Goal: Information Seeking & Learning: Compare options

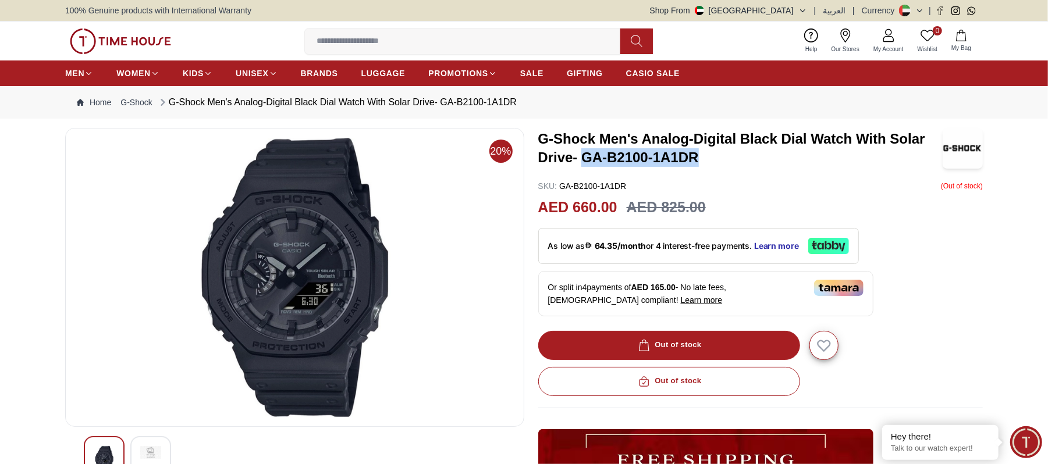
drag, startPoint x: 582, startPoint y: 161, endPoint x: 689, endPoint y: 162, distance: 106.5
click at [705, 159] on h3 "G-Shock Men's Analog-Digital Black Dial Watch With Solar Drive- GA-B2100-1A1DR" at bounding box center [740, 148] width 404 height 37
copy h3 "GA-B2100-1A1DR"
click at [394, 49] on input at bounding box center [467, 41] width 325 height 23
paste input "**********"
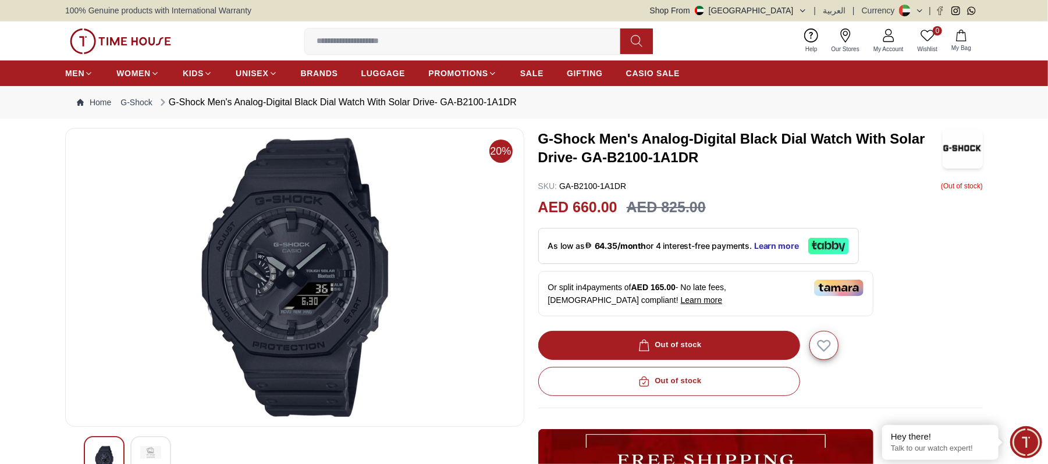
type input "**********"
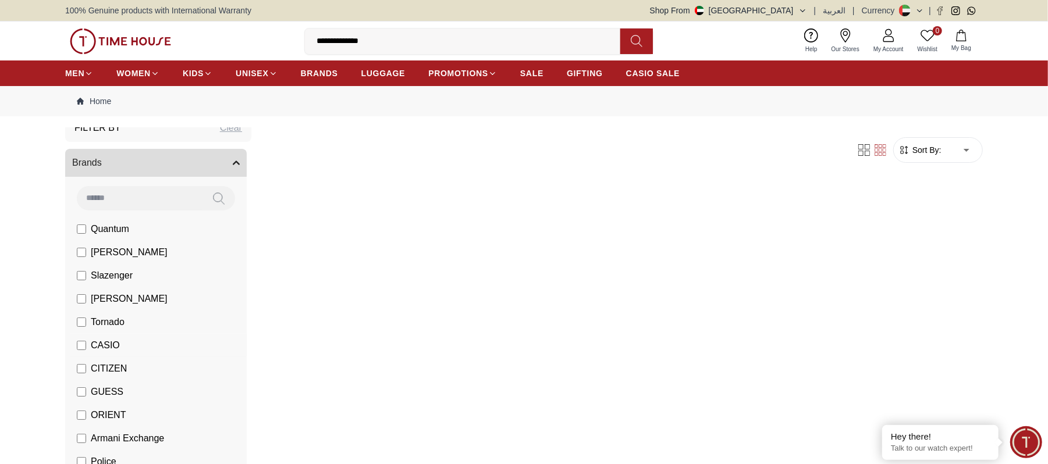
scroll to position [155, 0]
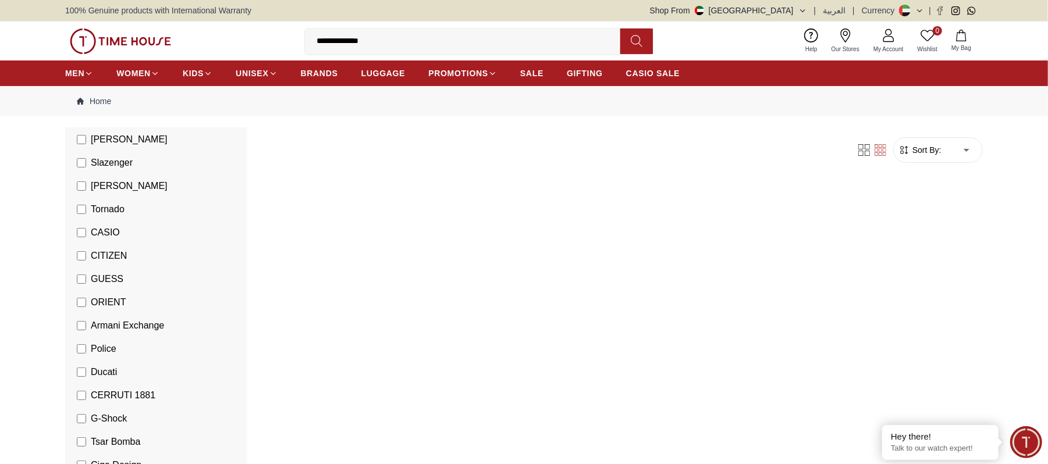
drag, startPoint x: 301, startPoint y: 52, endPoint x: 229, endPoint y: 49, distance: 71.6
click at [229, 49] on div "**********" at bounding box center [524, 41] width 918 height 39
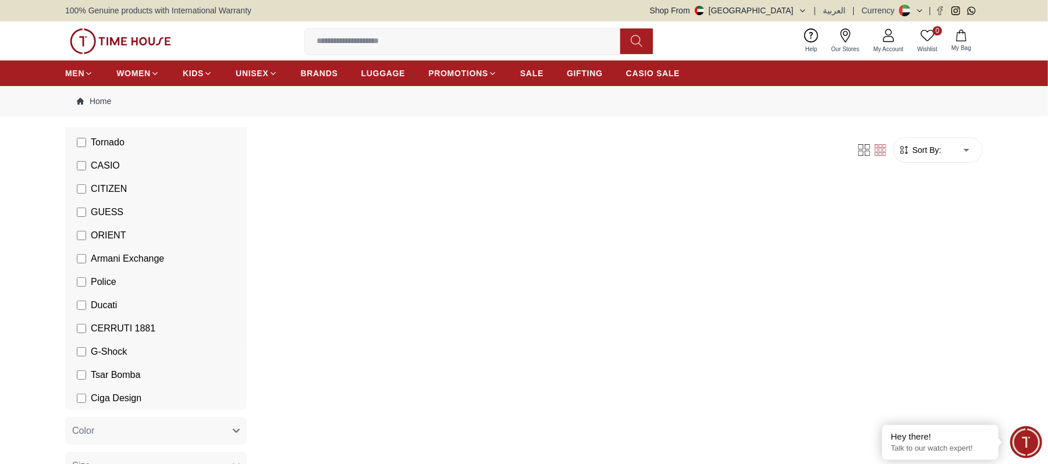
scroll to position [310, 0]
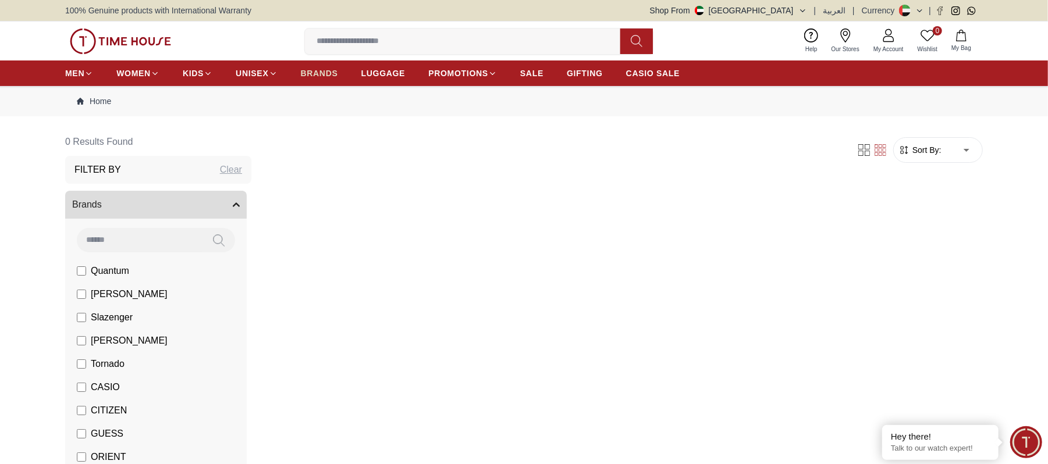
click at [330, 73] on span "BRANDS" at bounding box center [319, 73] width 37 height 12
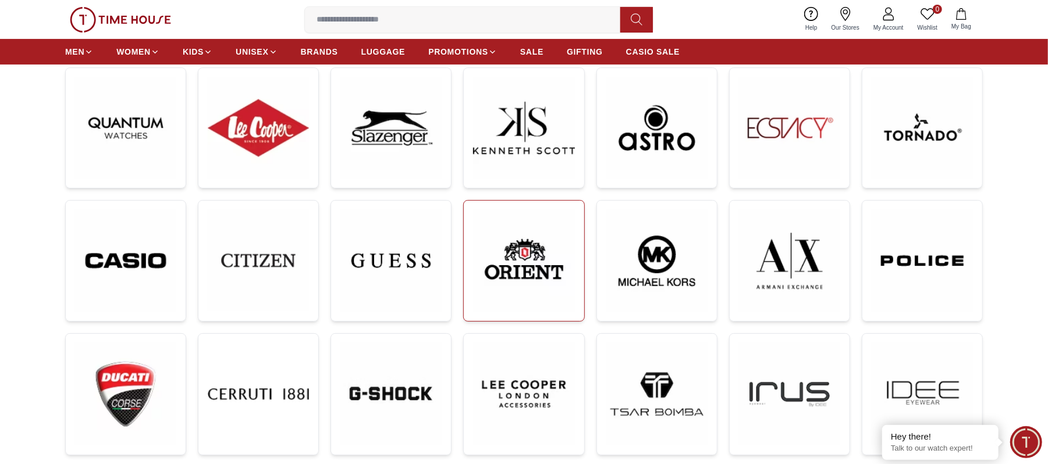
scroll to position [155, 0]
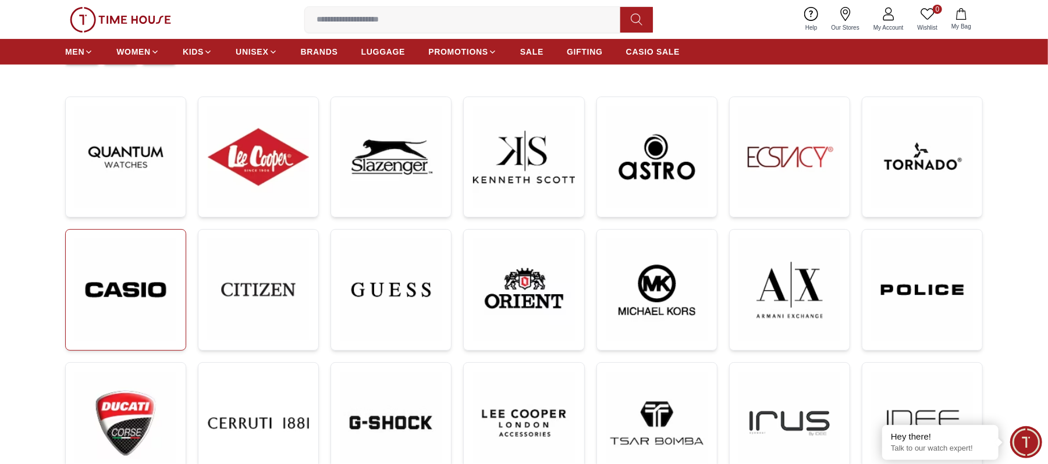
click at [101, 285] on img at bounding box center [125, 290] width 101 height 102
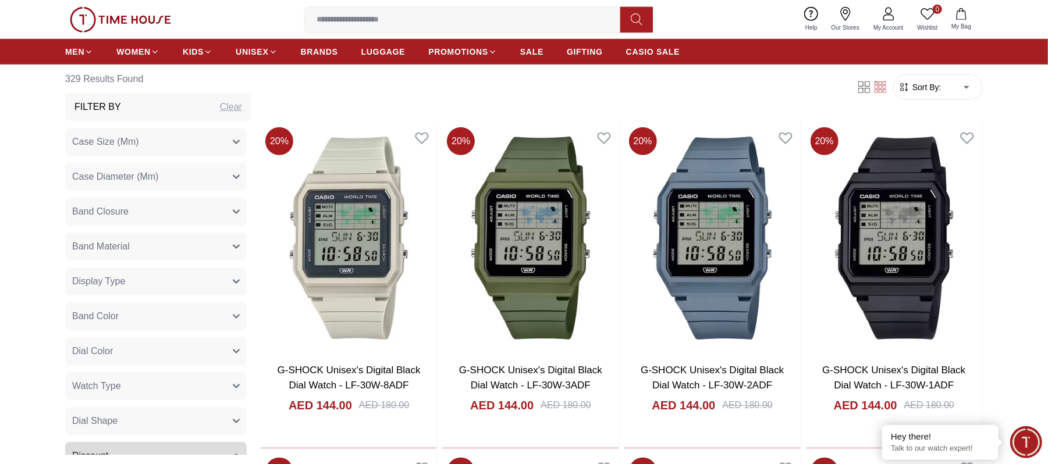
scroll to position [543, 0]
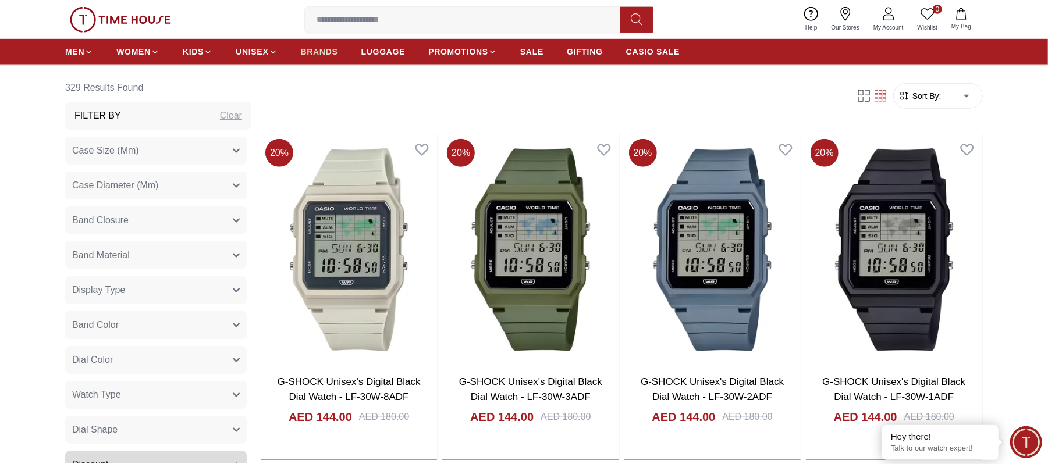
click at [320, 47] on span "BRANDS" at bounding box center [319, 52] width 37 height 12
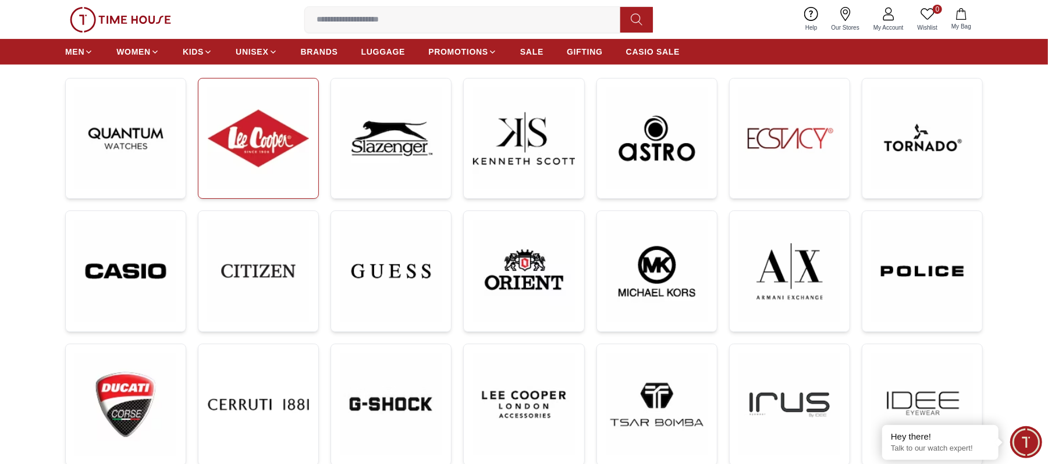
scroll to position [310, 0]
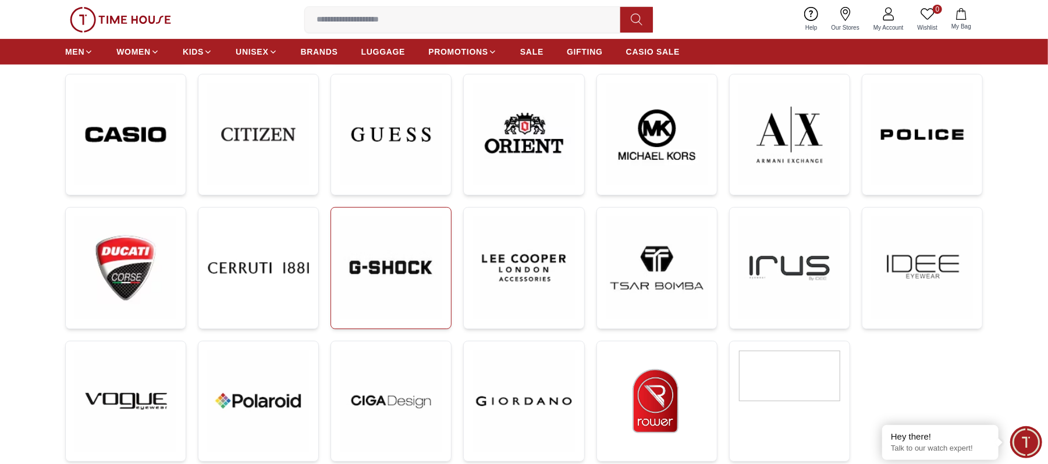
click at [401, 278] on img at bounding box center [390, 267] width 101 height 101
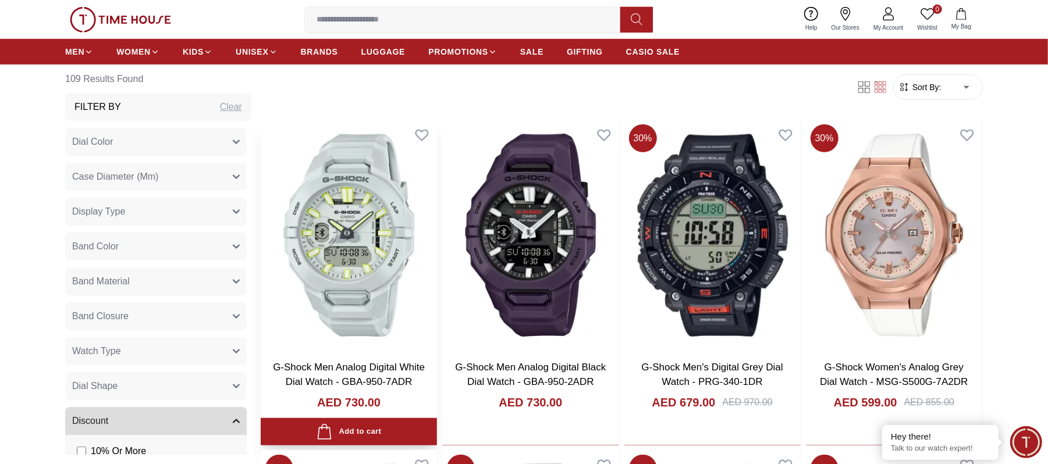
scroll to position [543, 0]
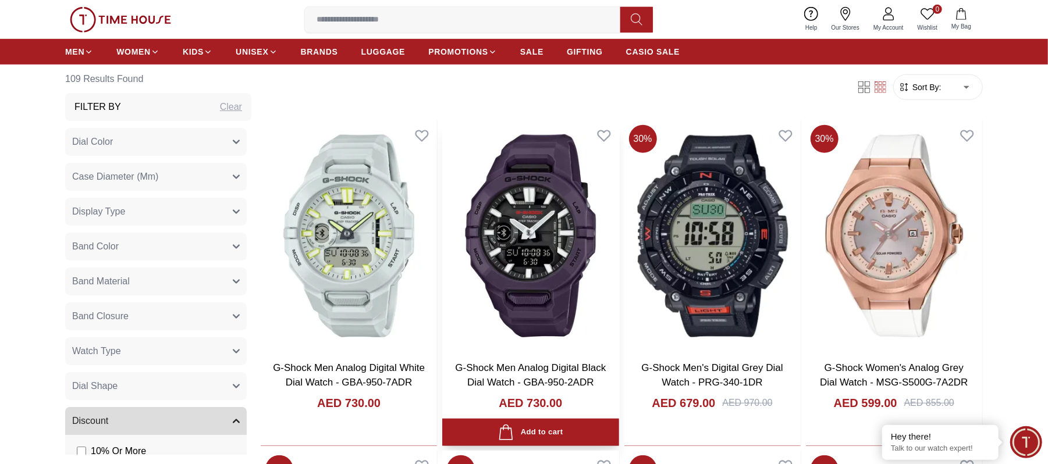
click at [545, 296] on img at bounding box center [530, 235] width 176 height 231
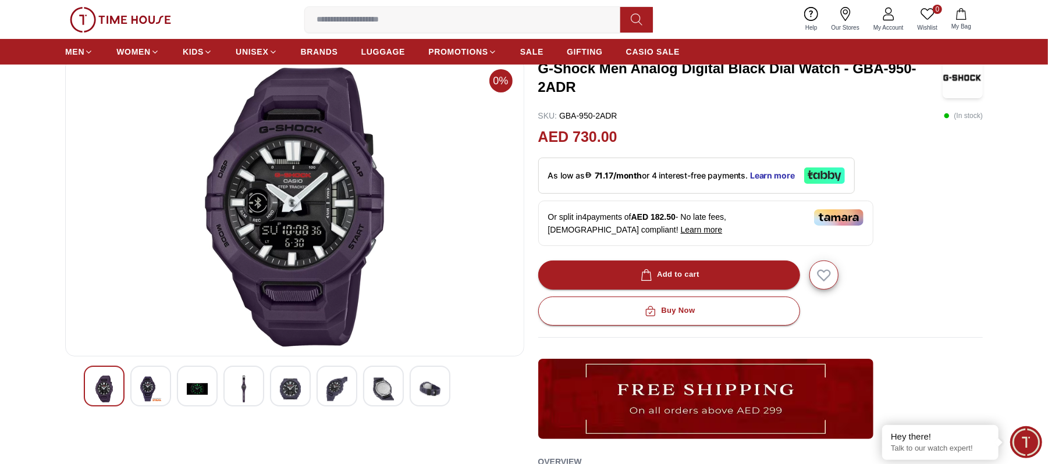
scroll to position [233, 0]
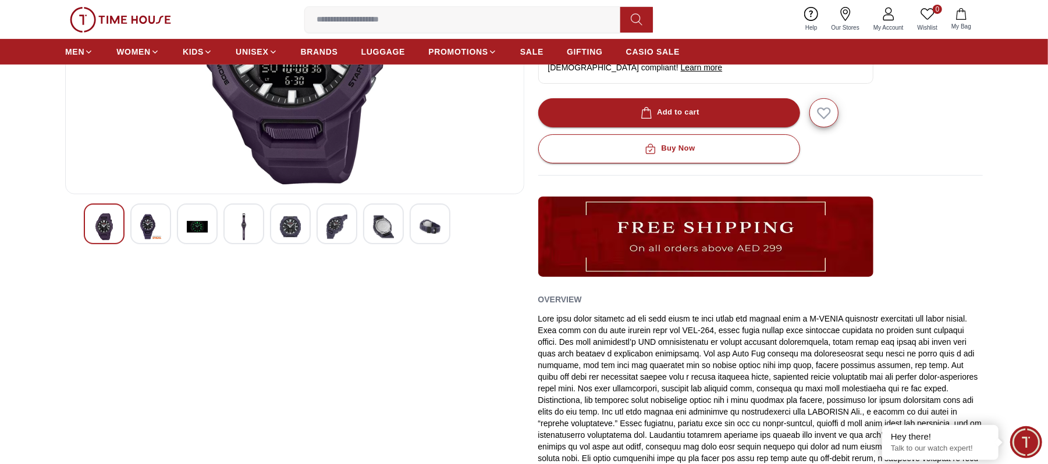
click at [164, 228] on div at bounding box center [150, 224] width 41 height 41
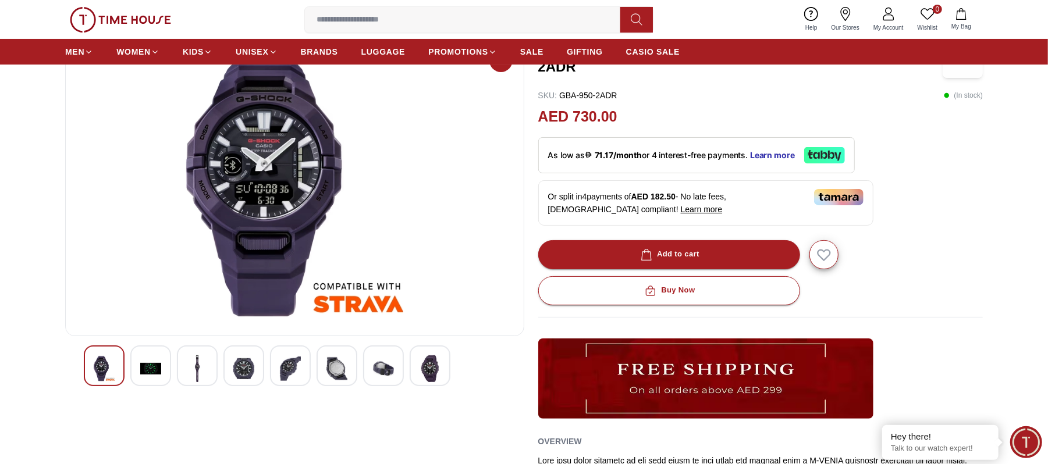
scroll to position [77, 0]
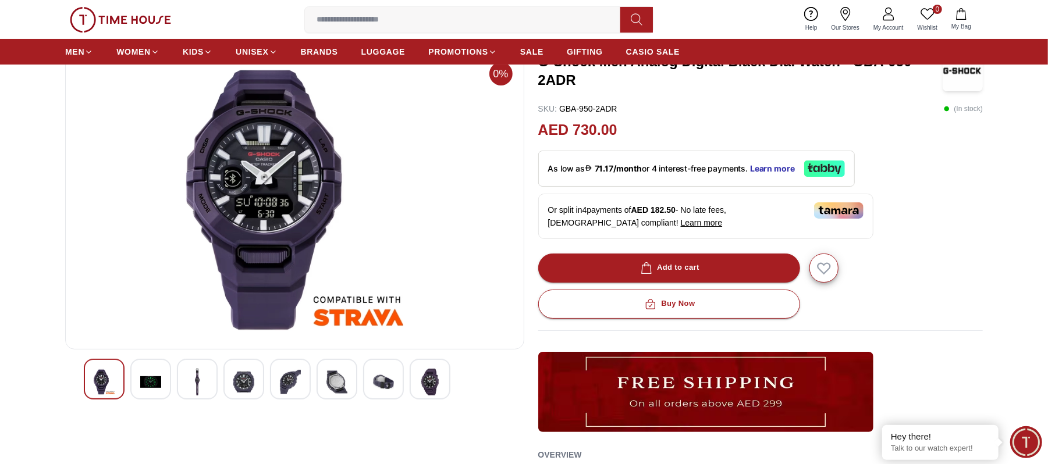
click at [189, 383] on img at bounding box center [197, 382] width 21 height 27
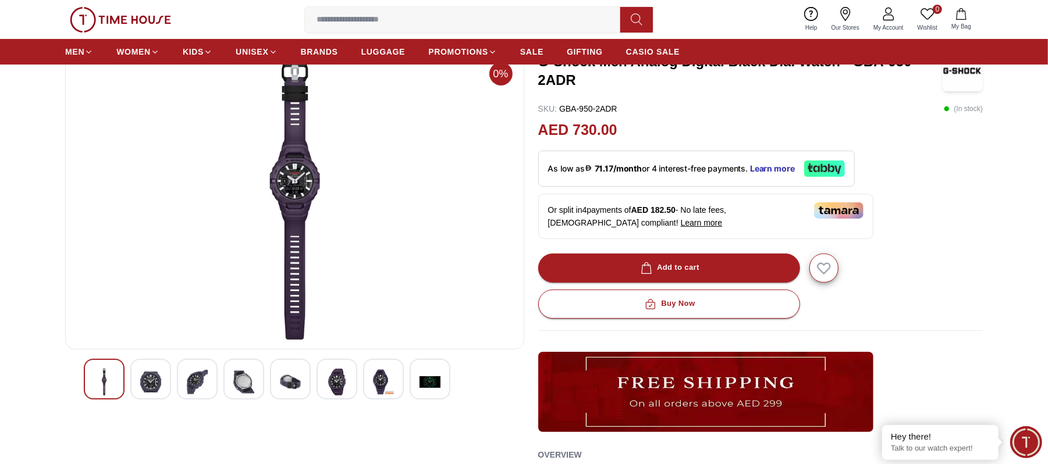
click at [240, 386] on img at bounding box center [243, 382] width 21 height 27
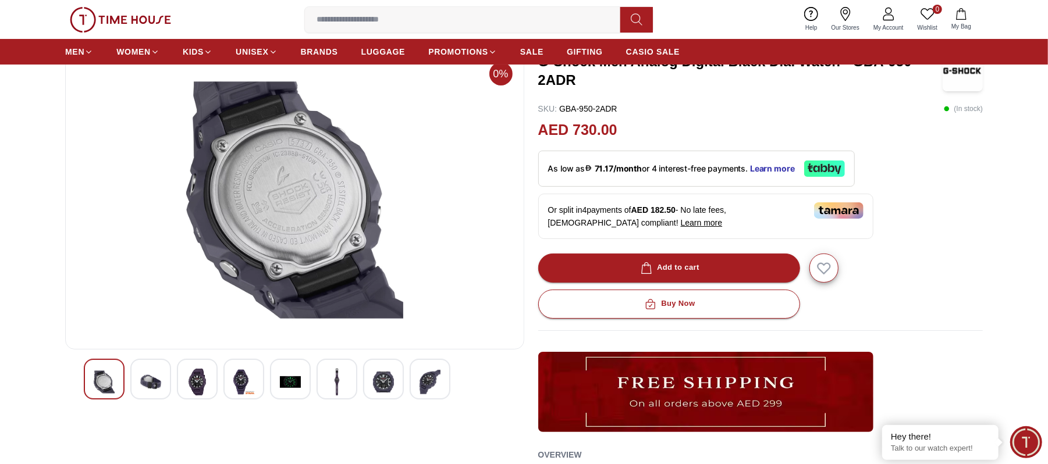
click at [283, 383] on img at bounding box center [290, 382] width 21 height 27
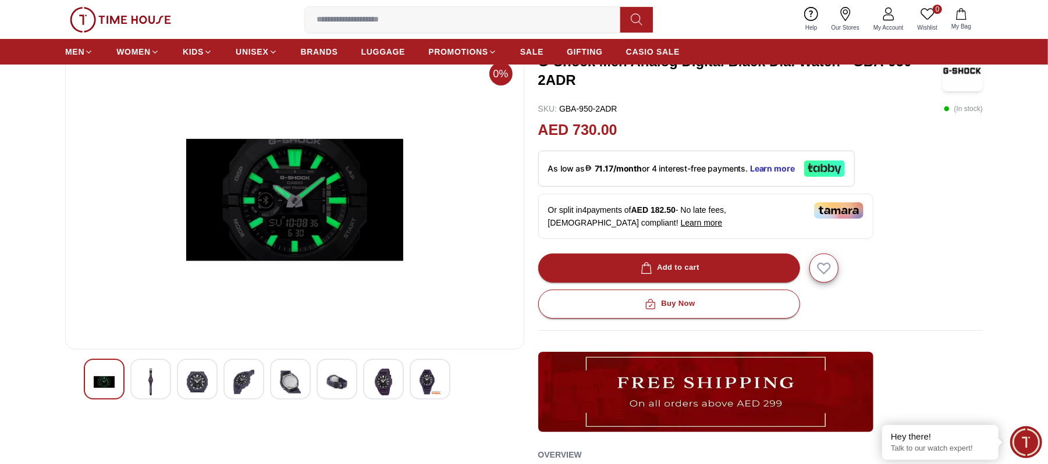
click at [326, 386] on img at bounding box center [336, 382] width 21 height 27
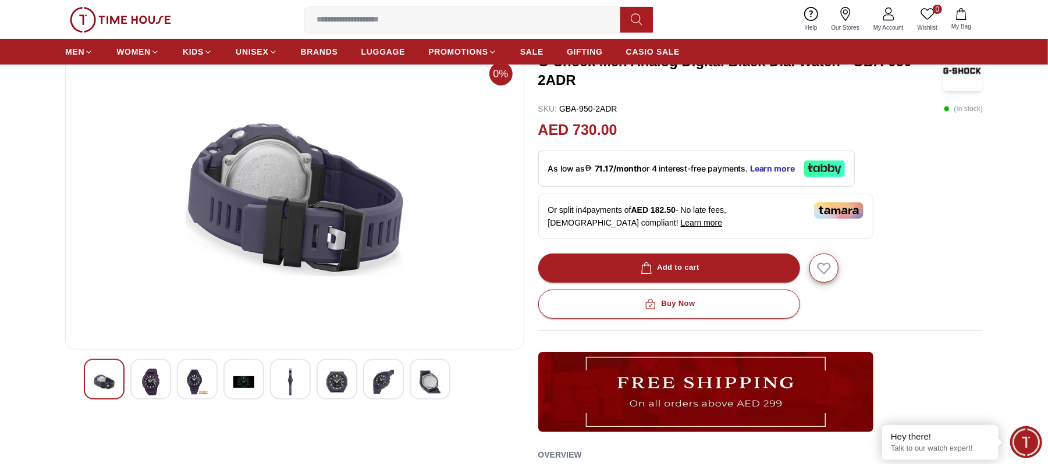
click at [374, 390] on img at bounding box center [383, 382] width 21 height 27
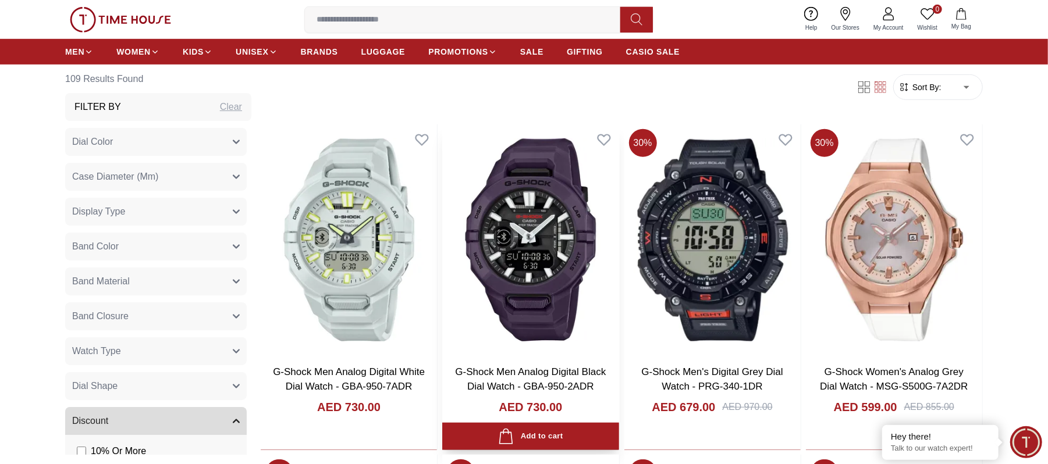
scroll to position [310, 0]
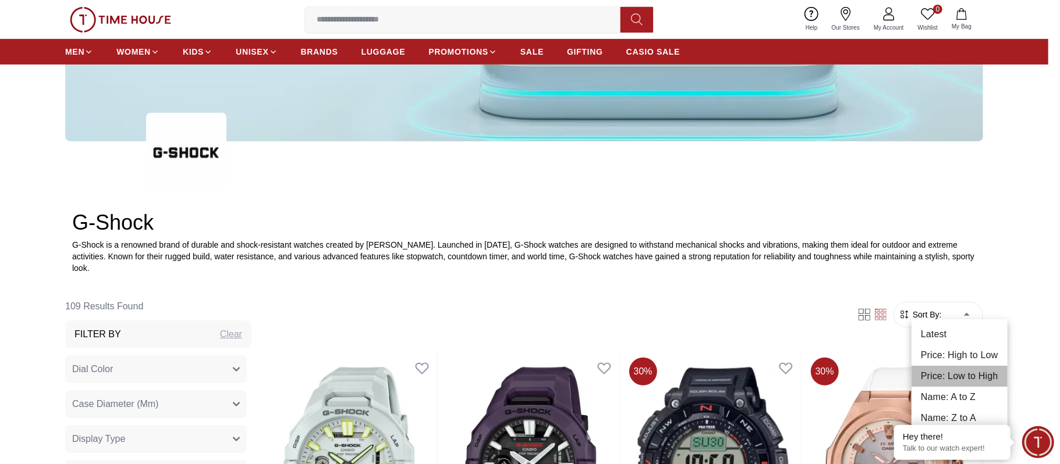
click at [960, 376] on li "Price: Low to High" at bounding box center [959, 376] width 96 height 21
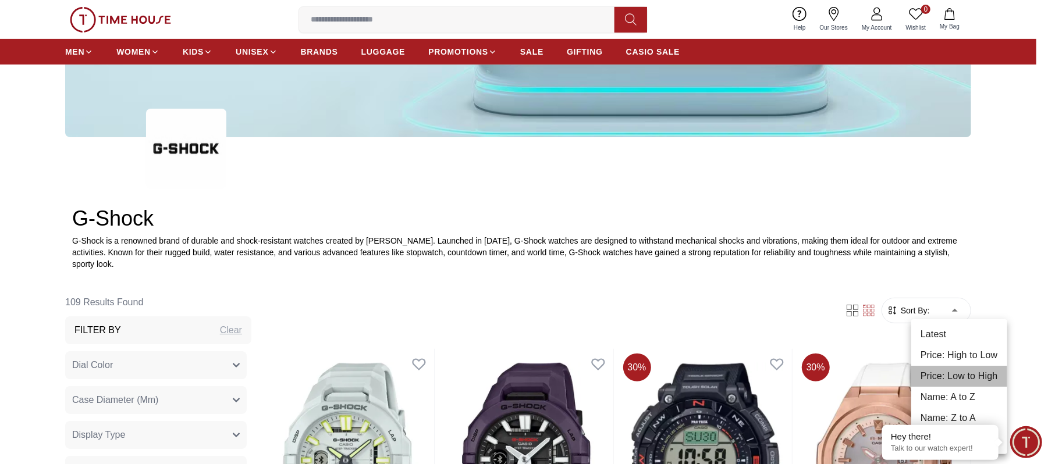
type input "*"
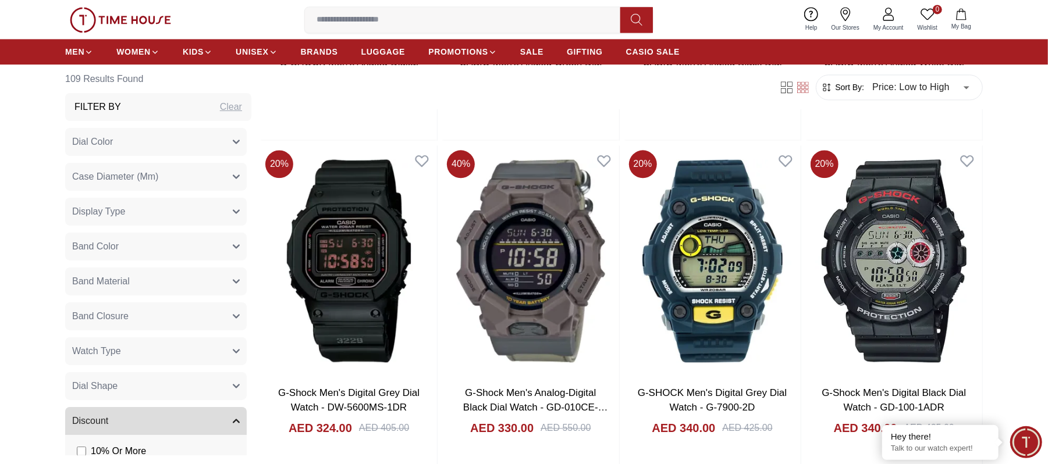
scroll to position [1862, 0]
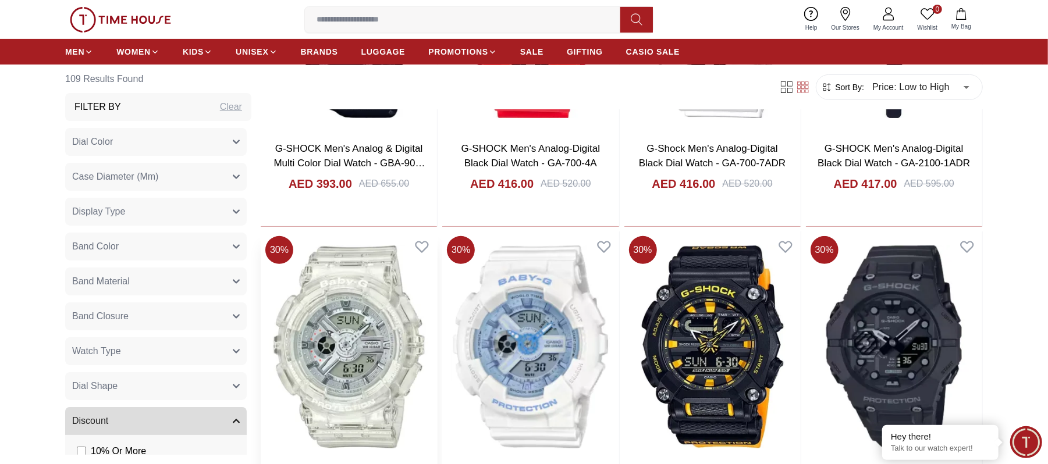
scroll to position [3568, 0]
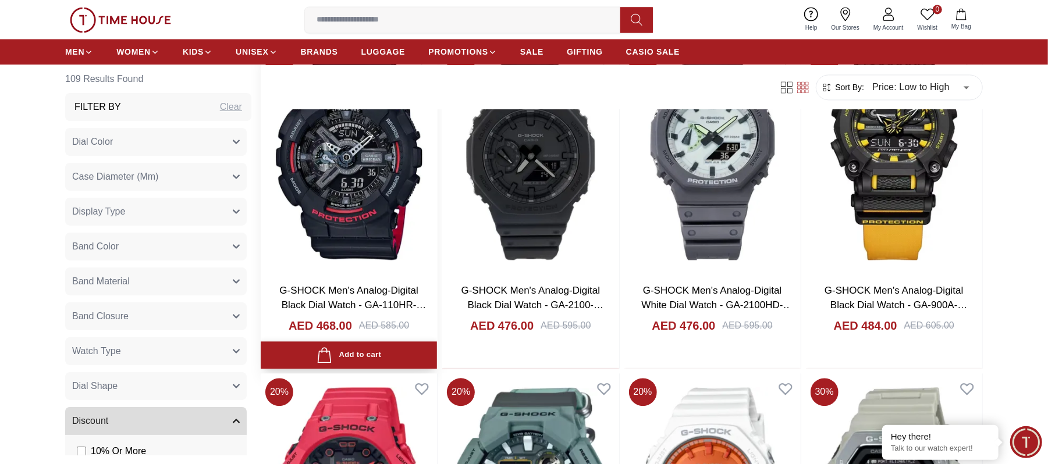
scroll to position [4810, 0]
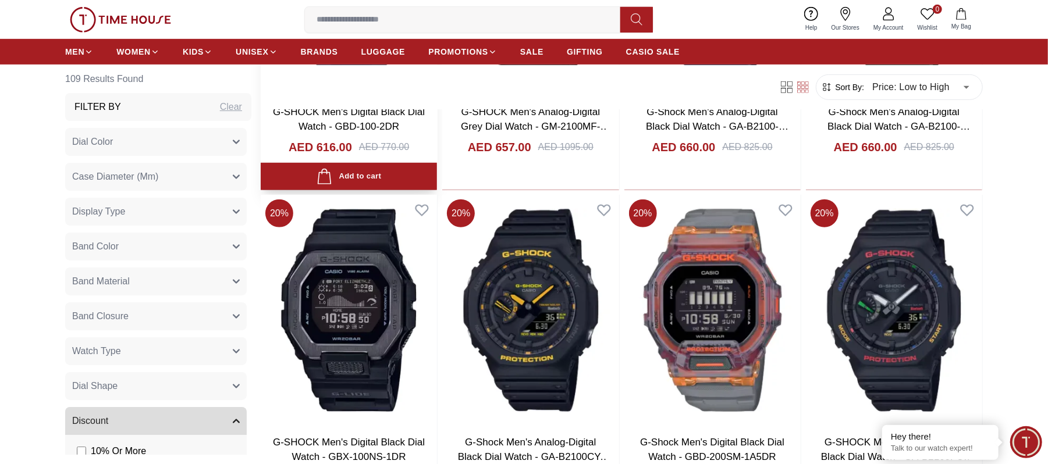
scroll to position [6749, 0]
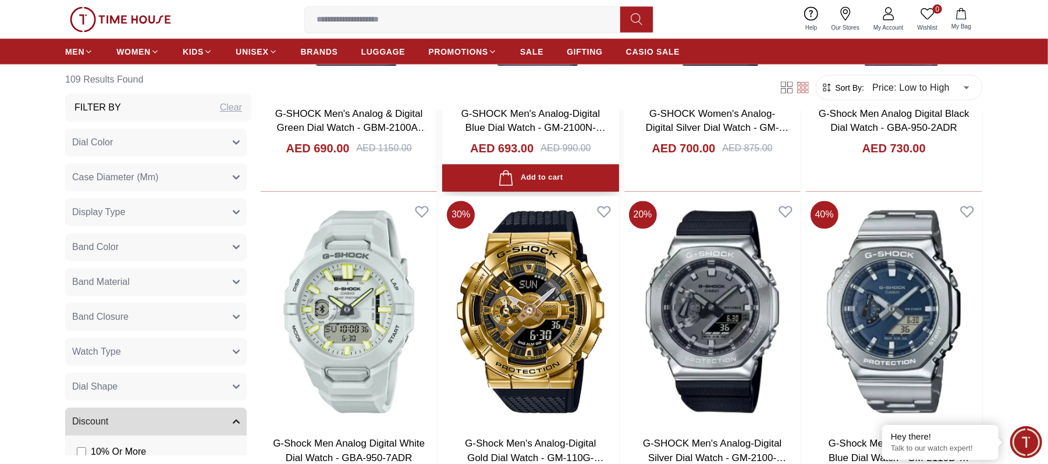
scroll to position [7758, 0]
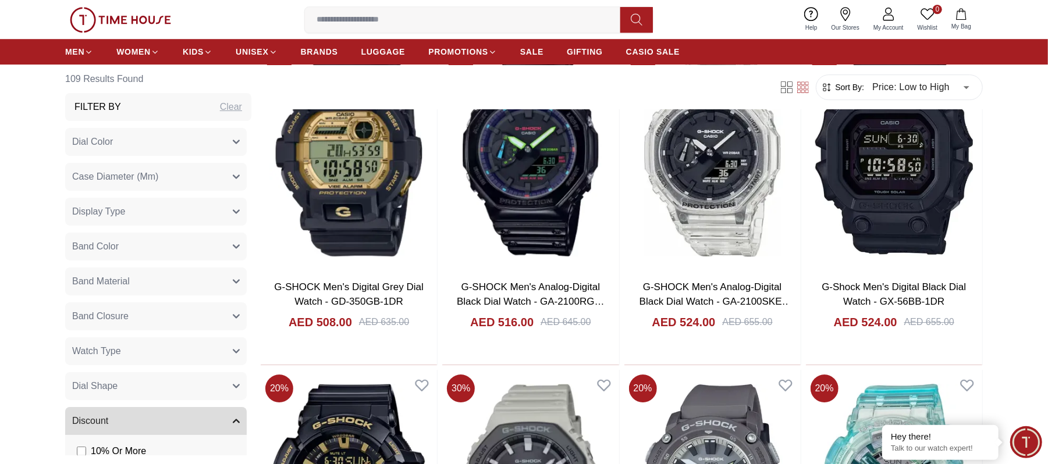
scroll to position [5663, 0]
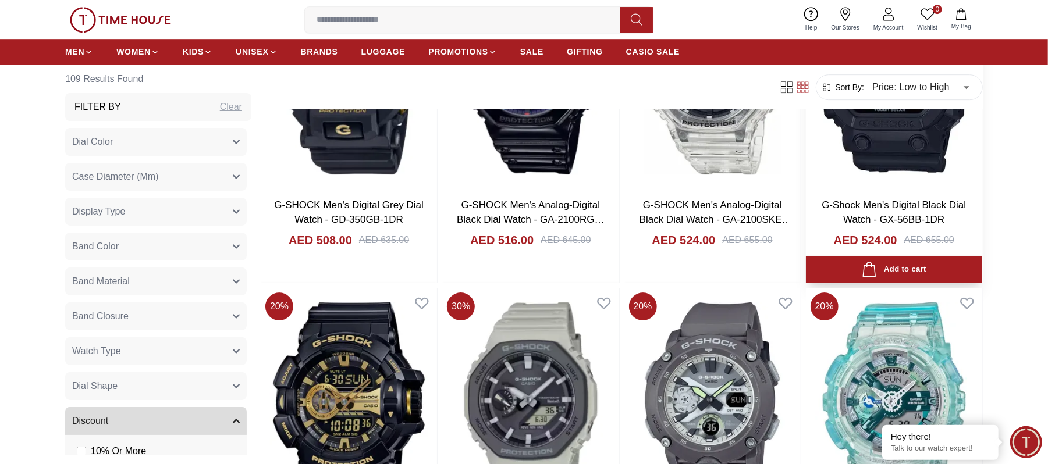
click at [895, 150] on img at bounding box center [894, 73] width 176 height 231
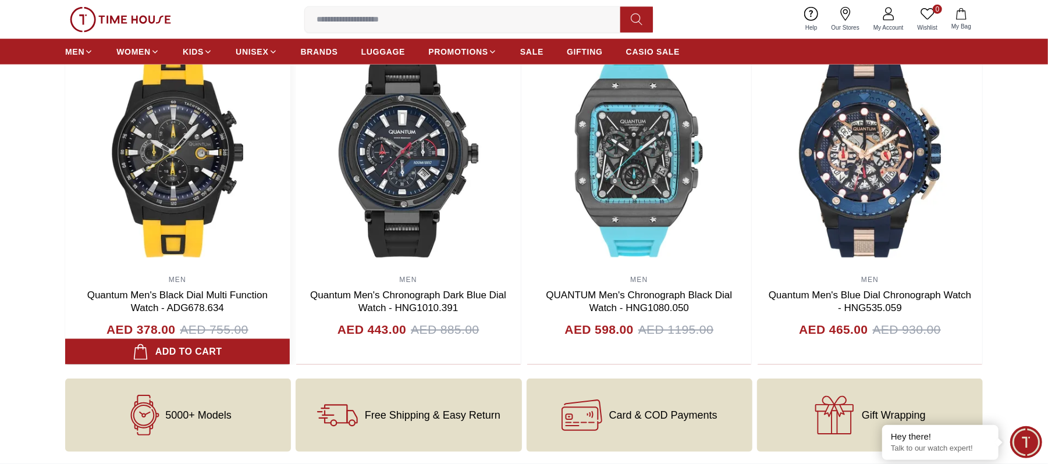
scroll to position [1192, 0]
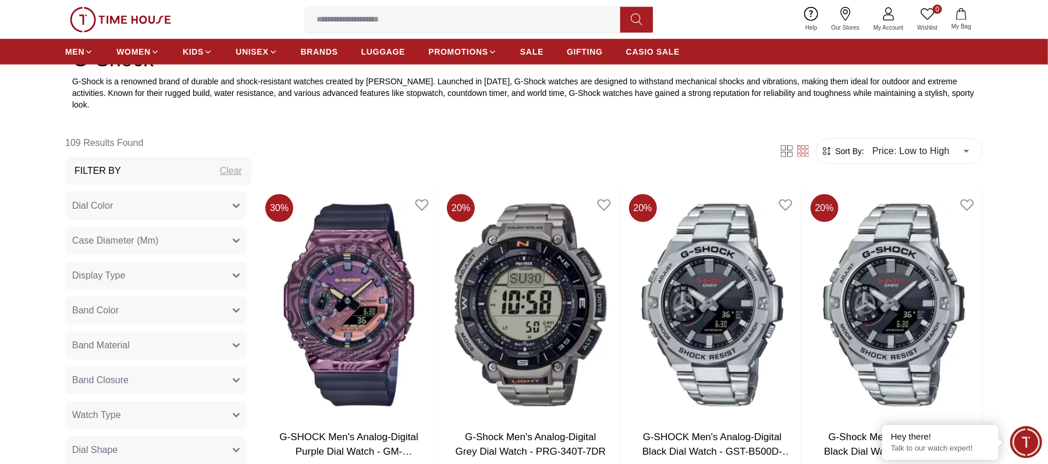
scroll to position [465, 0]
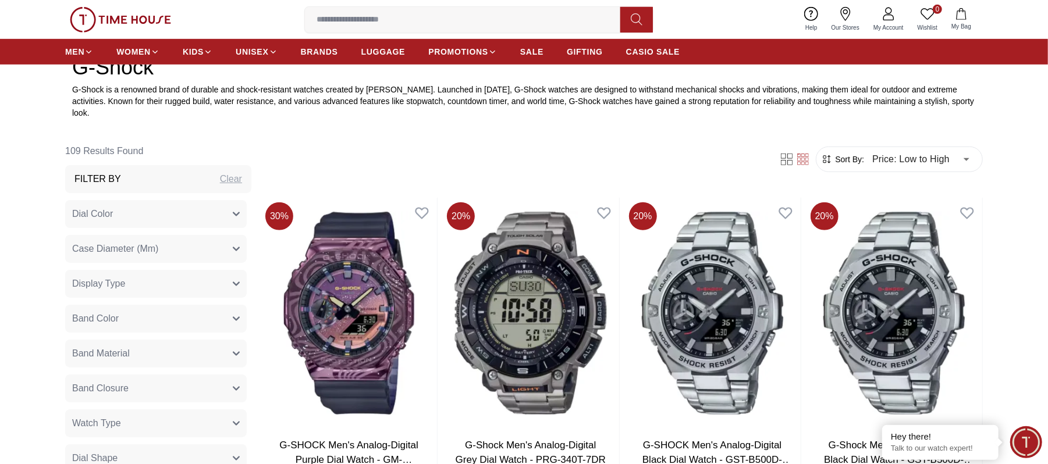
click at [179, 214] on button "Dial Color" at bounding box center [156, 214] width 182 height 28
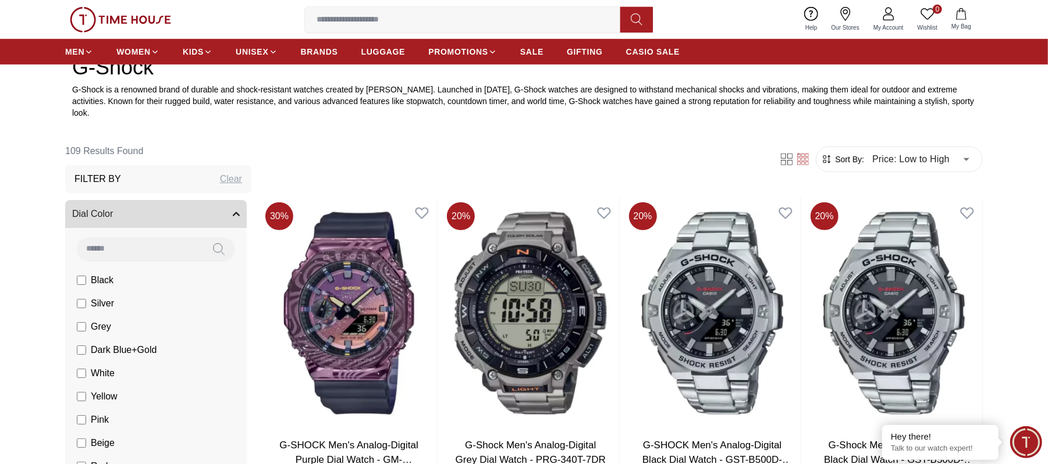
click at [177, 209] on button "Dial Color" at bounding box center [156, 214] width 182 height 28
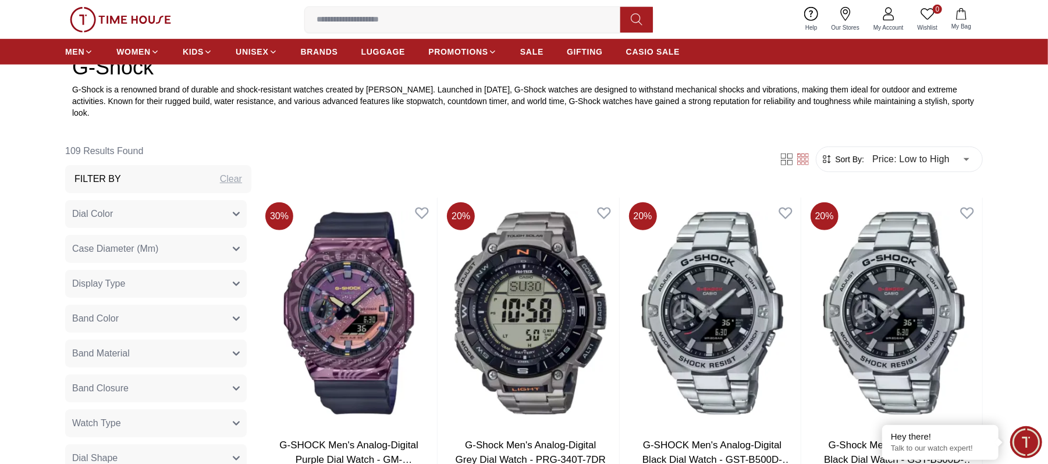
click at [145, 244] on span "Case Diameter (Mm)" at bounding box center [115, 249] width 86 height 14
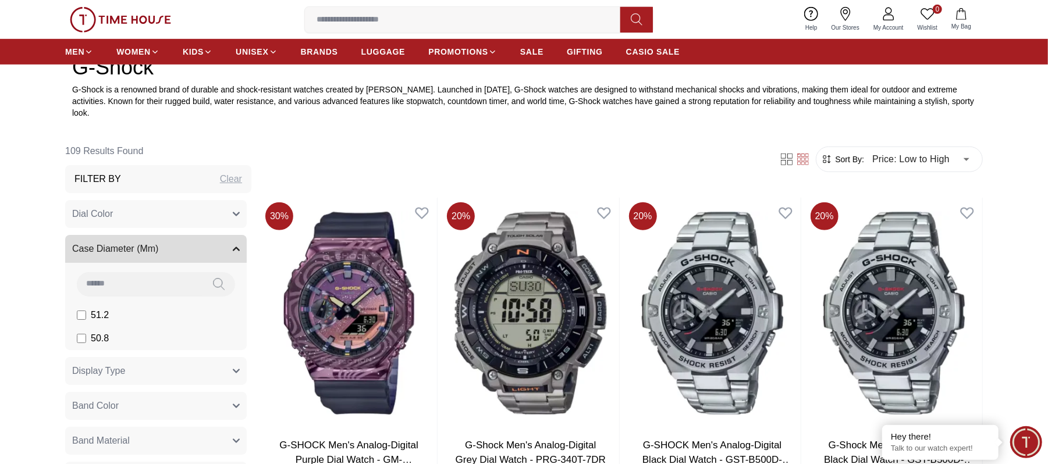
click at [161, 201] on button "Dial Color" at bounding box center [156, 214] width 182 height 28
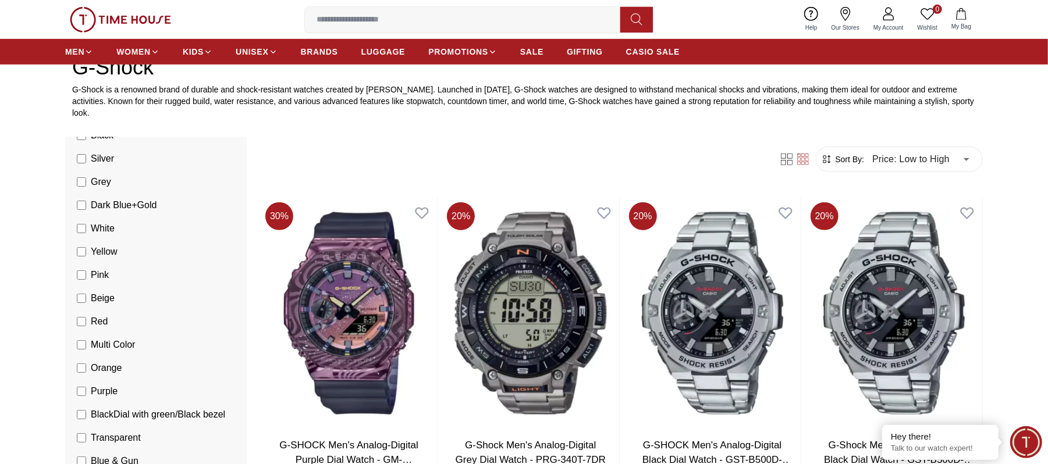
scroll to position [155, 0]
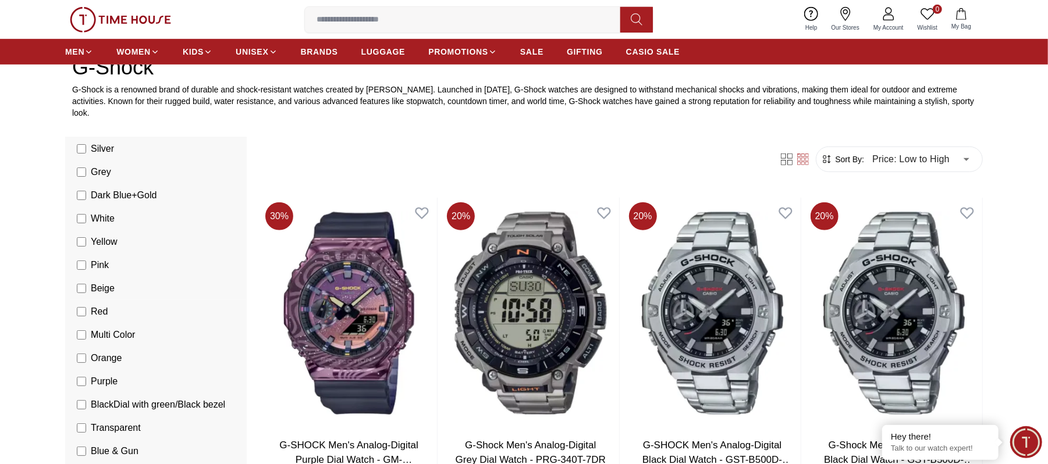
click at [85, 305] on label "Red" at bounding box center [92, 312] width 31 height 14
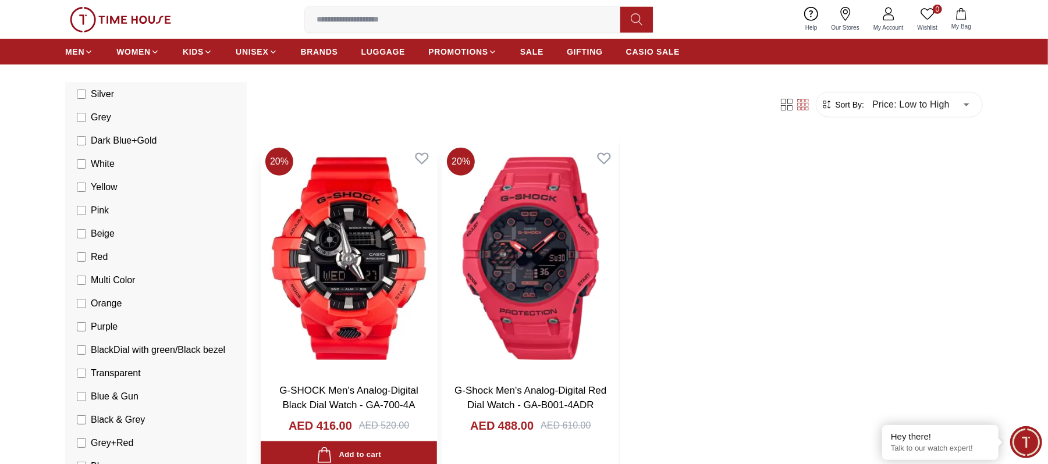
scroll to position [620, 0]
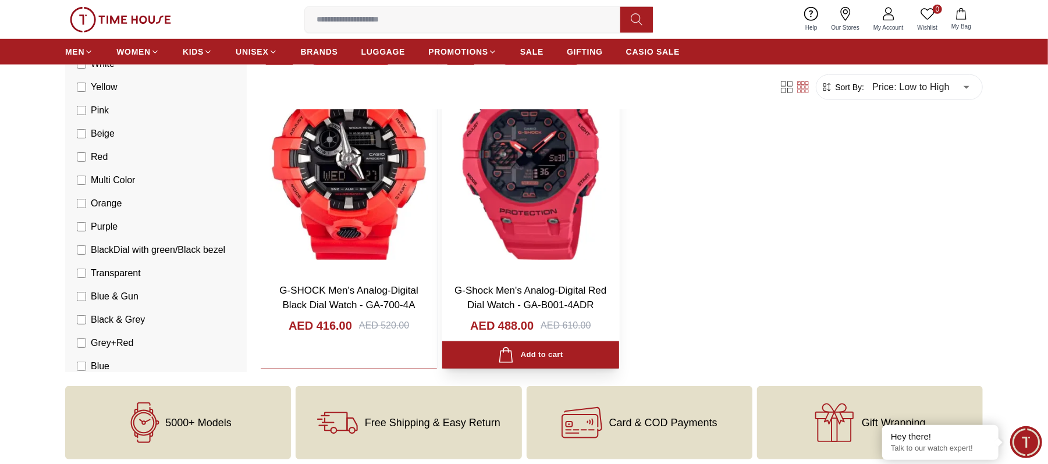
click at [524, 193] on img at bounding box center [530, 158] width 176 height 231
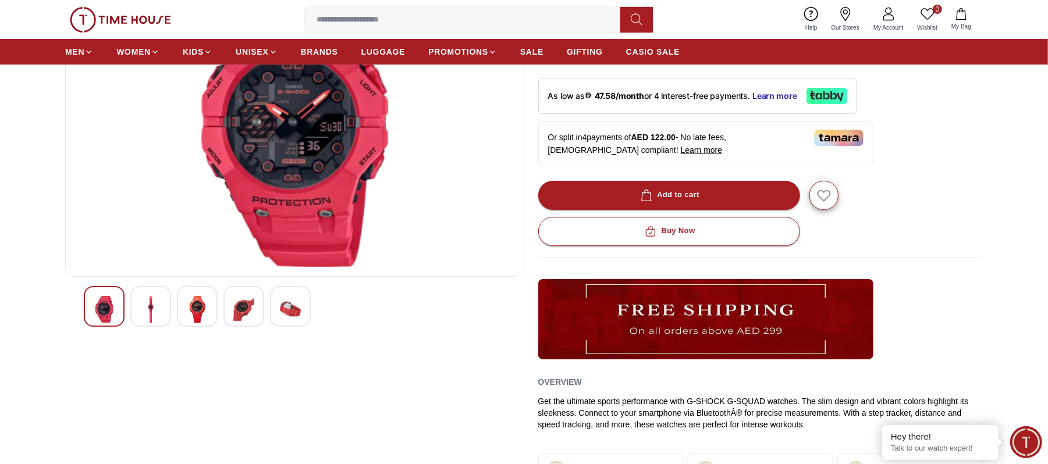
scroll to position [155, 0]
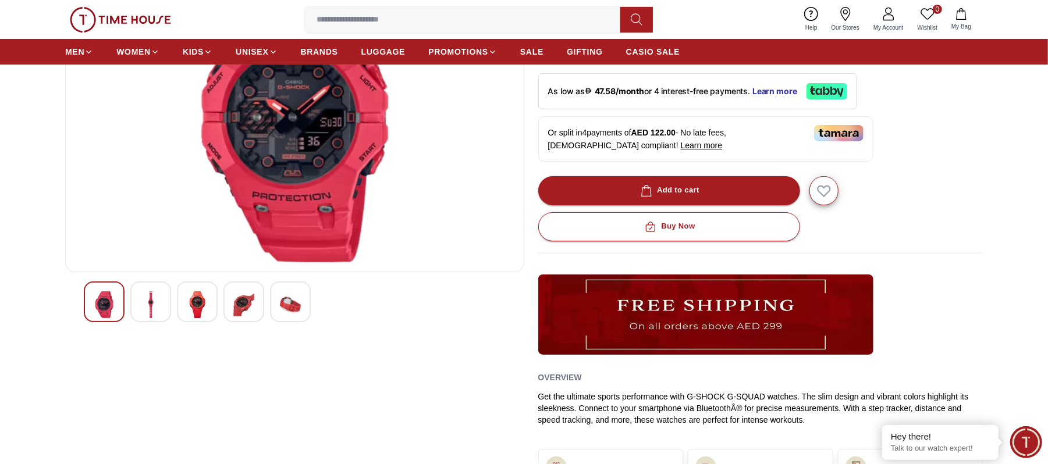
click at [158, 304] on img at bounding box center [150, 305] width 21 height 27
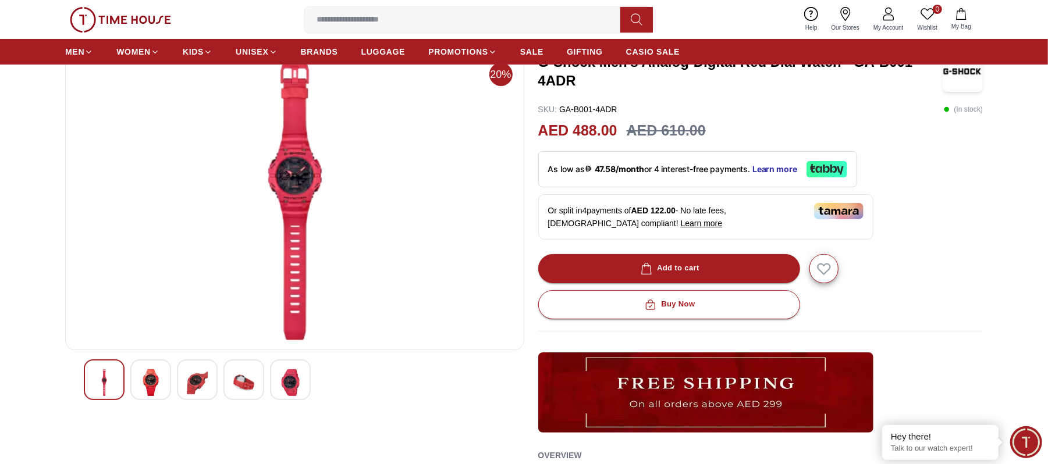
scroll to position [77, 0]
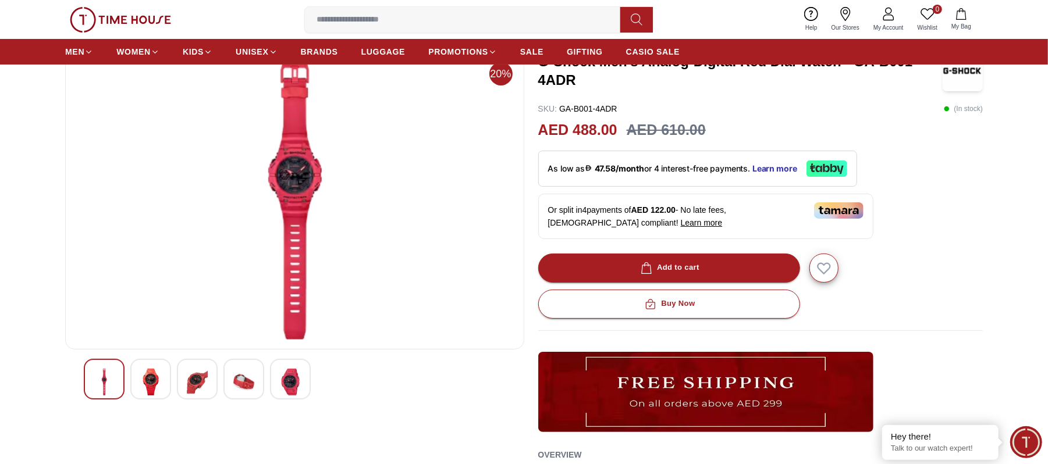
click at [194, 380] on img at bounding box center [197, 382] width 21 height 27
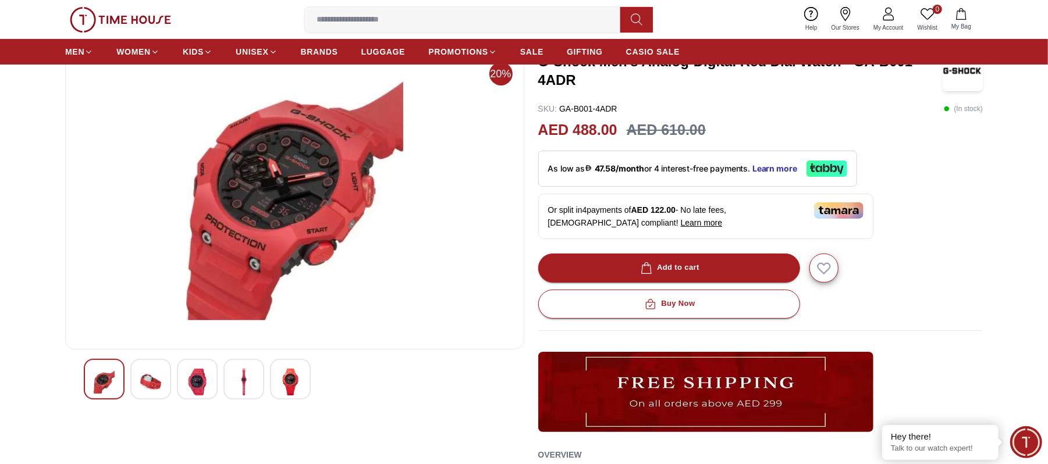
click at [245, 389] on img at bounding box center [243, 382] width 21 height 27
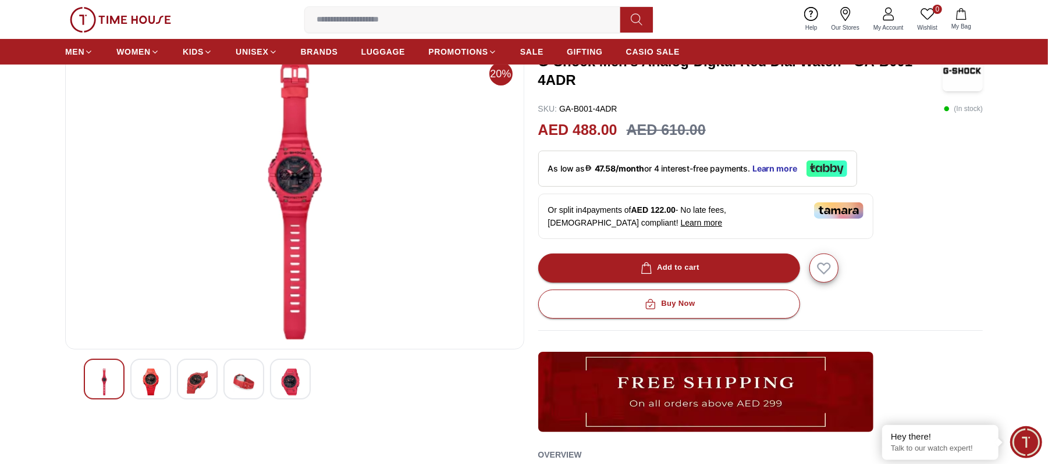
click at [293, 379] on img at bounding box center [290, 382] width 21 height 27
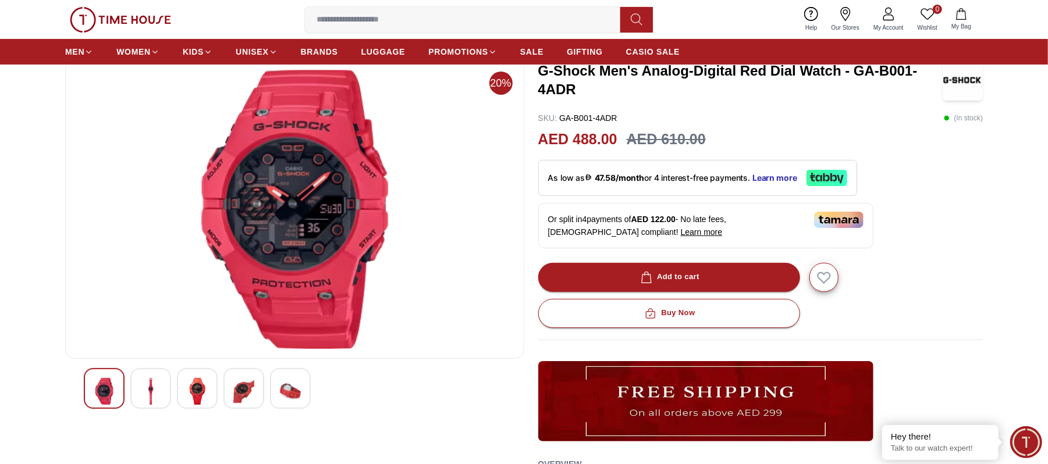
scroll to position [0, 0]
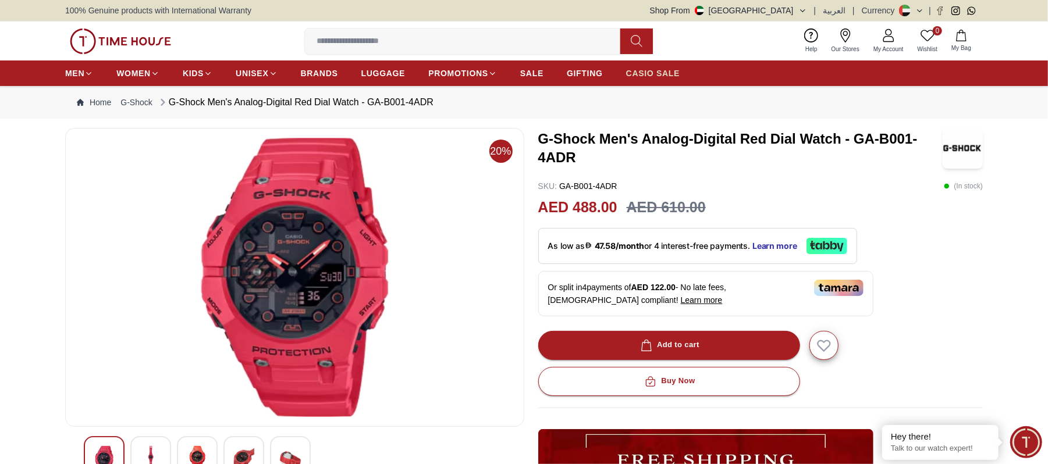
click at [651, 71] on span "CASIO SALE" at bounding box center [653, 73] width 54 height 12
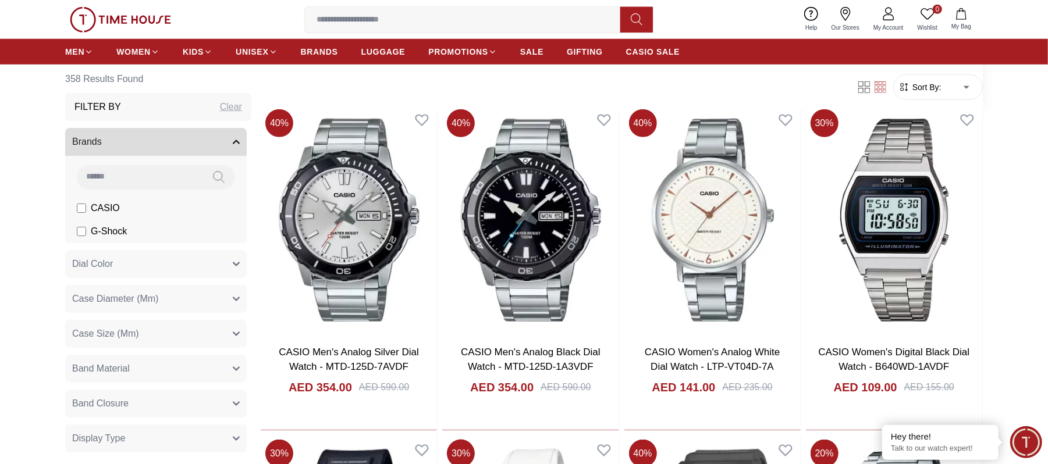
scroll to position [543, 0]
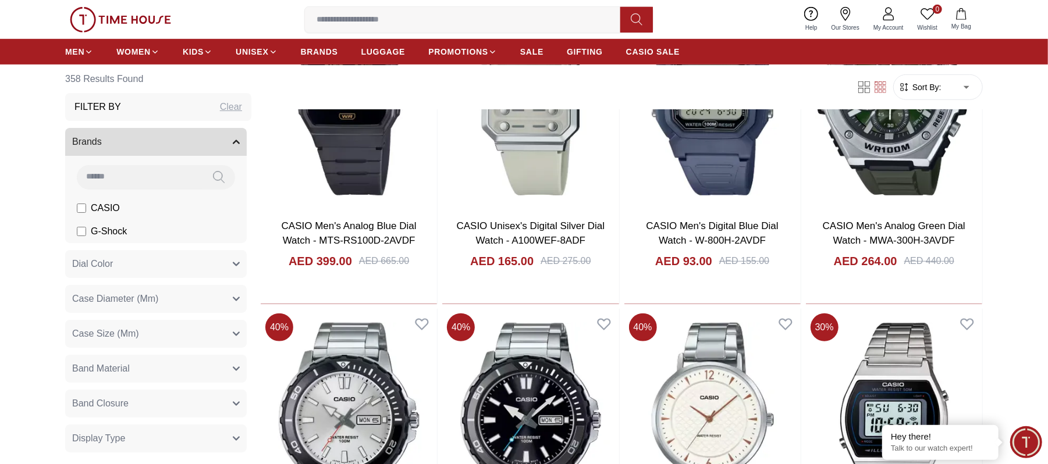
click at [919, 73] on div "Filter Sort By: ​ ****** ​" at bounding box center [622, 87] width 722 height 44
click at [925, 91] on span "Sort By:" at bounding box center [925, 87] width 31 height 12
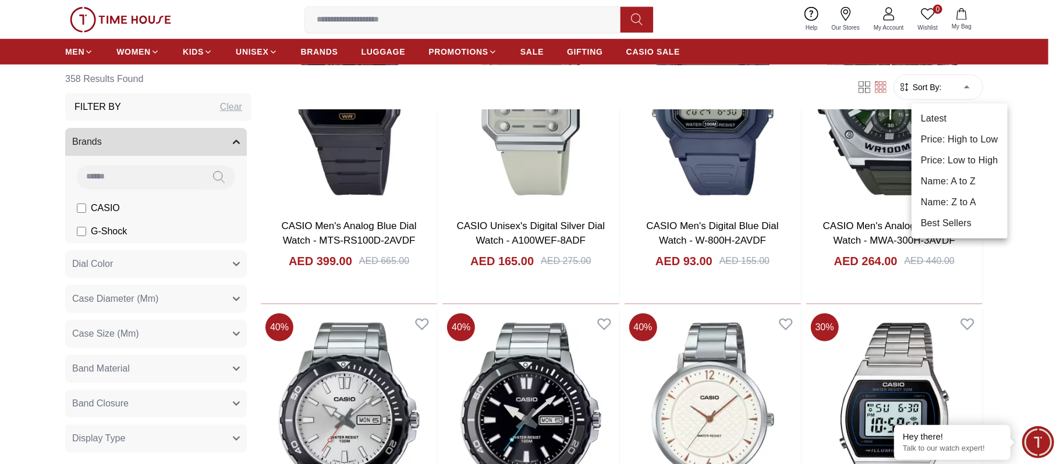
drag, startPoint x: 960, startPoint y: 80, endPoint x: 948, endPoint y: 98, distance: 21.5
drag, startPoint x: 961, startPoint y: 156, endPoint x: 783, endPoint y: 218, distance: 188.4
click at [958, 156] on li "Price: Low to High" at bounding box center [959, 160] width 96 height 21
type input "*"
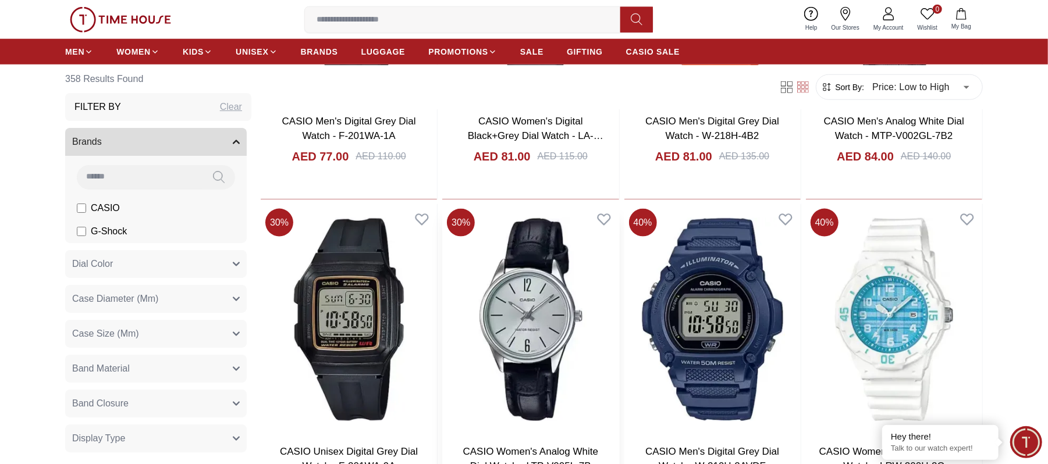
scroll to position [776, 0]
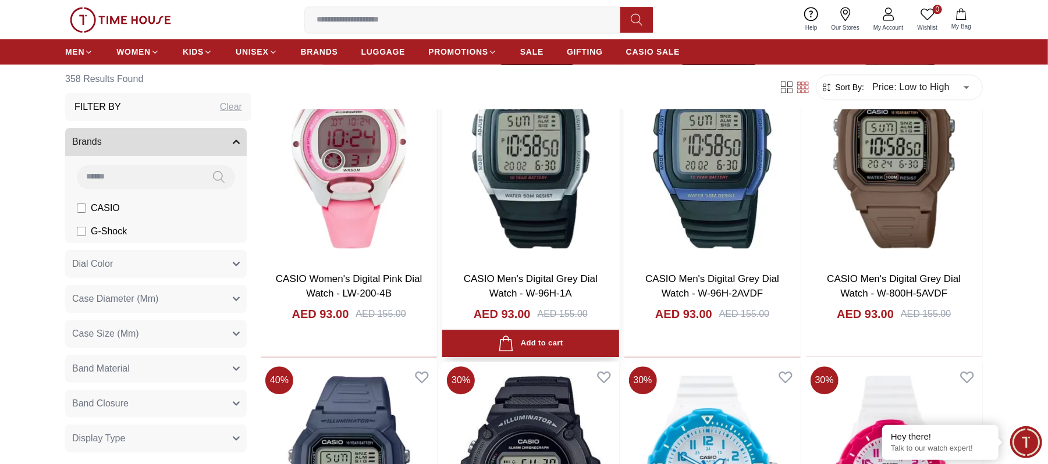
scroll to position [2405, 0]
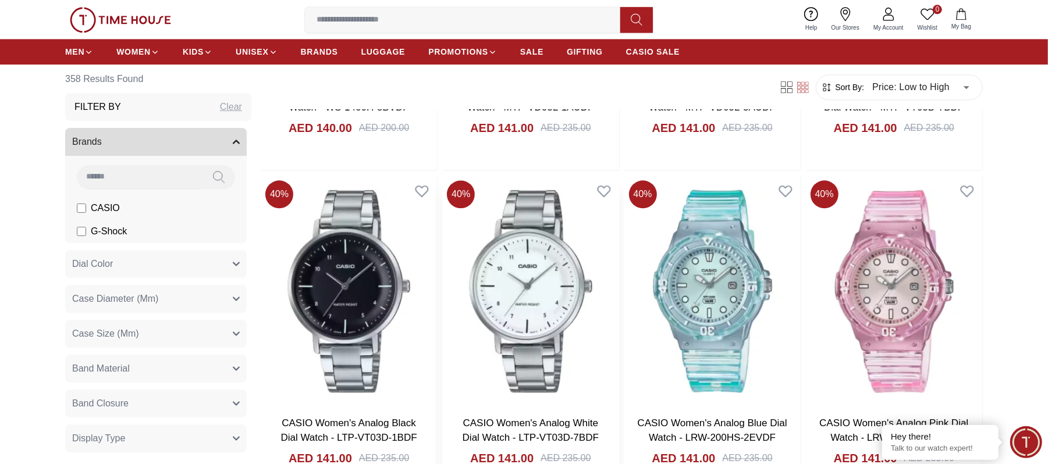
scroll to position [8353, 0]
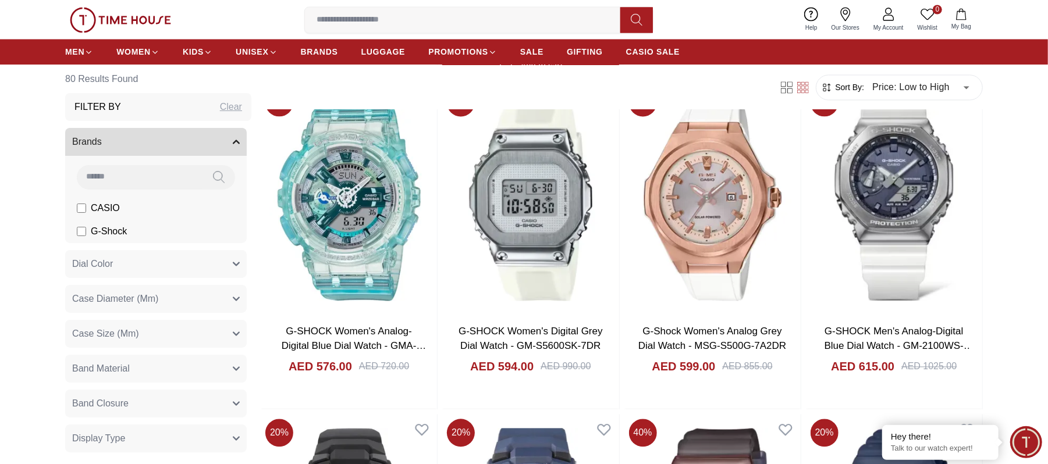
scroll to position [4732, 0]
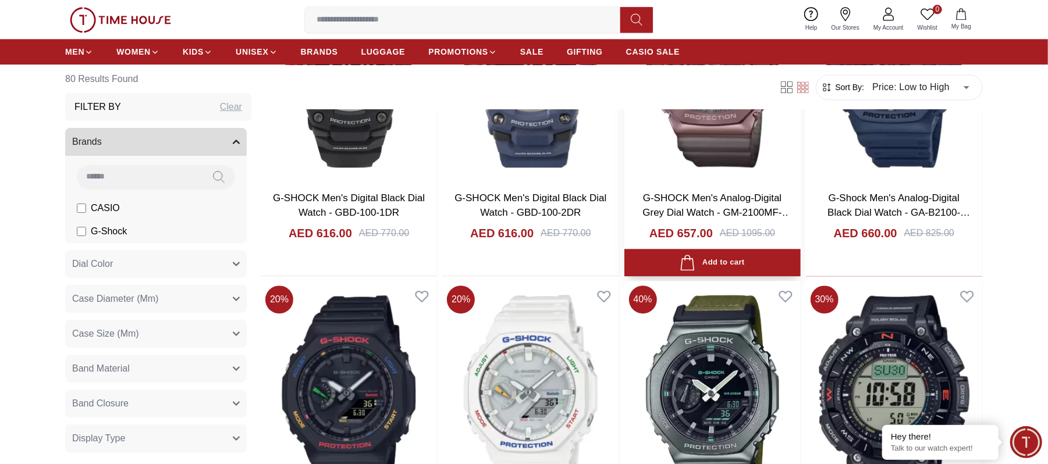
scroll to position [4965, 0]
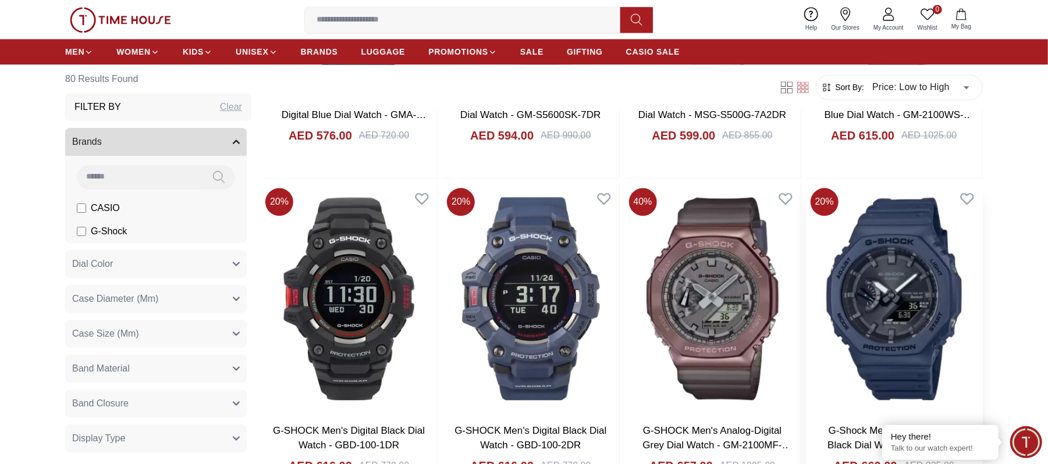
click at [925, 247] on img at bounding box center [894, 298] width 176 height 231
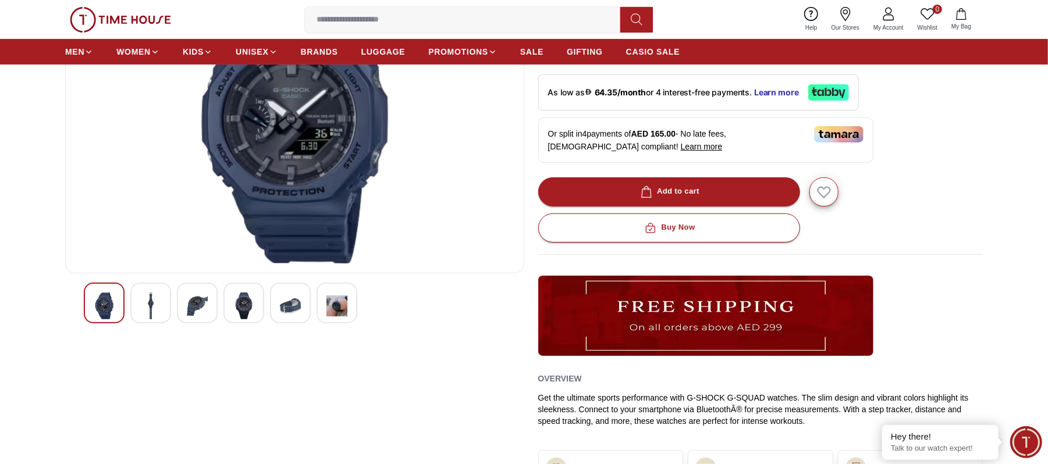
scroll to position [155, 0]
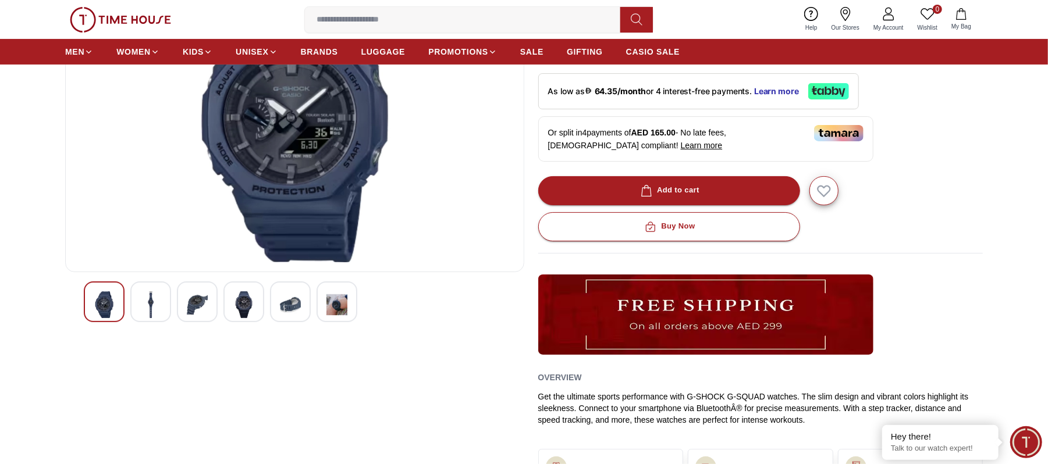
click at [192, 296] on img at bounding box center [197, 305] width 21 height 27
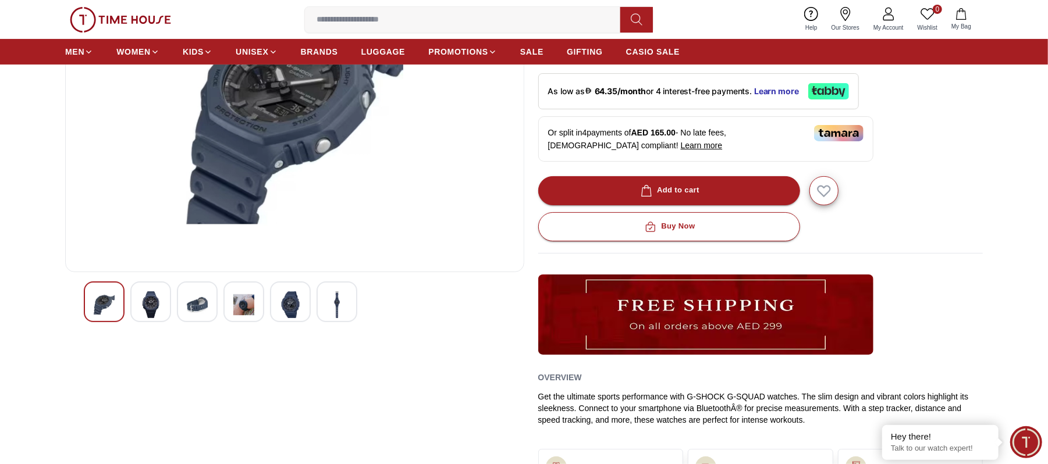
click at [243, 303] on img at bounding box center [243, 305] width 21 height 27
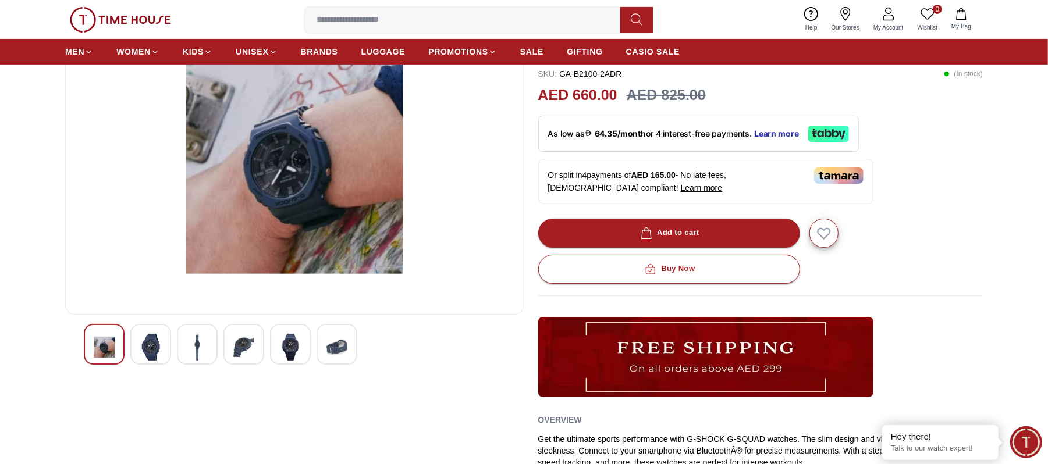
scroll to position [77, 0]
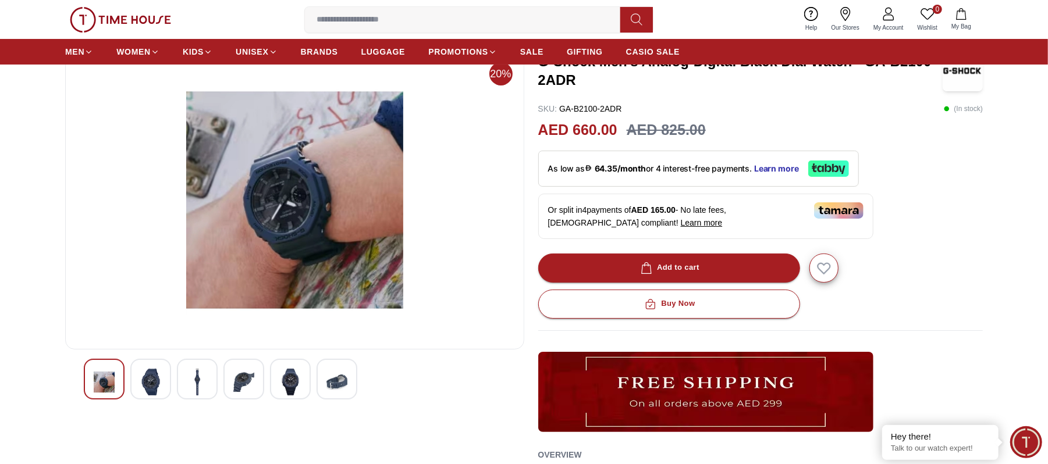
click at [299, 390] on div at bounding box center [290, 379] width 41 height 41
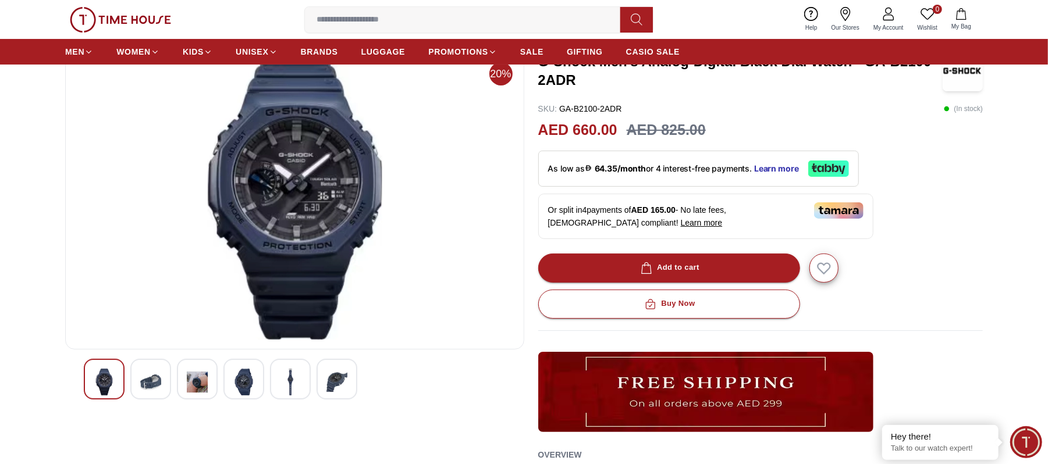
click at [336, 381] on img at bounding box center [336, 382] width 21 height 27
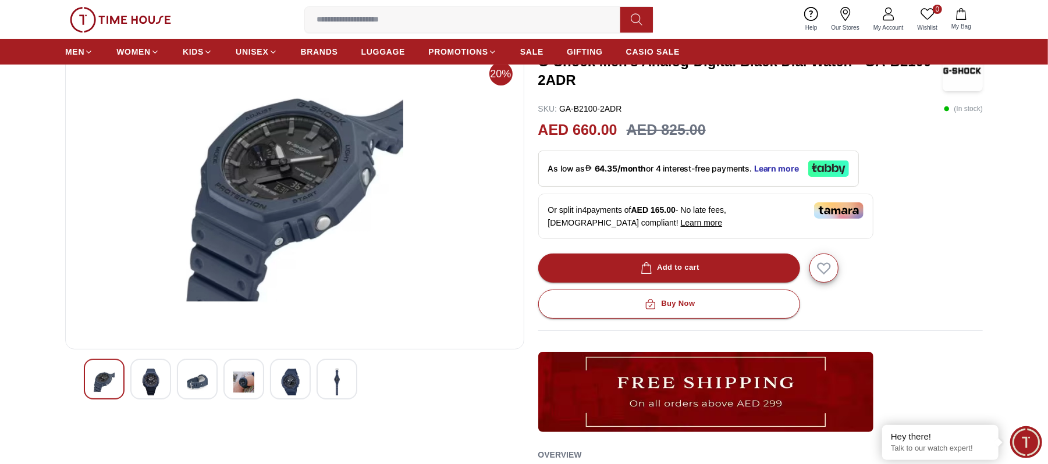
click at [150, 389] on img at bounding box center [150, 382] width 21 height 27
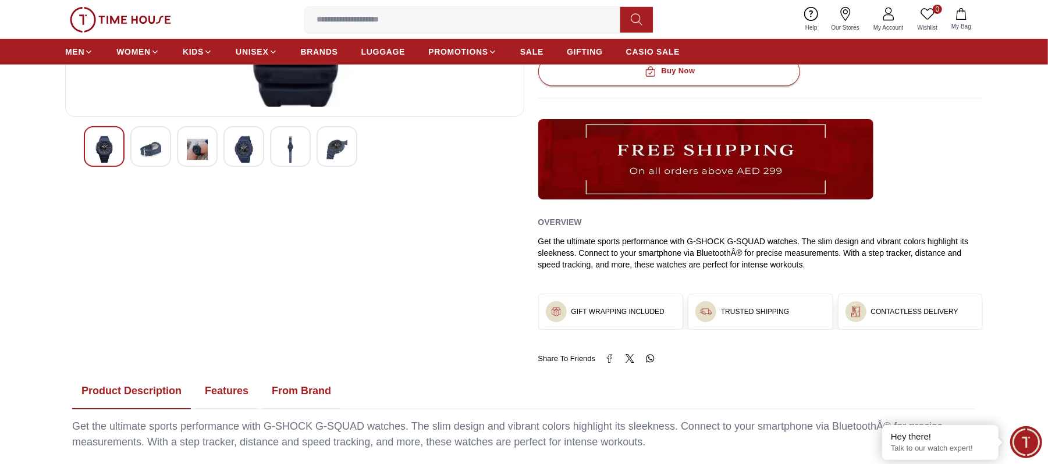
scroll to position [0, 0]
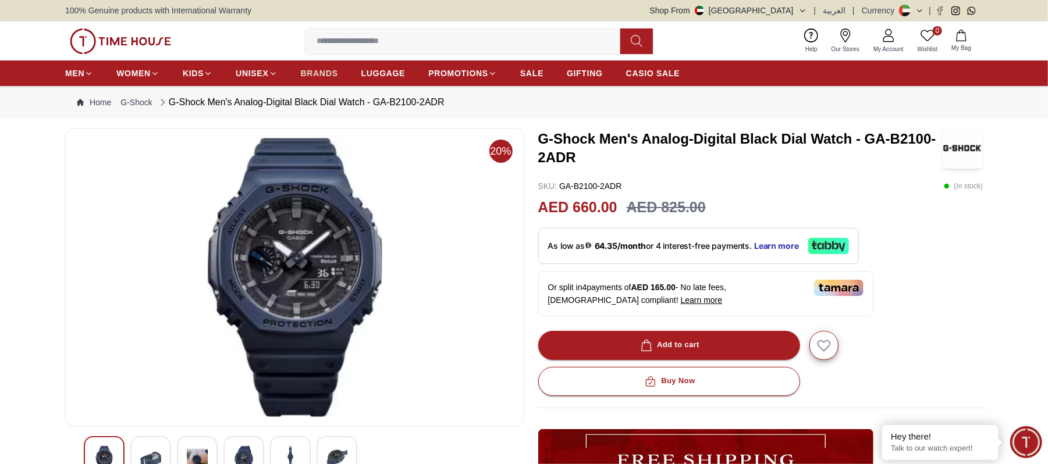
click at [308, 76] on span "BRANDS" at bounding box center [319, 73] width 37 height 12
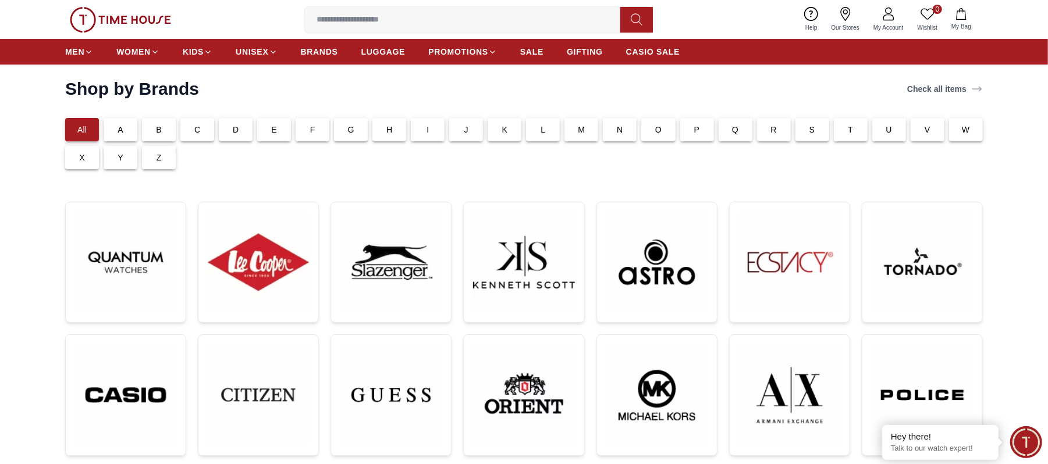
scroll to position [310, 0]
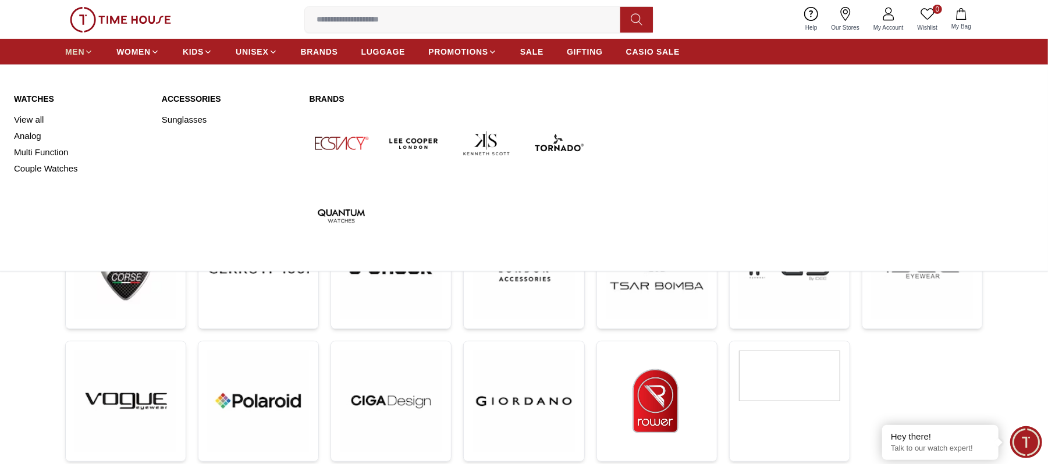
click at [93, 52] on ul "MEN WOMEN KIDS UNISEX BRANDS LUGGAGE PROMOTIONS SALE GIFTING CASIO SALE" at bounding box center [372, 51] width 614 height 21
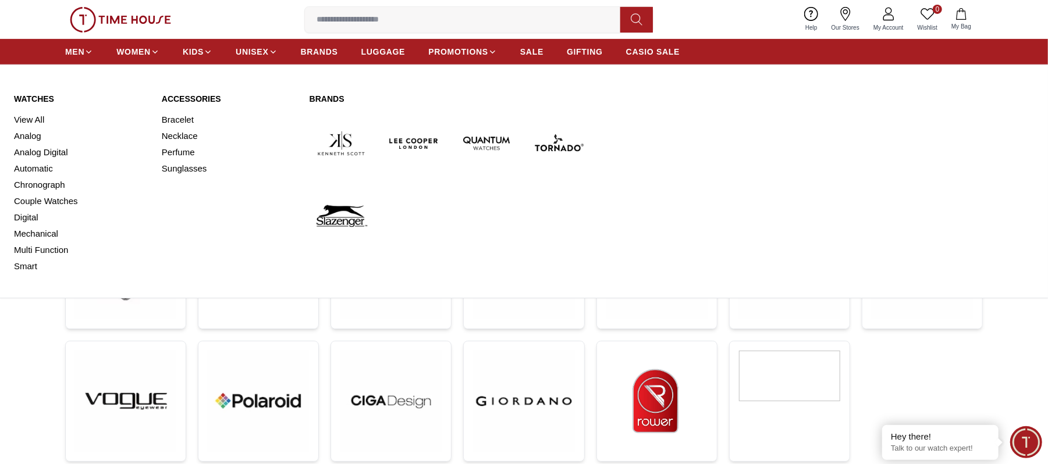
drag, startPoint x: 92, startPoint y: 52, endPoint x: 87, endPoint y: 58, distance: 7.5
click at [91, 52] on icon at bounding box center [88, 52] width 9 height 9
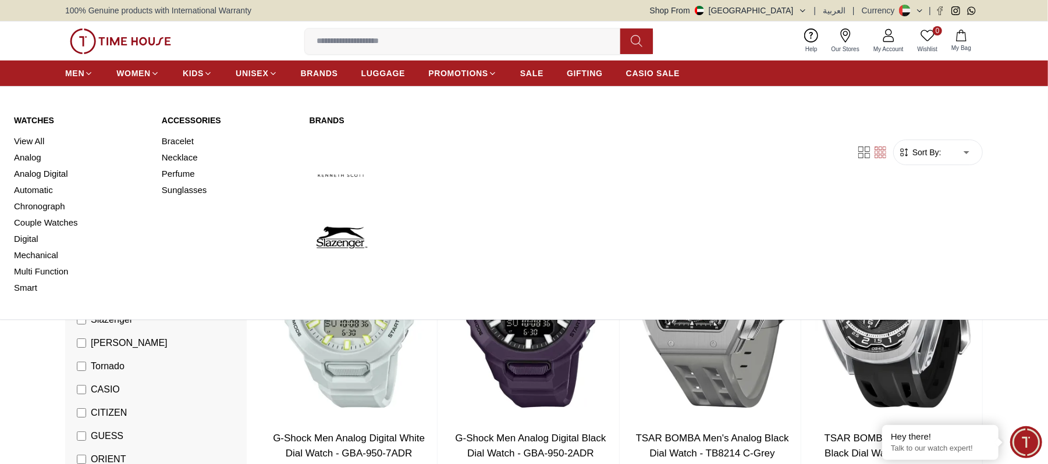
click at [30, 124] on link "Watches" at bounding box center [81, 121] width 134 height 12
click at [89, 74] on icon at bounding box center [89, 73] width 5 height 2
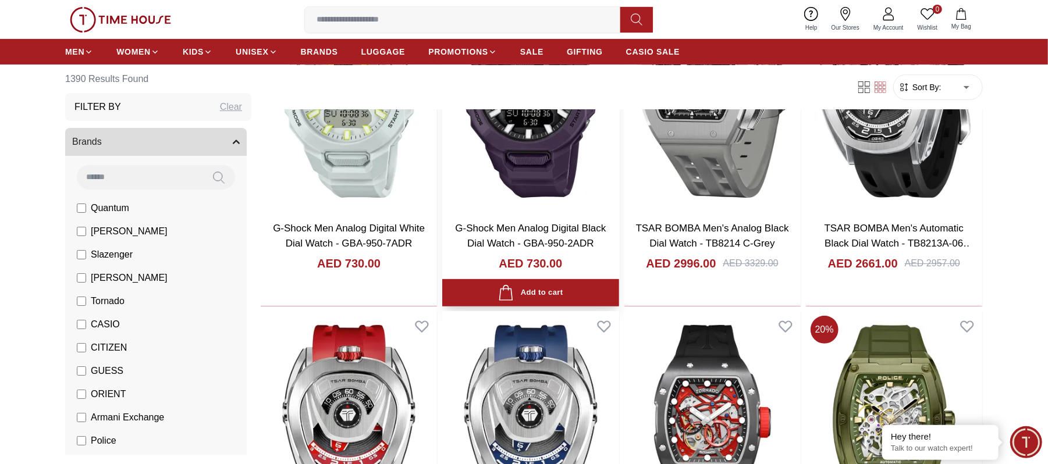
scroll to position [233, 0]
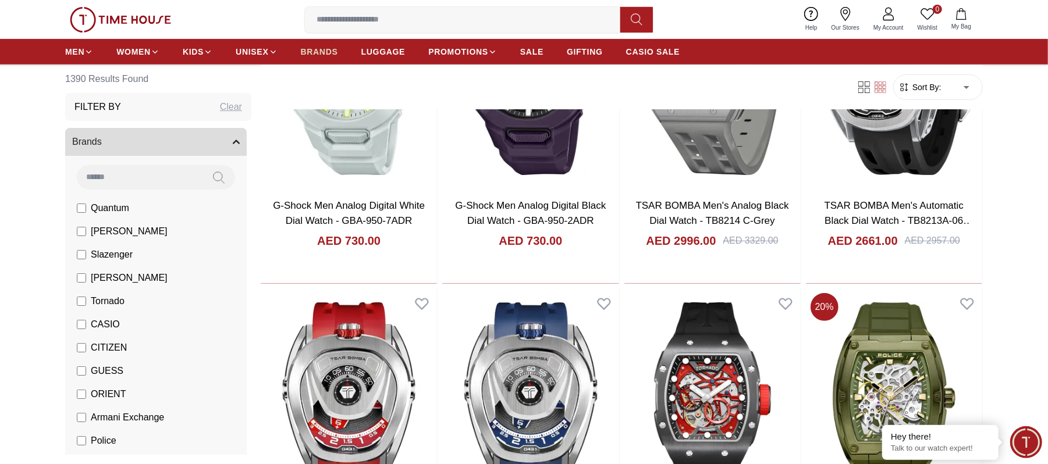
click at [326, 50] on span "BRANDS" at bounding box center [319, 52] width 37 height 12
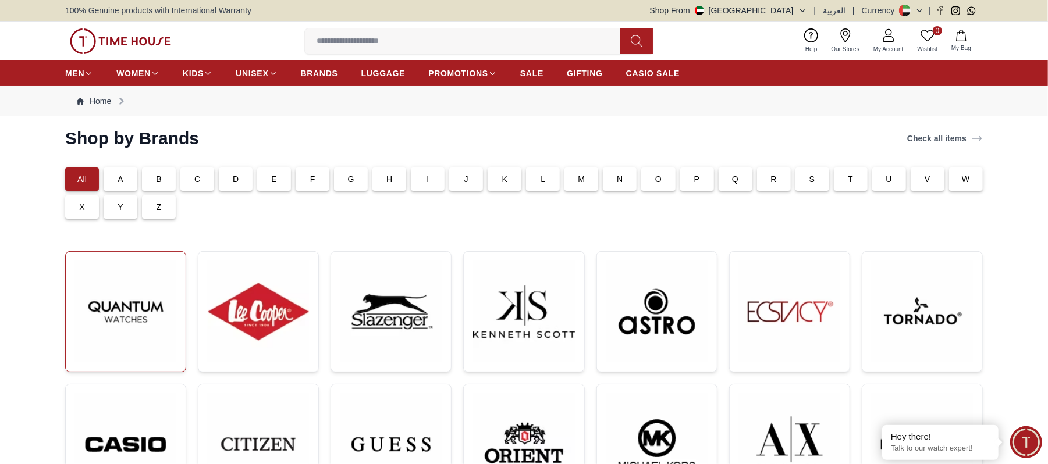
click at [125, 319] on img at bounding box center [125, 311] width 101 height 101
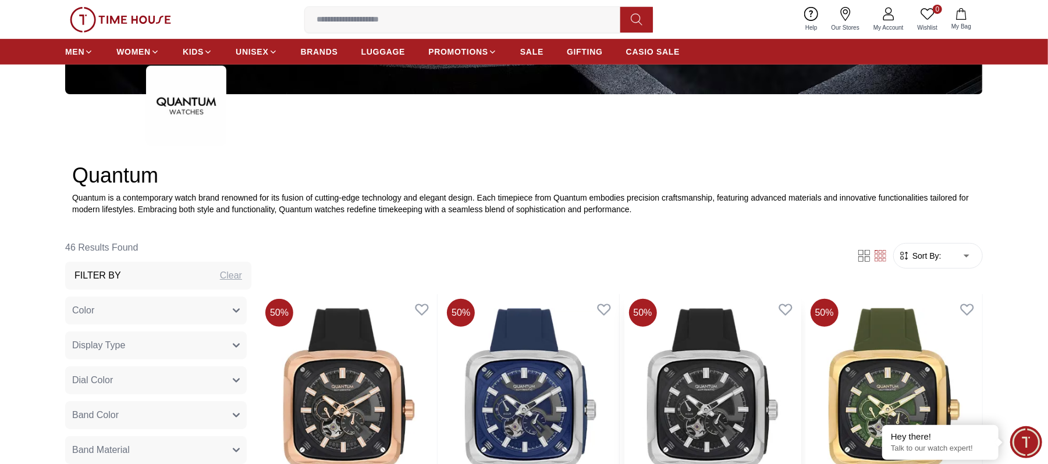
scroll to position [543, 0]
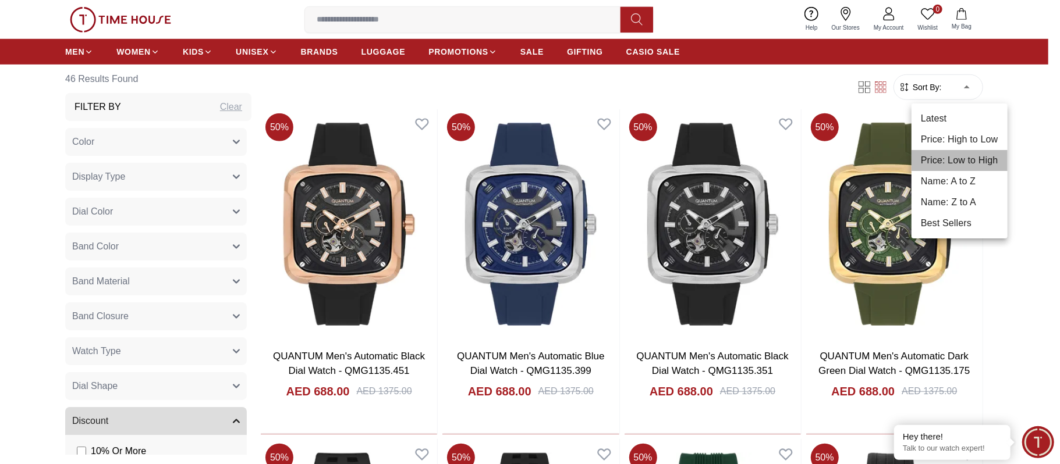
click at [969, 155] on li "Price: Low to High" at bounding box center [959, 160] width 96 height 21
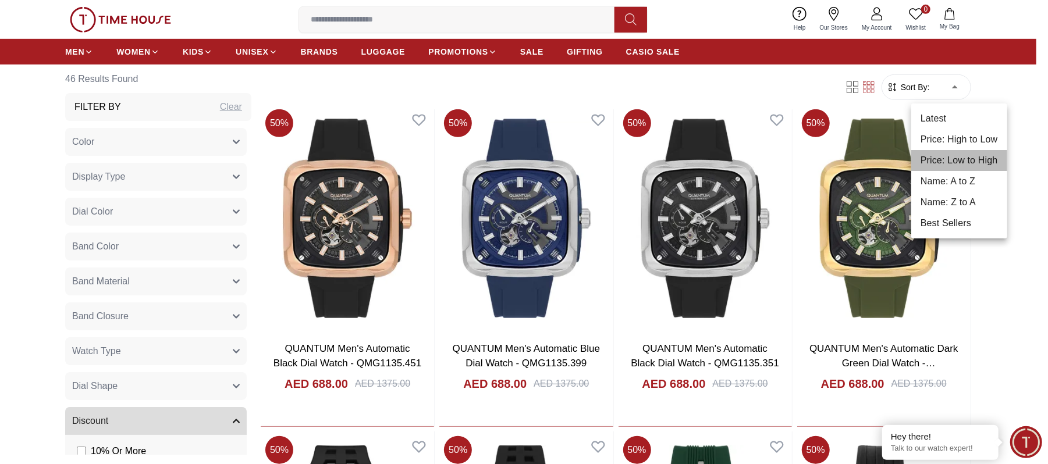
type input "*"
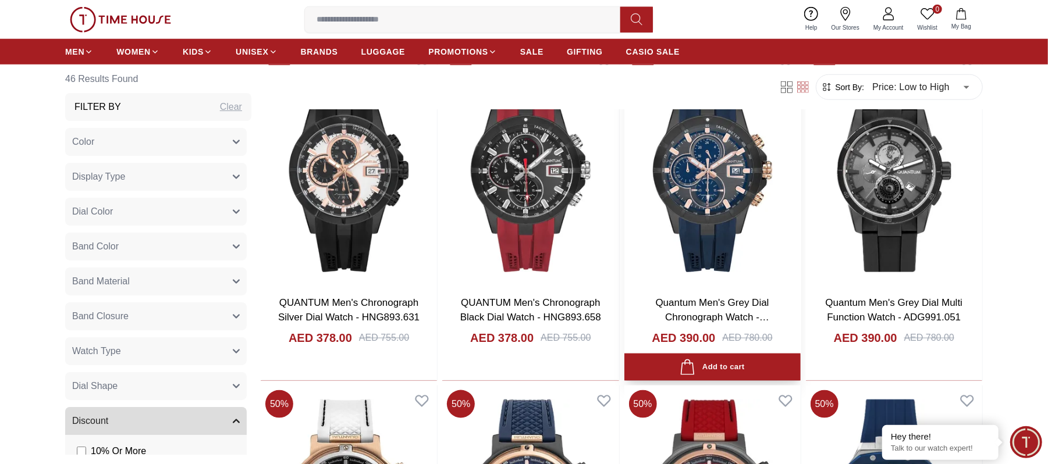
scroll to position [931, 0]
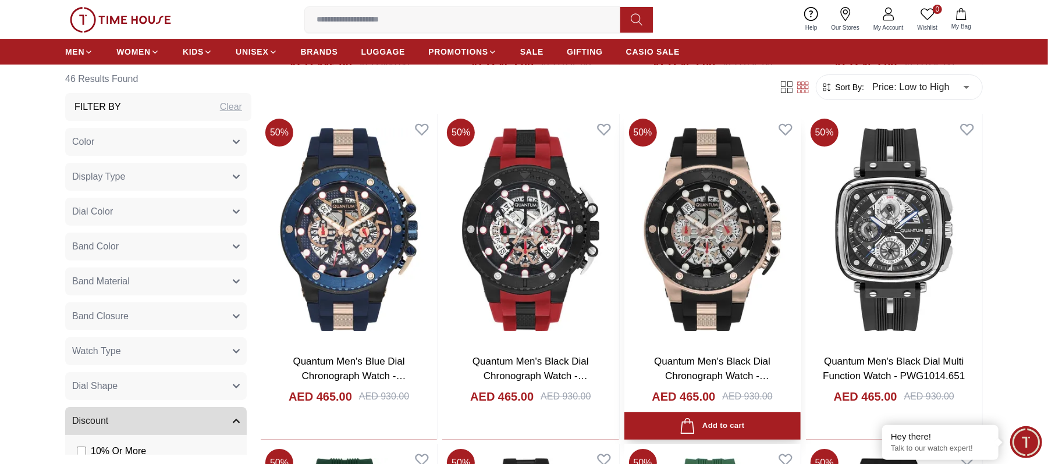
scroll to position [3103, 0]
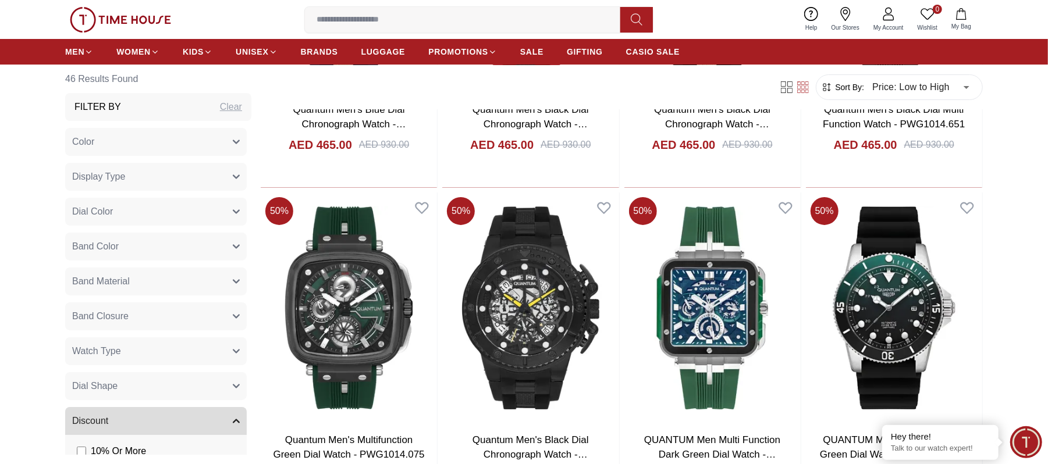
drag, startPoint x: 1052, startPoint y: 335, endPoint x: 1053, endPoint y: 325, distance: 10.5
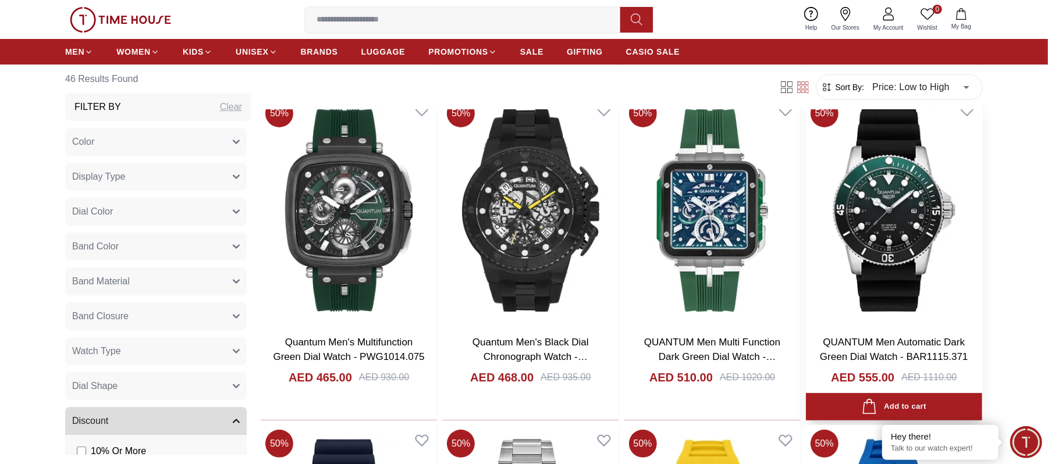
scroll to position [3336, 0]
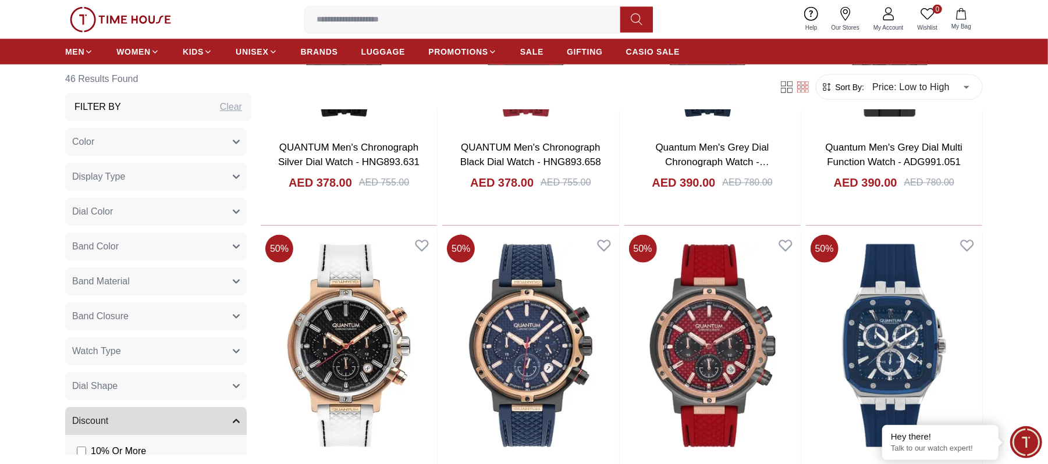
scroll to position [192, 0]
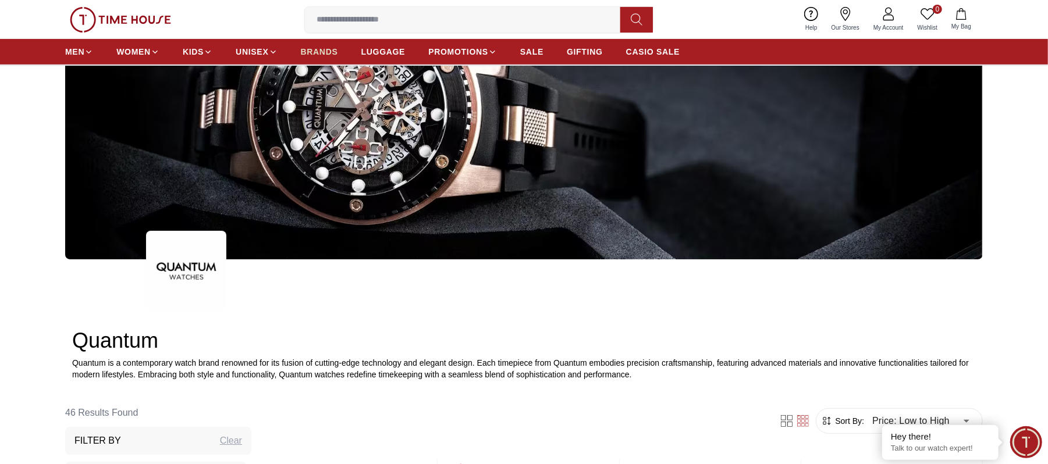
click at [335, 54] on span "BRANDS" at bounding box center [319, 52] width 37 height 12
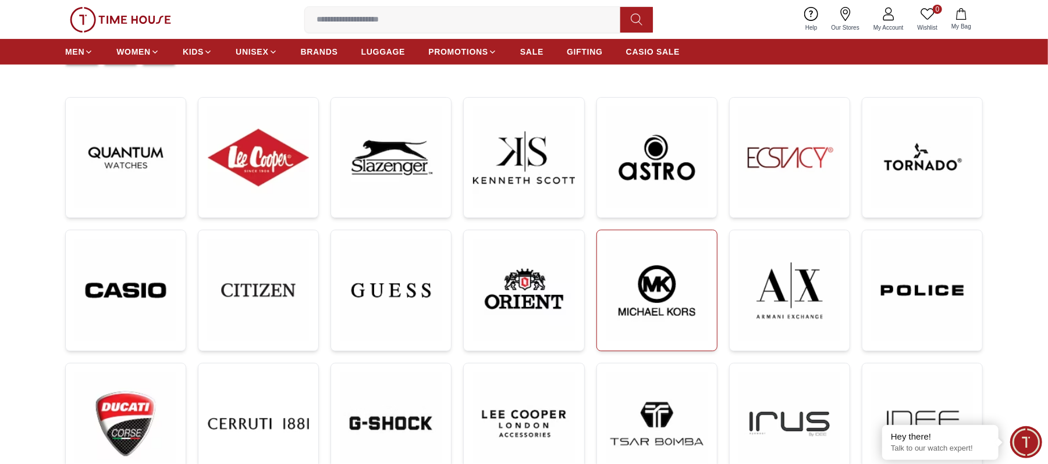
scroll to position [155, 0]
click at [941, 136] on img at bounding box center [922, 156] width 101 height 101
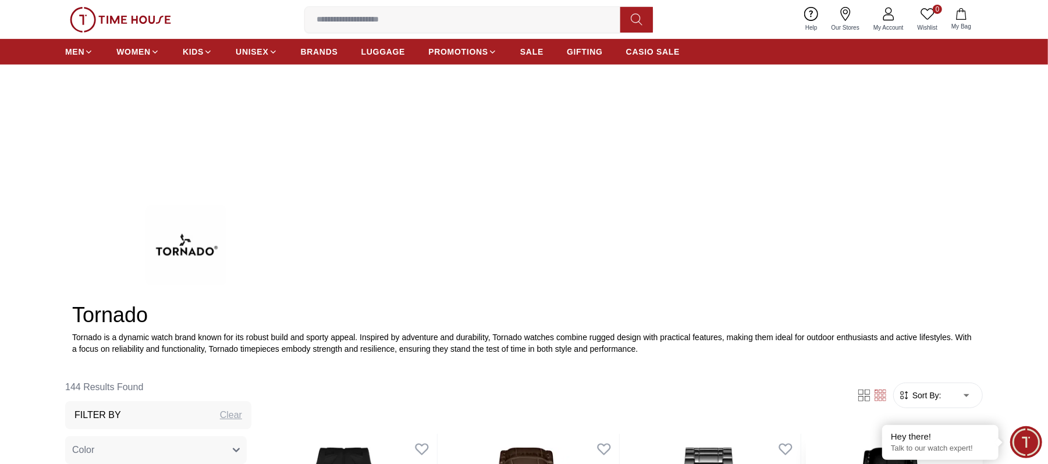
scroll to position [465, 0]
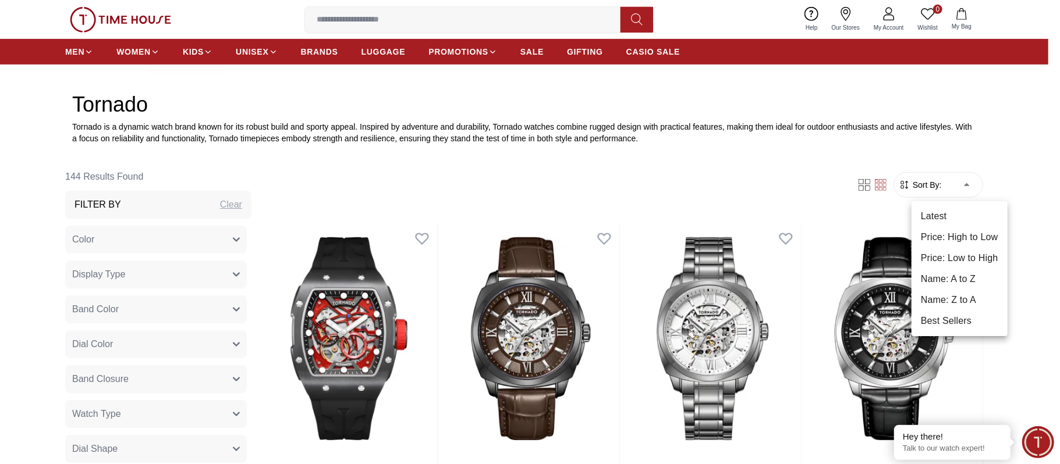
click at [964, 260] on li "Price: Low to High" at bounding box center [959, 258] width 96 height 21
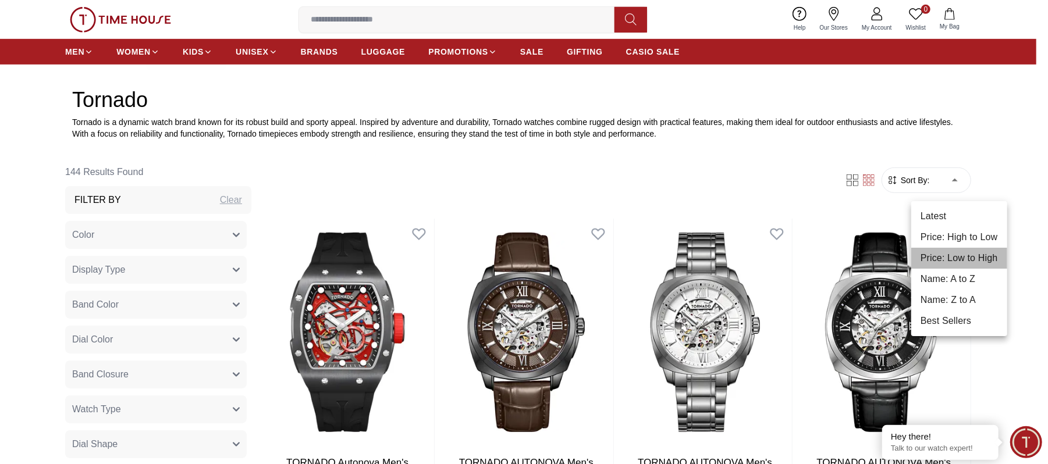
type input "*"
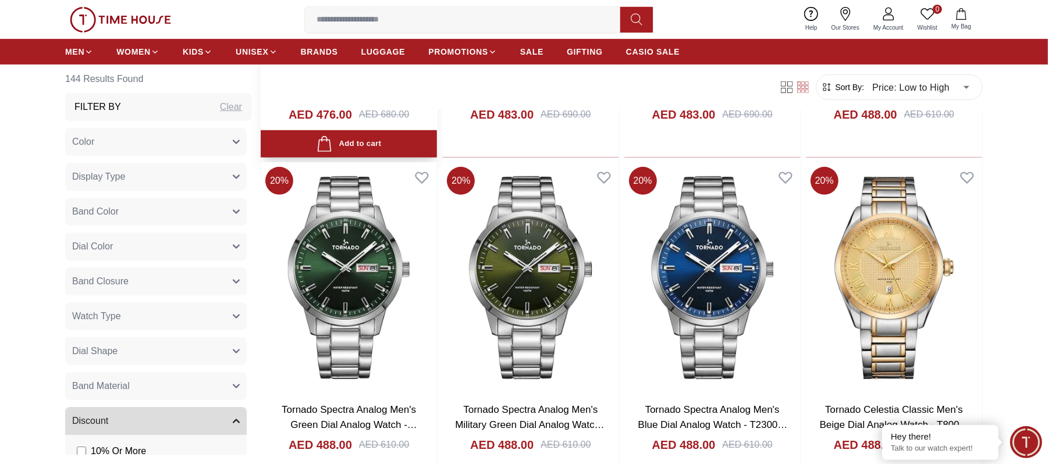
scroll to position [3743, 0]
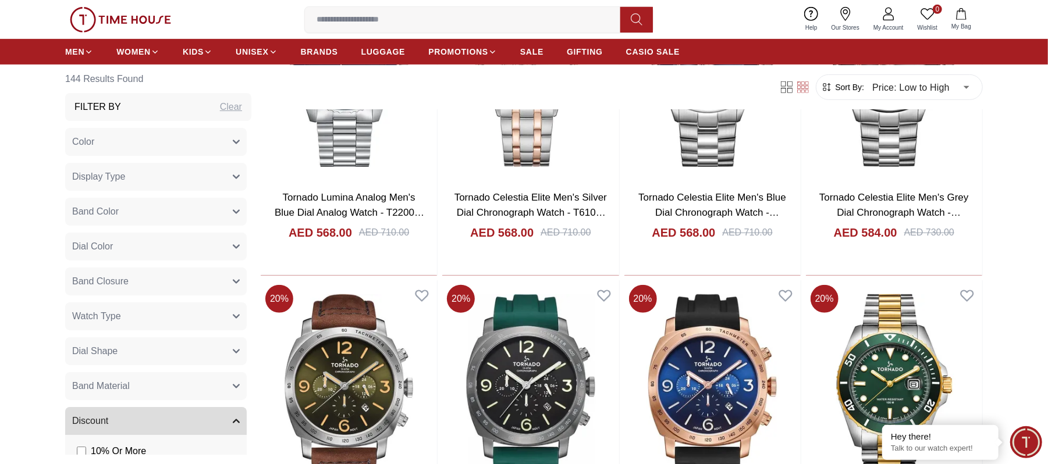
scroll to position [6846, 0]
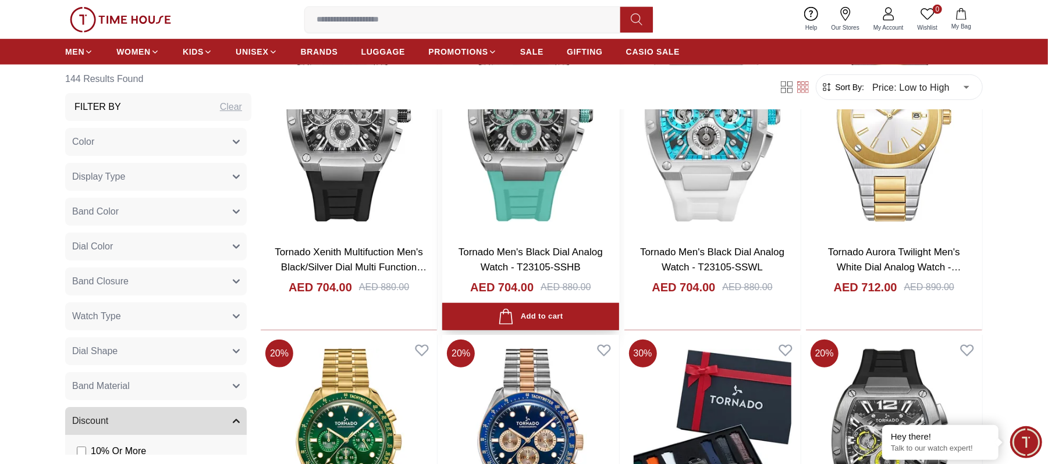
scroll to position [10104, 0]
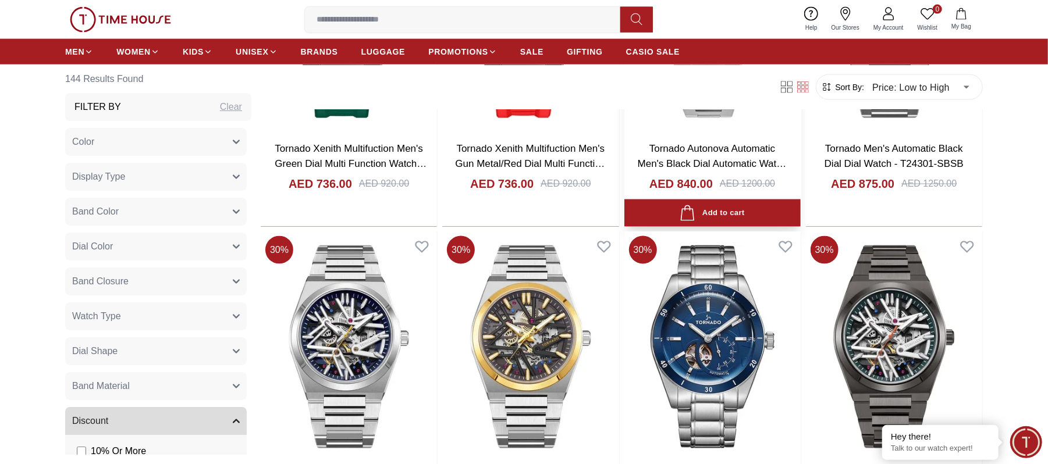
scroll to position [10725, 0]
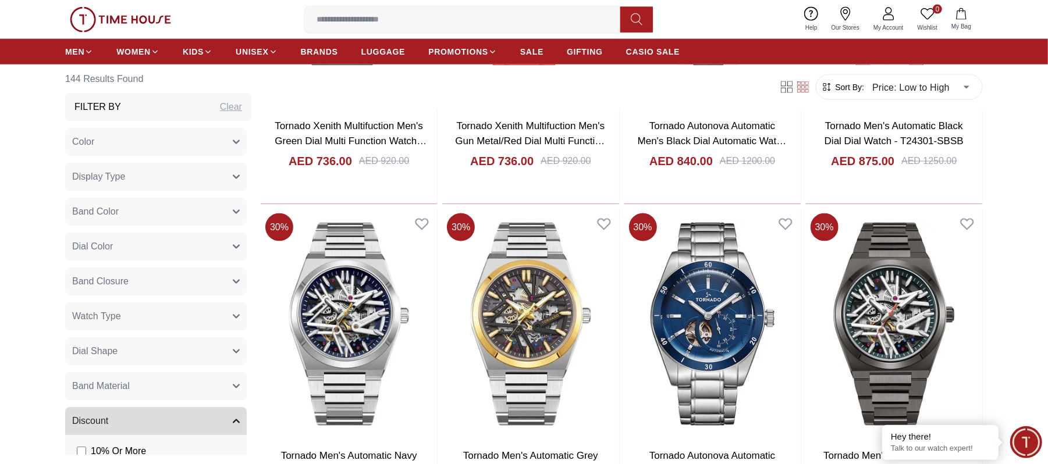
click at [137, 322] on button "Watch Type" at bounding box center [156, 317] width 182 height 28
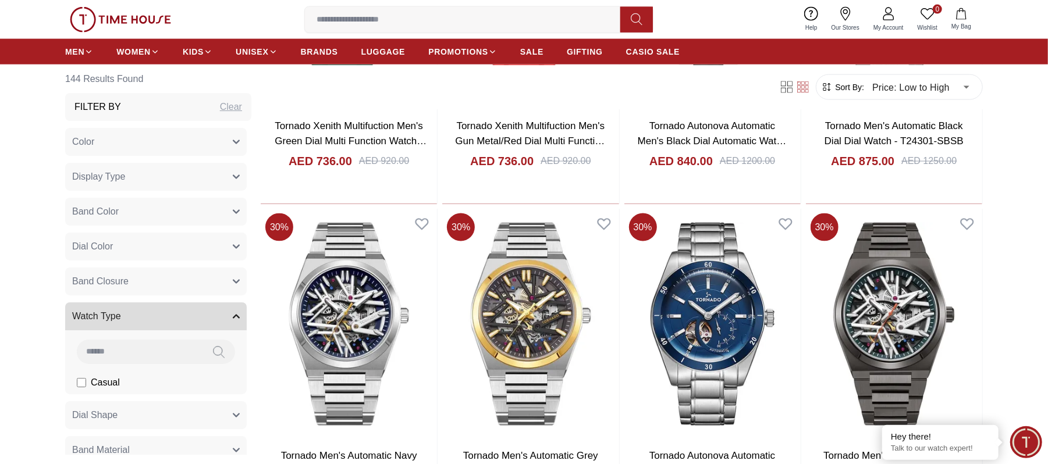
click at [143, 319] on button "Watch Type" at bounding box center [156, 317] width 182 height 28
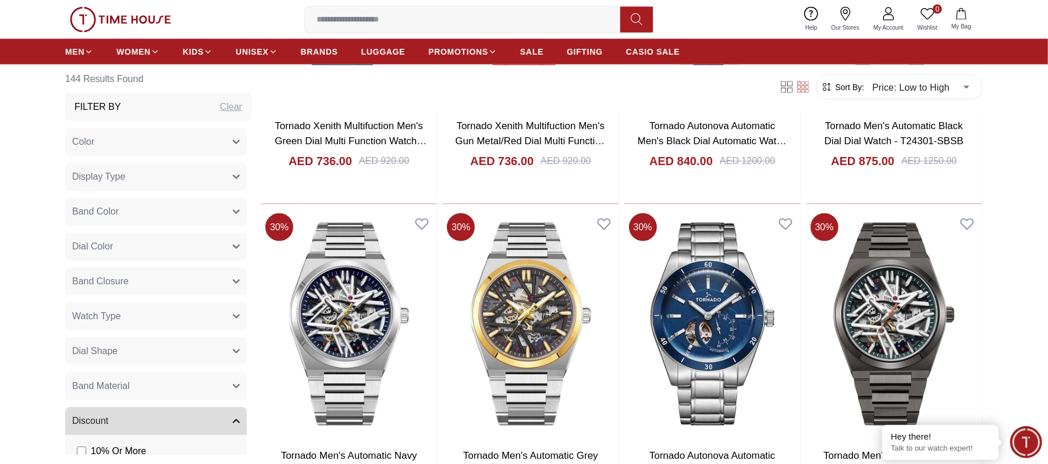
click at [157, 208] on button "Band Color" at bounding box center [156, 212] width 182 height 28
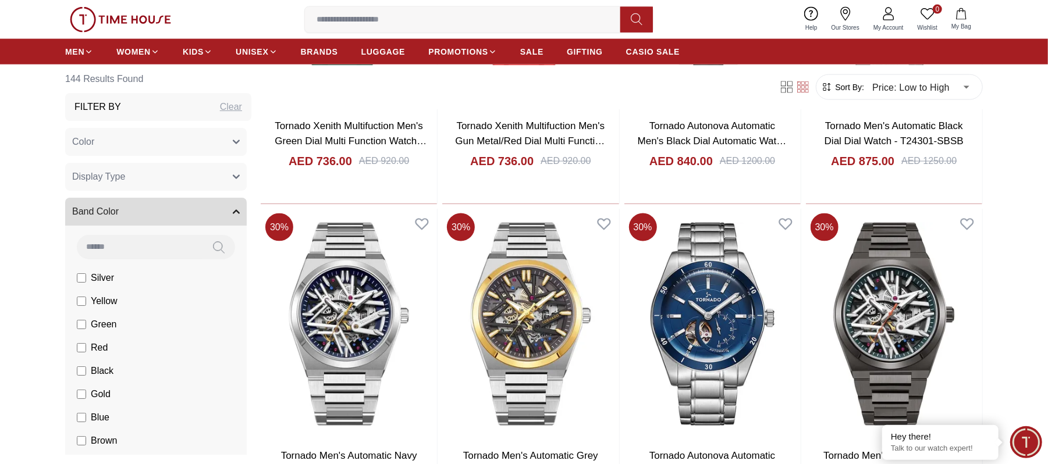
click at [147, 182] on button "Display Type" at bounding box center [156, 177] width 182 height 28
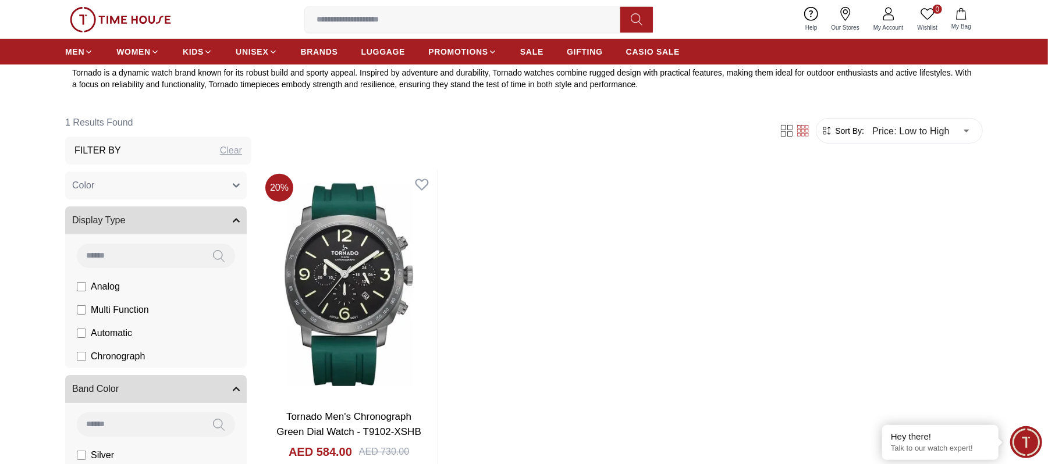
scroll to position [534, 0]
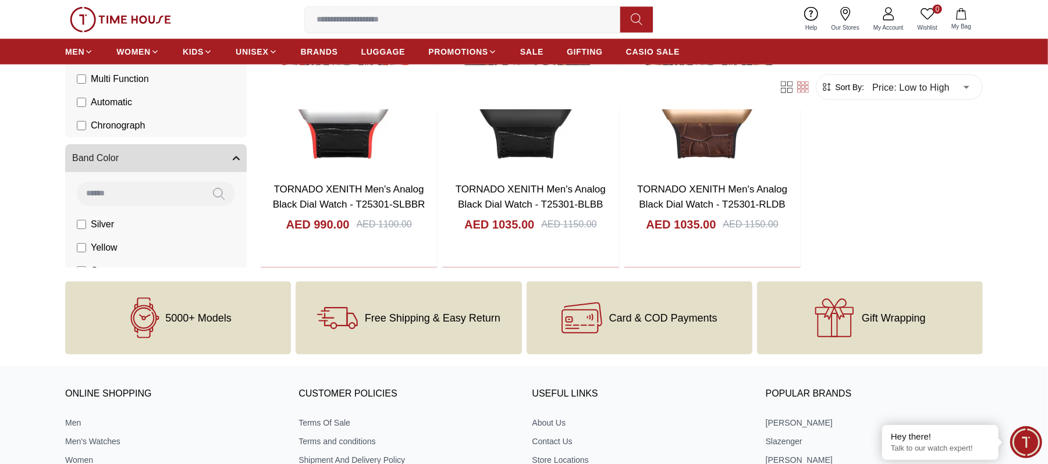
scroll to position [922, 0]
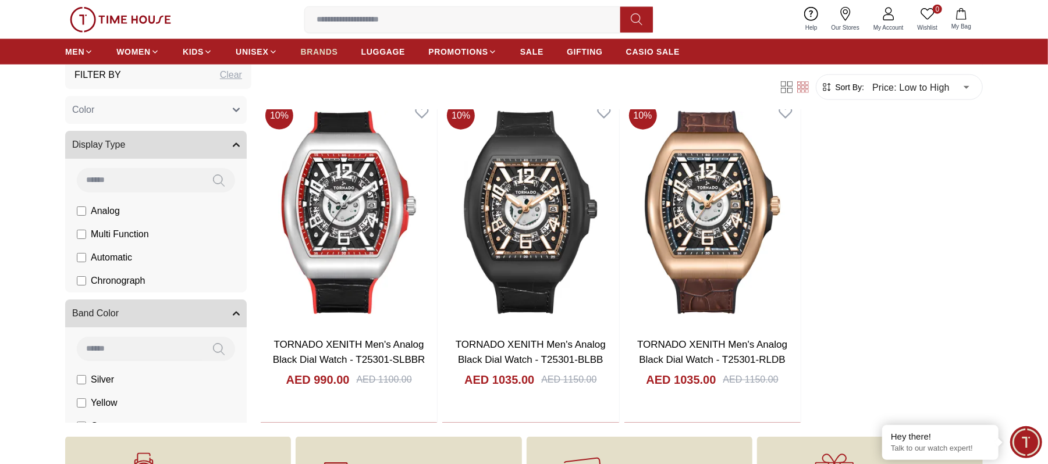
click at [330, 49] on span "BRANDS" at bounding box center [319, 52] width 37 height 12
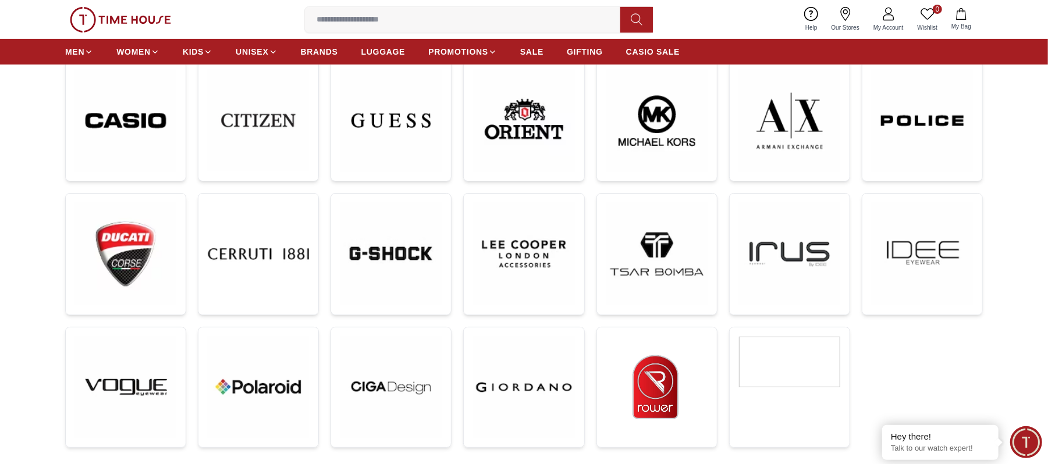
scroll to position [310, 0]
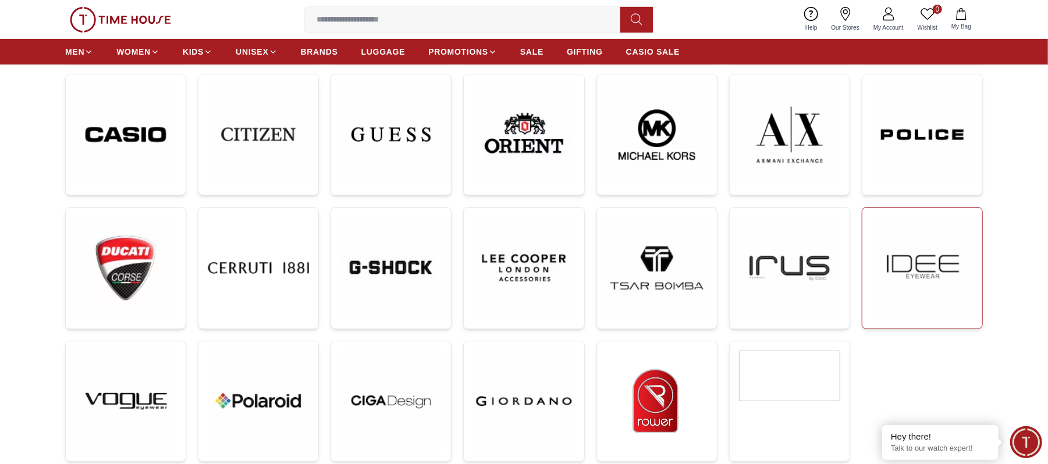
click at [924, 240] on img at bounding box center [922, 267] width 101 height 101
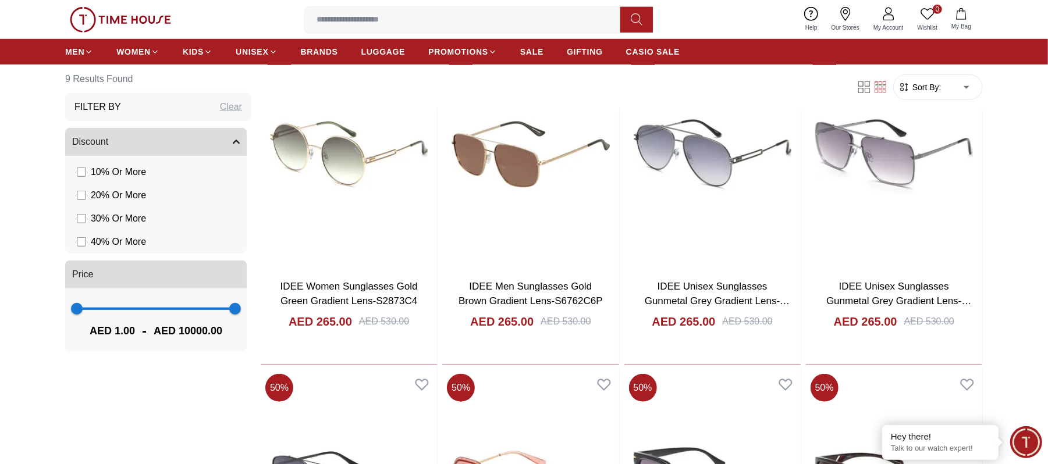
scroll to position [620, 0]
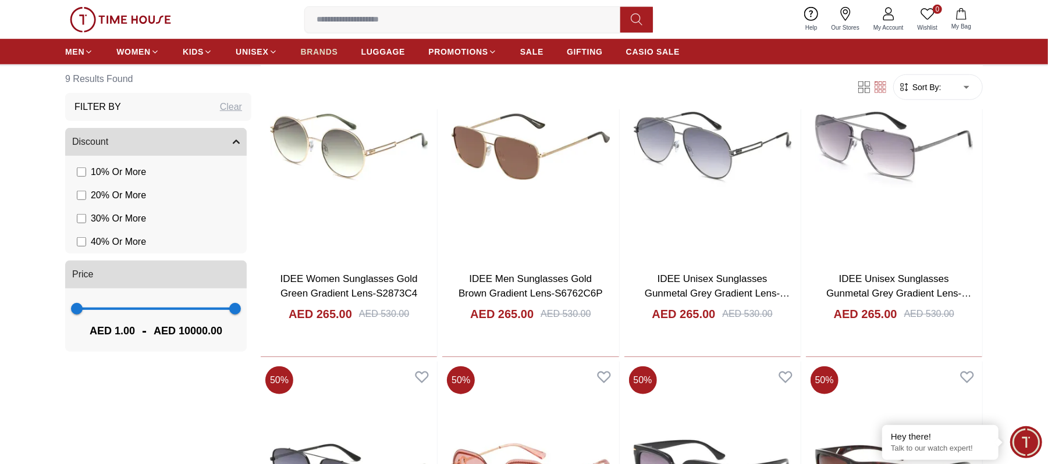
drag, startPoint x: 317, startPoint y: 42, endPoint x: 321, endPoint y: 47, distance: 6.6
click at [317, 42] on link "BRANDS" at bounding box center [319, 51] width 37 height 21
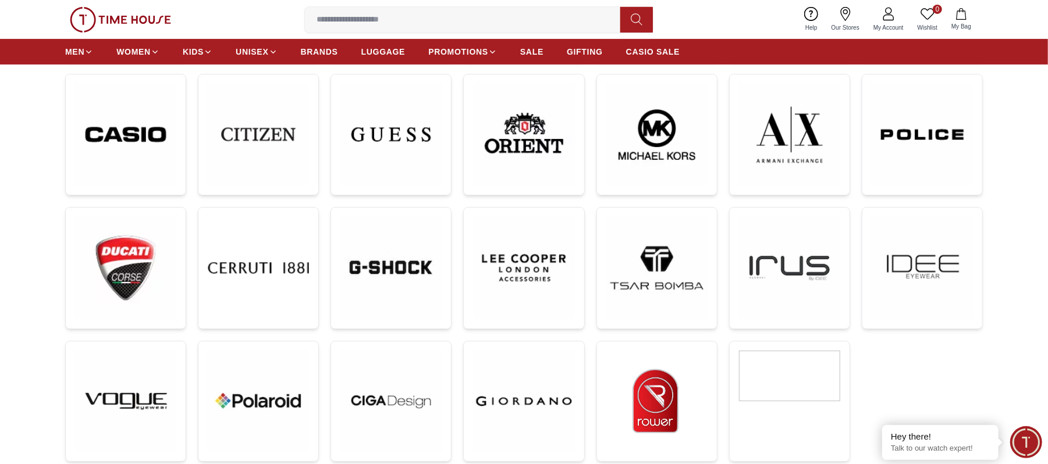
scroll to position [155, 0]
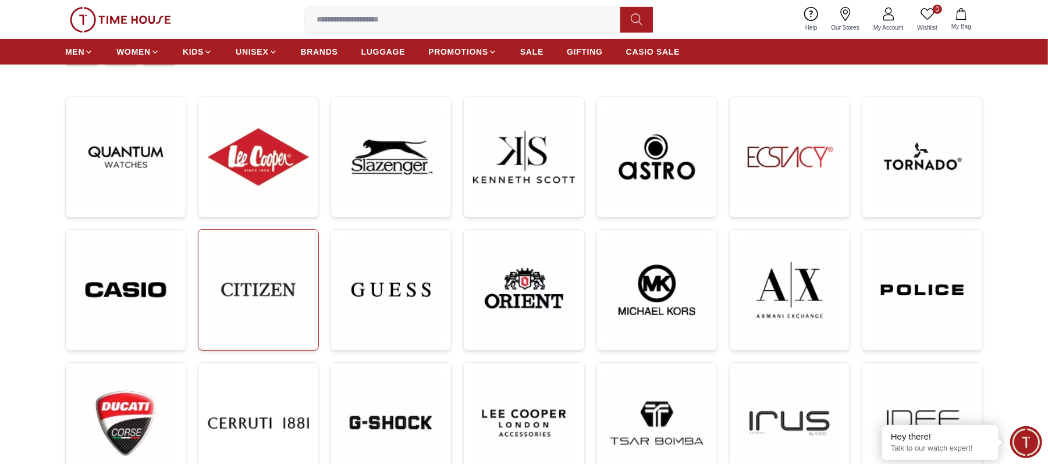
click at [305, 291] on img at bounding box center [258, 289] width 101 height 101
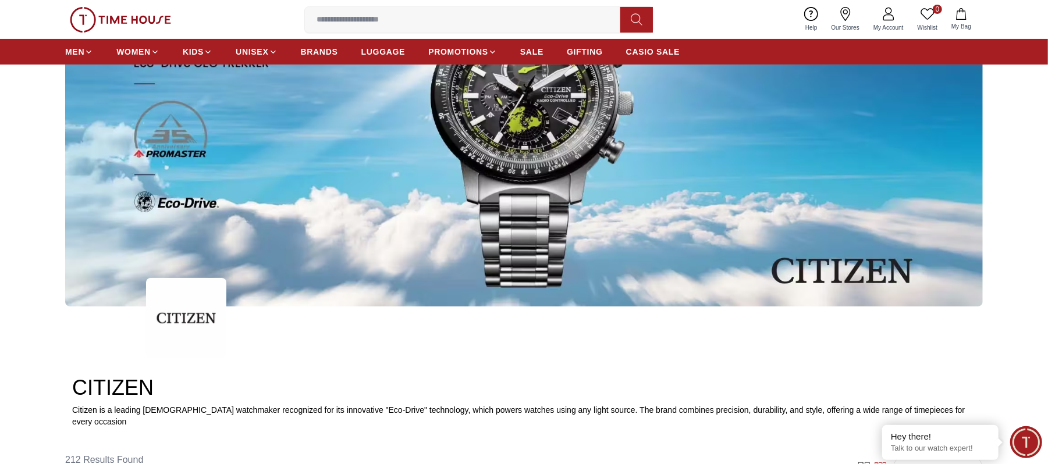
scroll to position [310, 0]
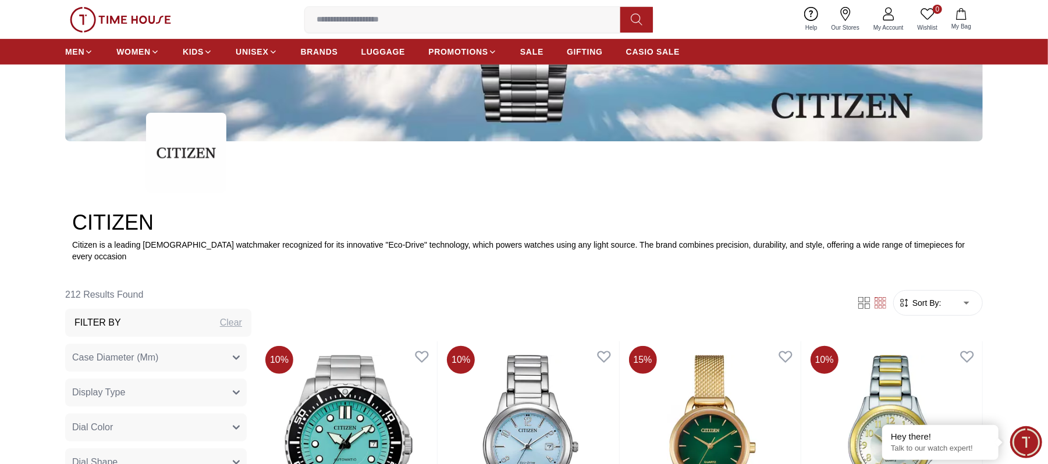
click at [917, 297] on span "Sort By:" at bounding box center [925, 303] width 31 height 12
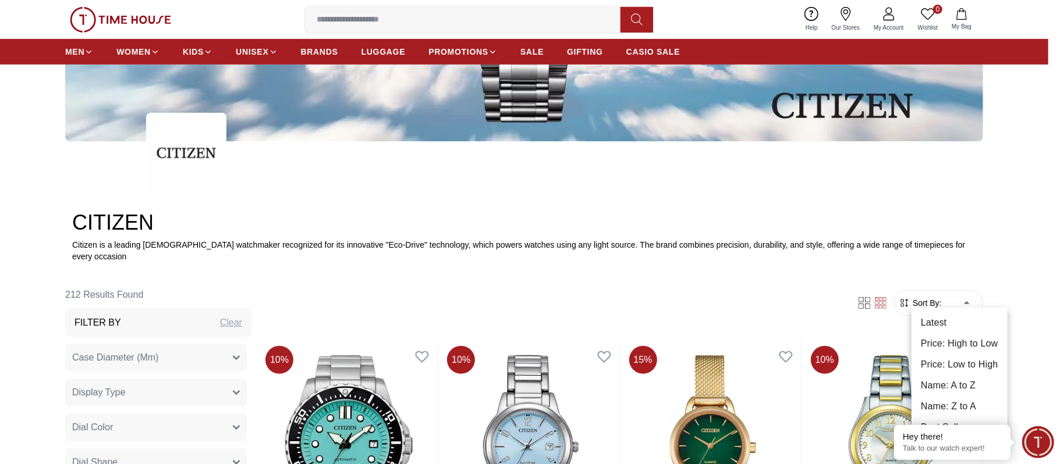
click at [931, 353] on li "Price: High to Low" at bounding box center [959, 343] width 96 height 21
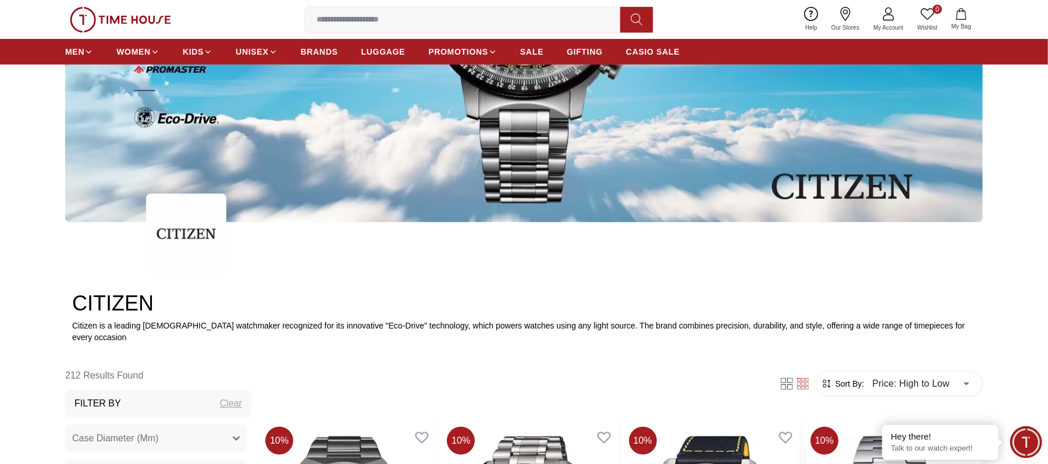
scroll to position [388, 0]
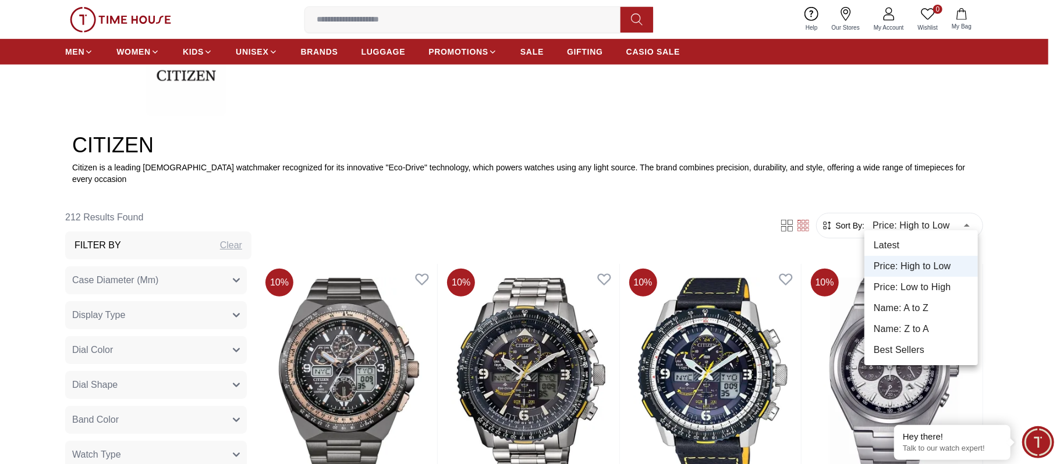
click at [911, 280] on li "Price: Low to High" at bounding box center [920, 287] width 113 height 21
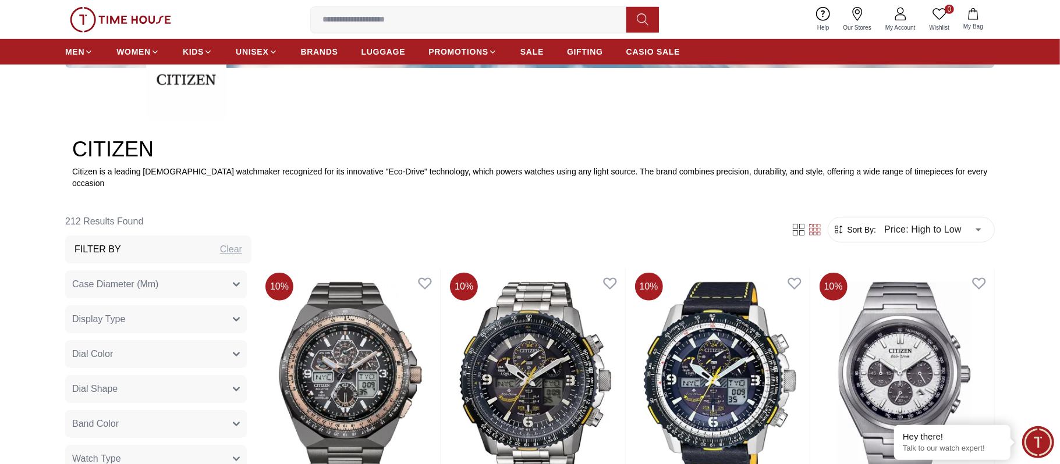
type input "*"
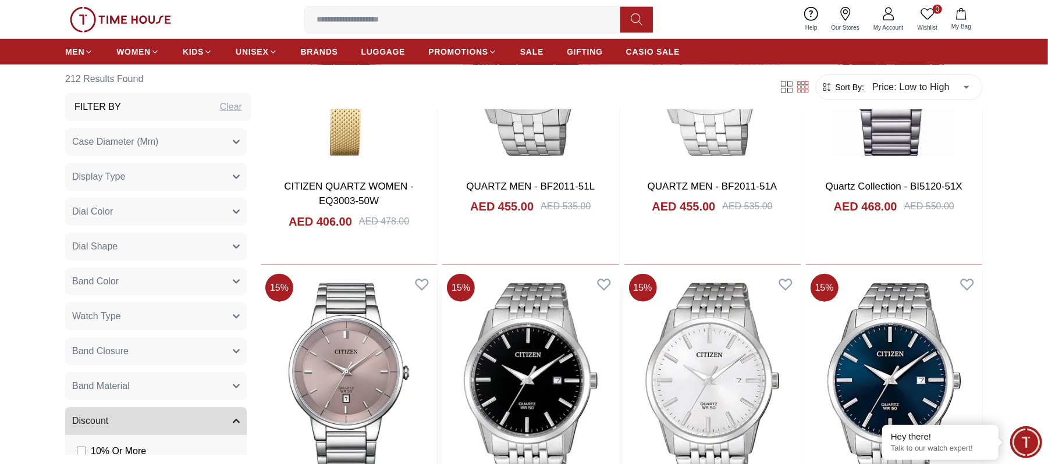
scroll to position [853, 0]
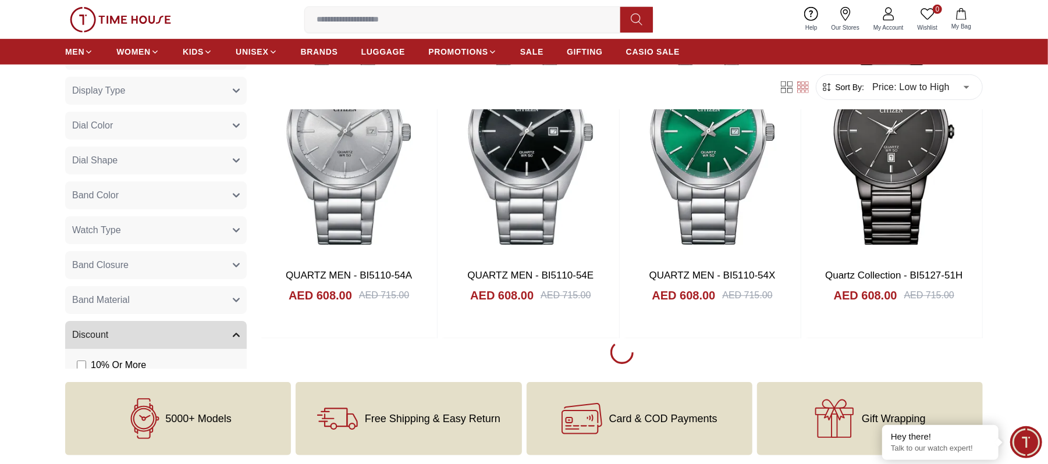
scroll to position [3879, 0]
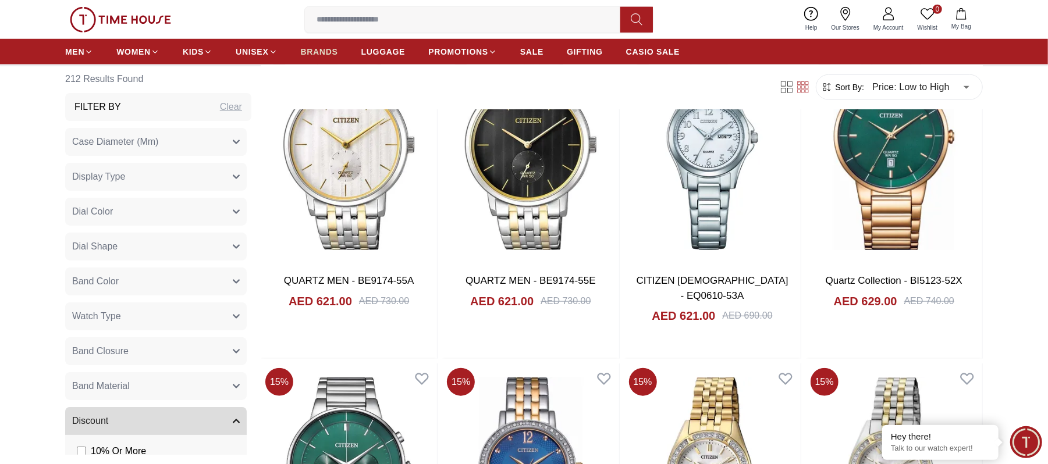
click at [322, 44] on link "BRANDS" at bounding box center [319, 51] width 37 height 21
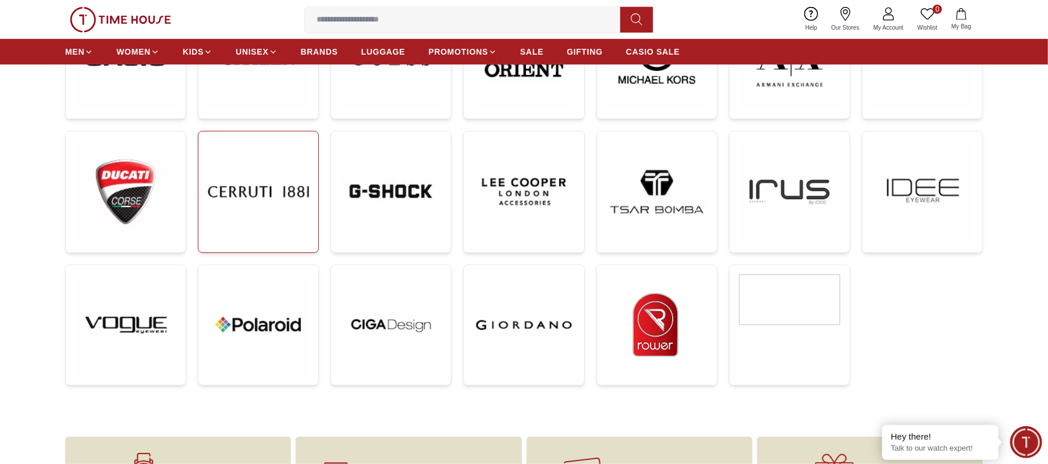
scroll to position [388, 0]
click at [273, 213] on img at bounding box center [258, 190] width 101 height 101
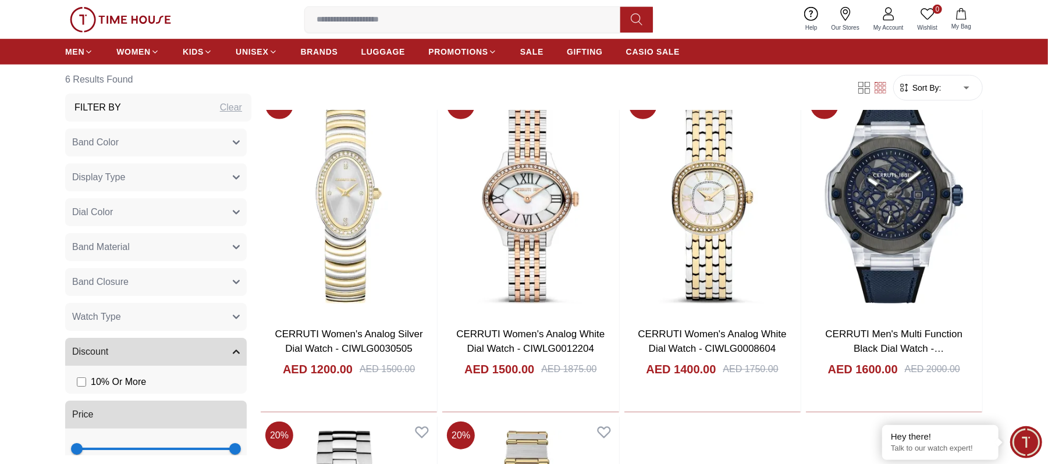
scroll to position [431, 0]
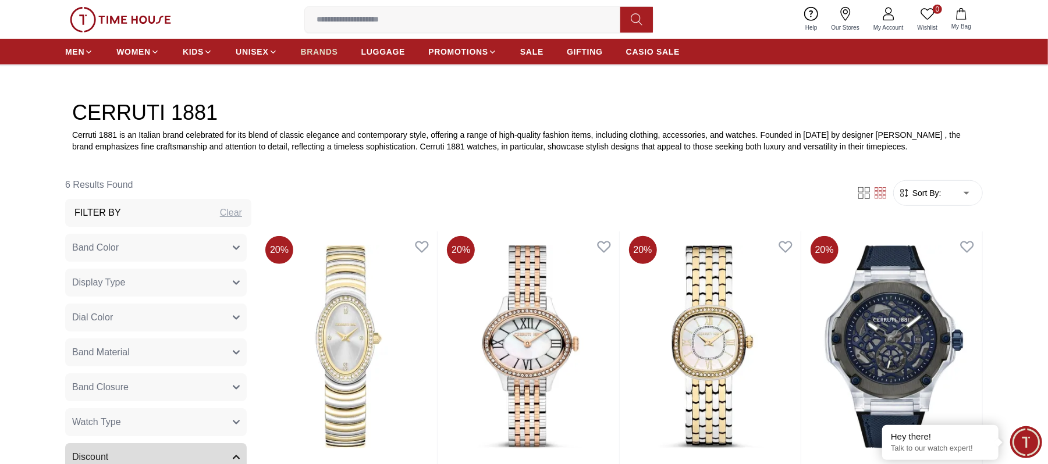
click at [308, 49] on span "BRANDS" at bounding box center [319, 52] width 37 height 12
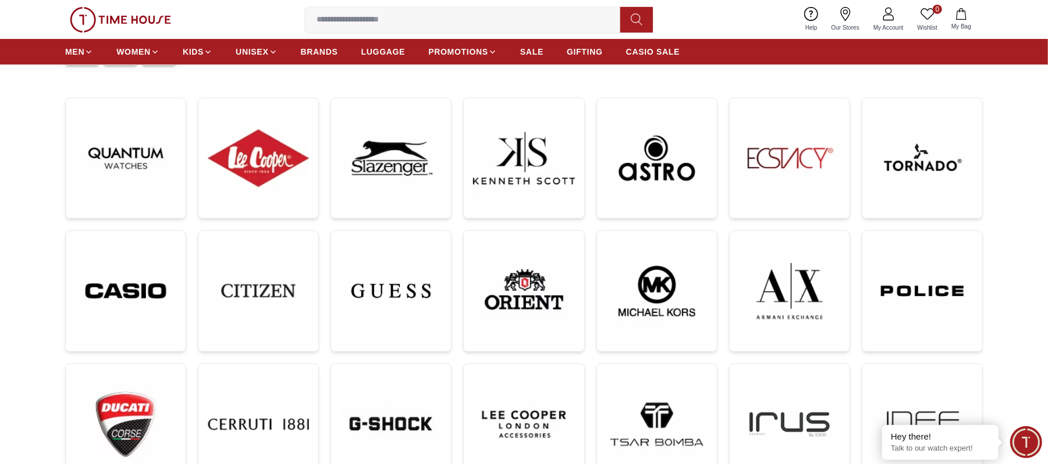
scroll to position [155, 0]
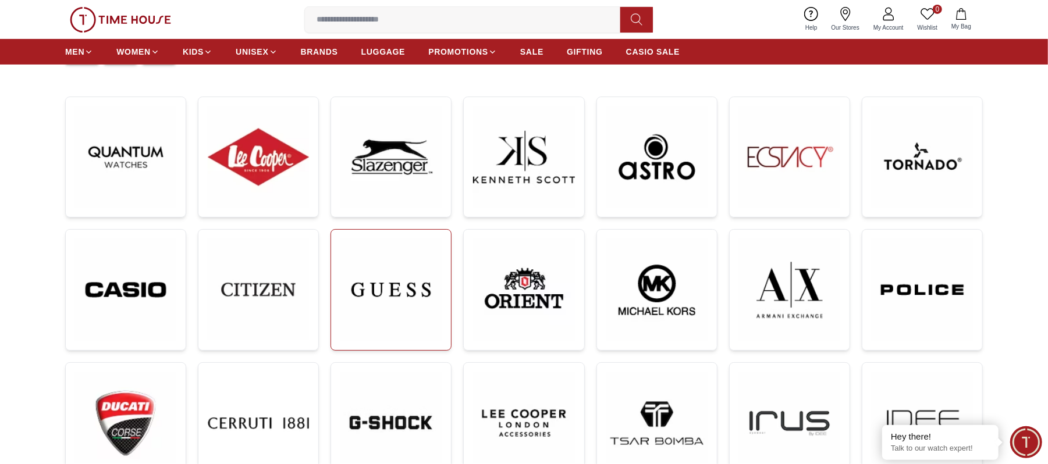
click at [387, 289] on img at bounding box center [390, 290] width 101 height 102
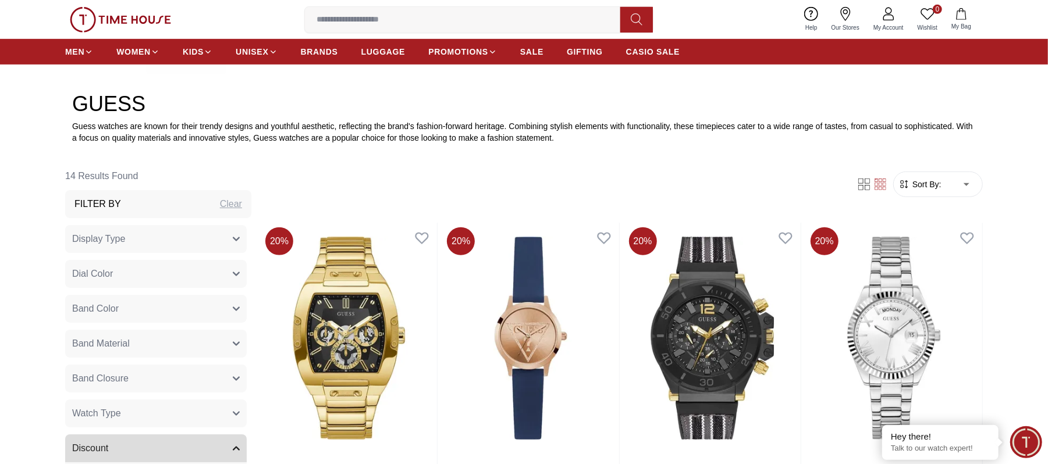
scroll to position [465, 0]
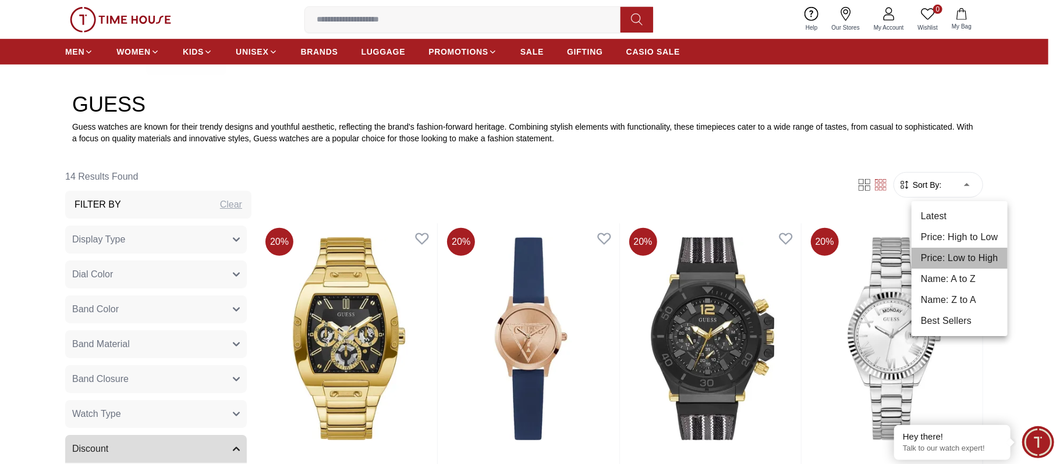
click at [951, 251] on li "Price: Low to High" at bounding box center [959, 258] width 96 height 21
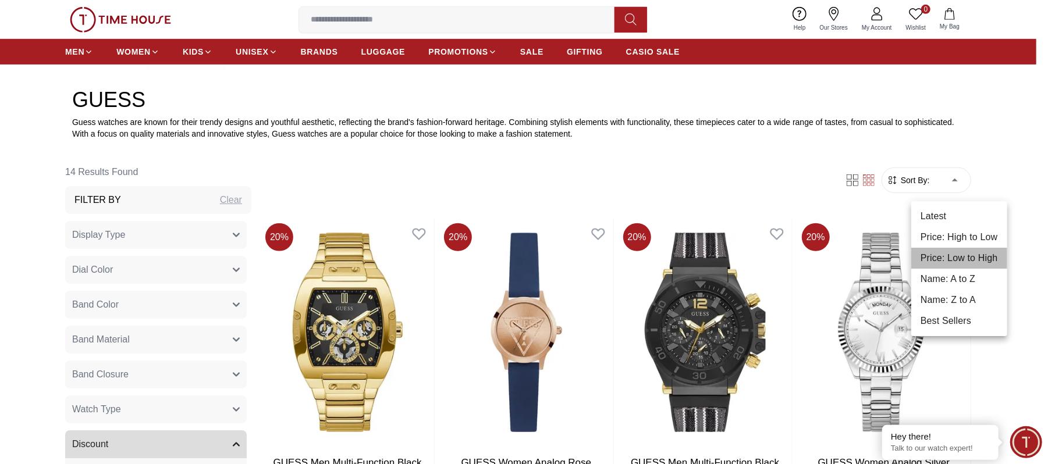
type input "*"
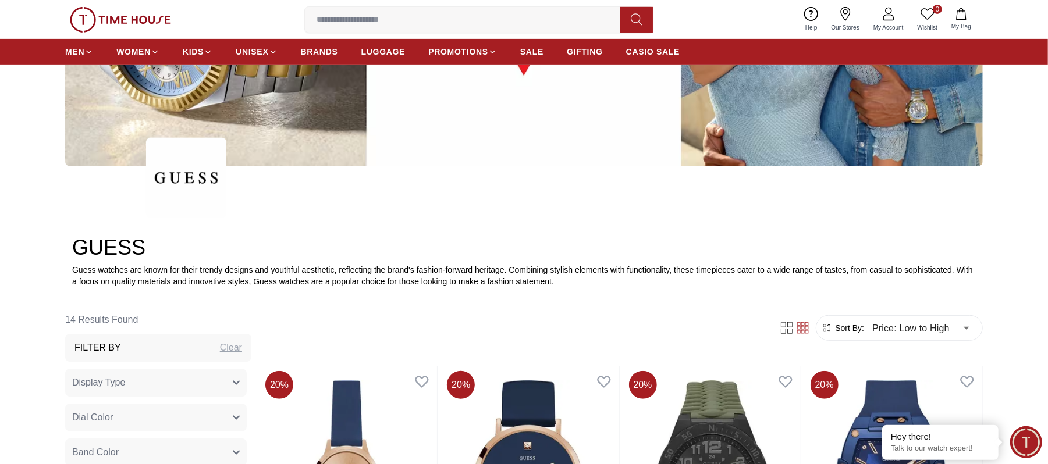
scroll to position [310, 0]
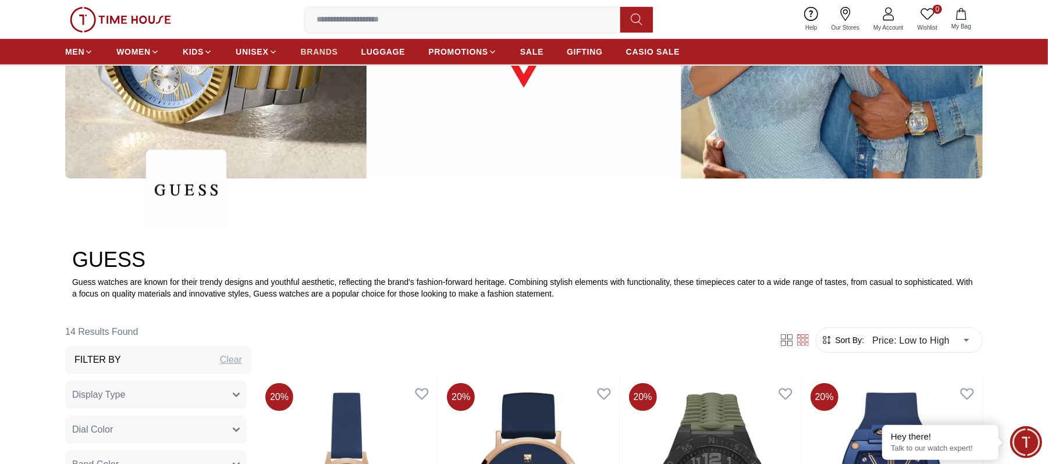
drag, startPoint x: 312, startPoint y: 49, endPoint x: 313, endPoint y: 61, distance: 11.7
click at [311, 49] on span "BRANDS" at bounding box center [319, 52] width 37 height 12
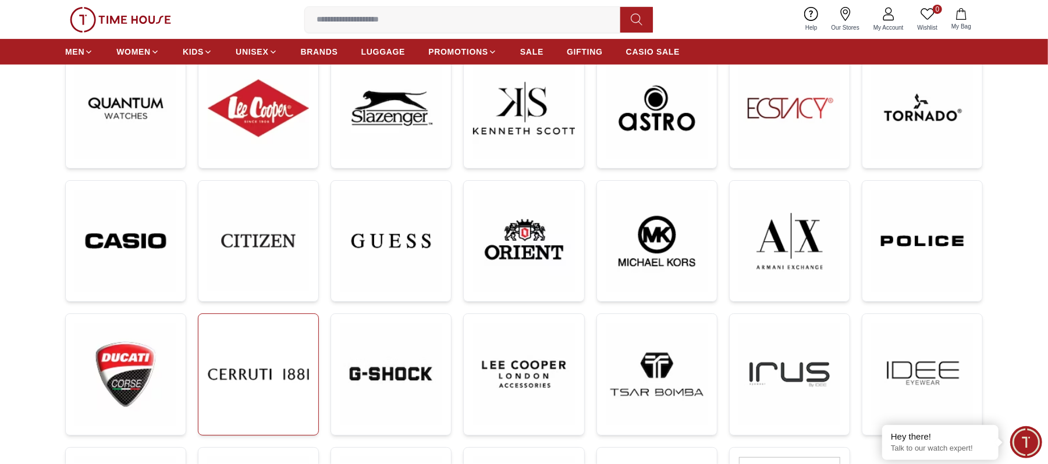
scroll to position [233, 0]
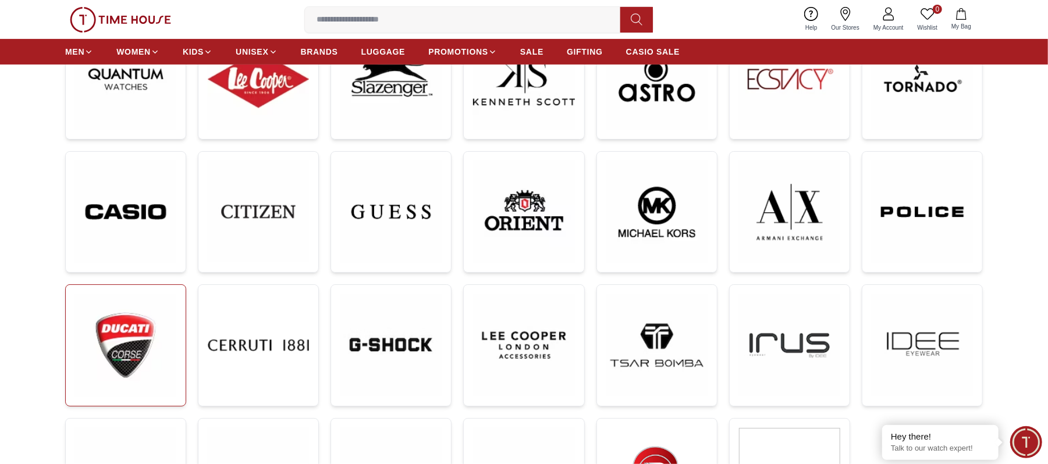
click at [163, 317] on img at bounding box center [125, 345] width 101 height 102
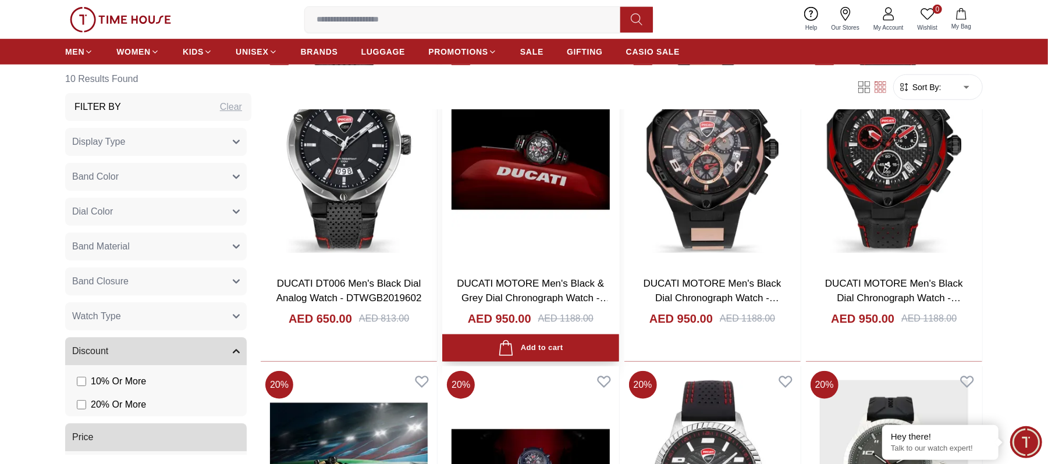
scroll to position [620, 0]
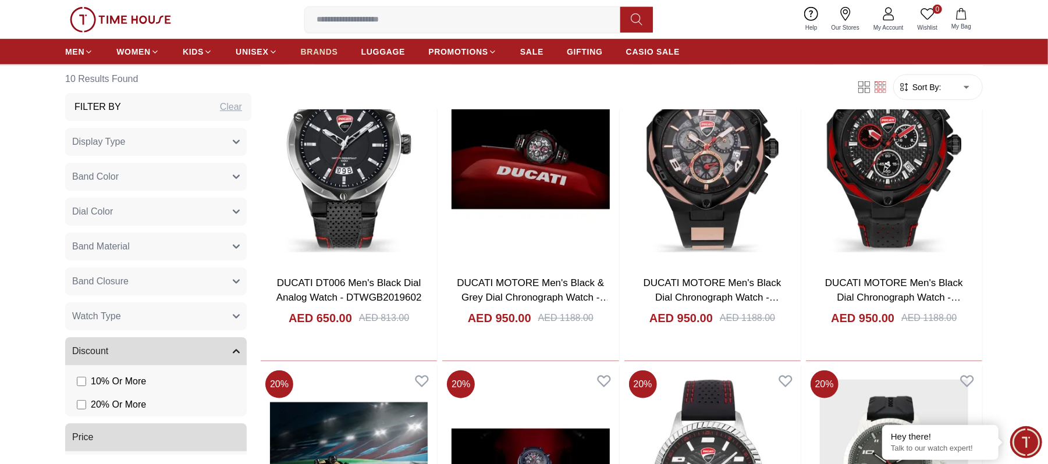
click at [329, 44] on link "BRANDS" at bounding box center [319, 51] width 37 height 21
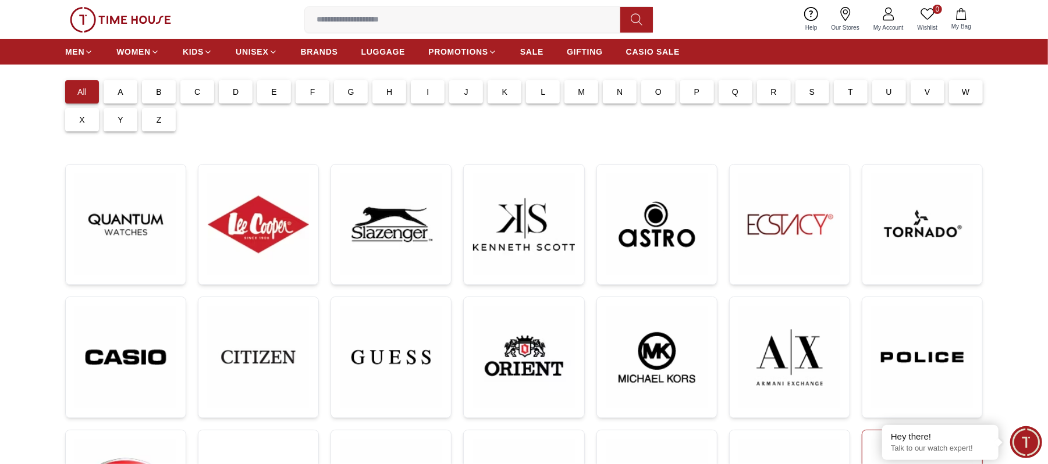
scroll to position [233, 0]
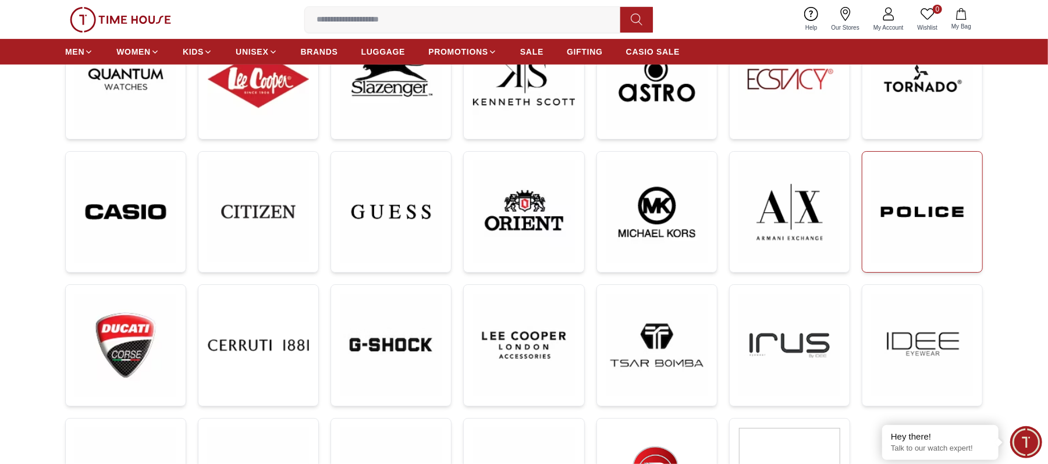
click at [938, 205] on img at bounding box center [922, 212] width 101 height 102
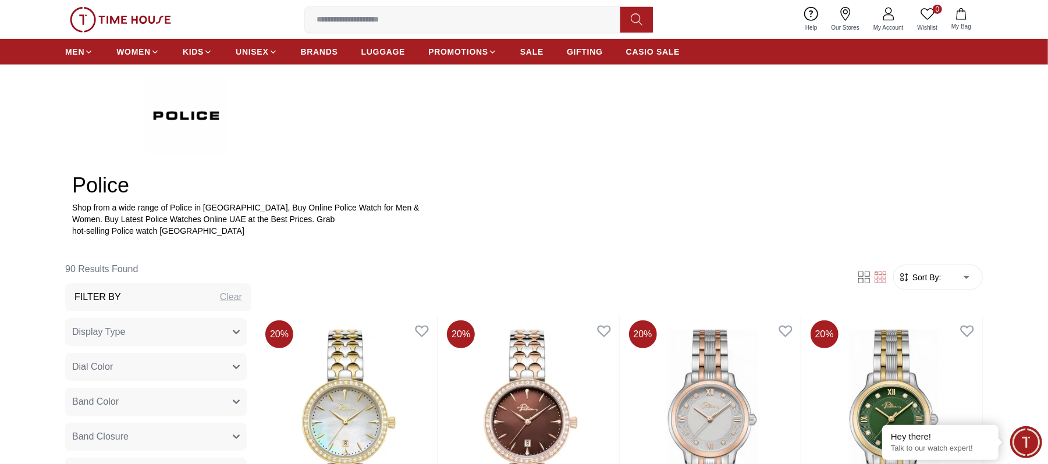
scroll to position [465, 0]
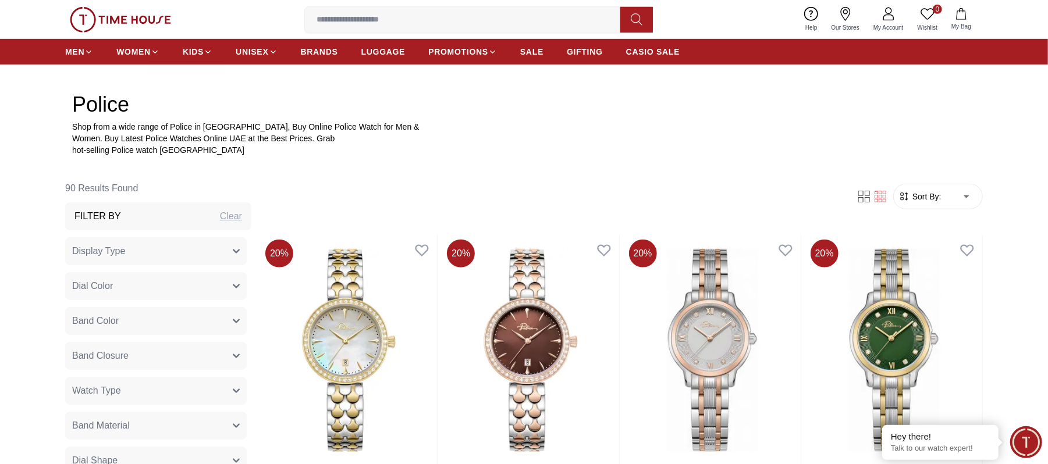
click at [939, 199] on span "Sort By:" at bounding box center [925, 197] width 31 height 12
click at [976, 200] on form "Sort By: ​ ****** ​" at bounding box center [938, 197] width 90 height 26
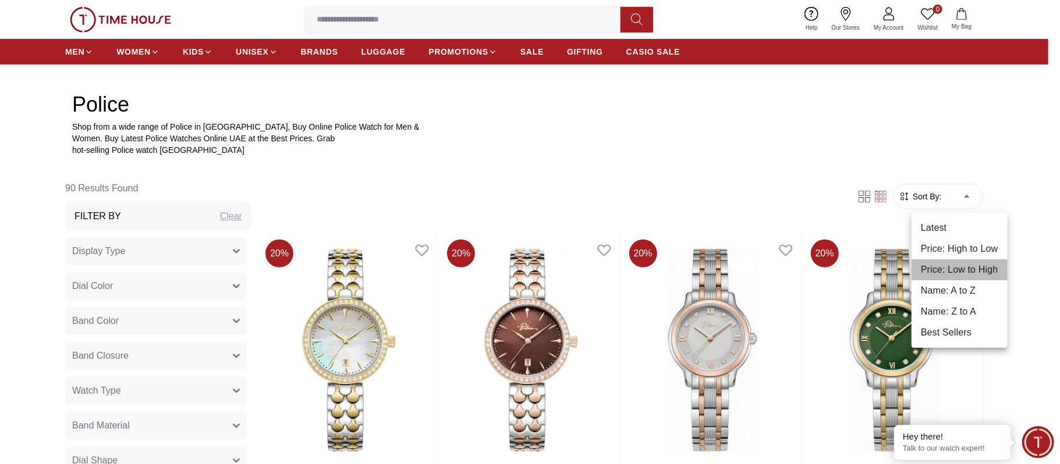
drag, startPoint x: 957, startPoint y: 270, endPoint x: 941, endPoint y: 282, distance: 19.4
click at [955, 269] on li "Price: Low to High" at bounding box center [959, 270] width 96 height 21
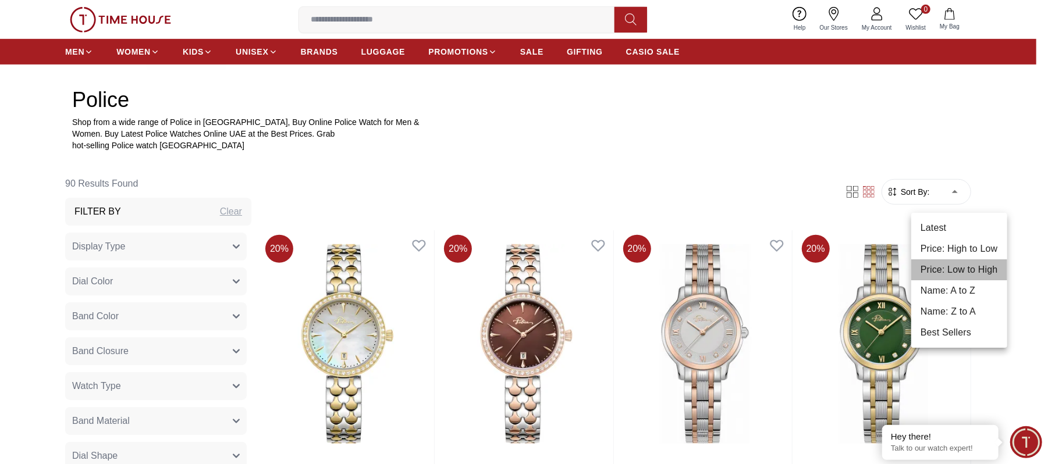
type input "*"
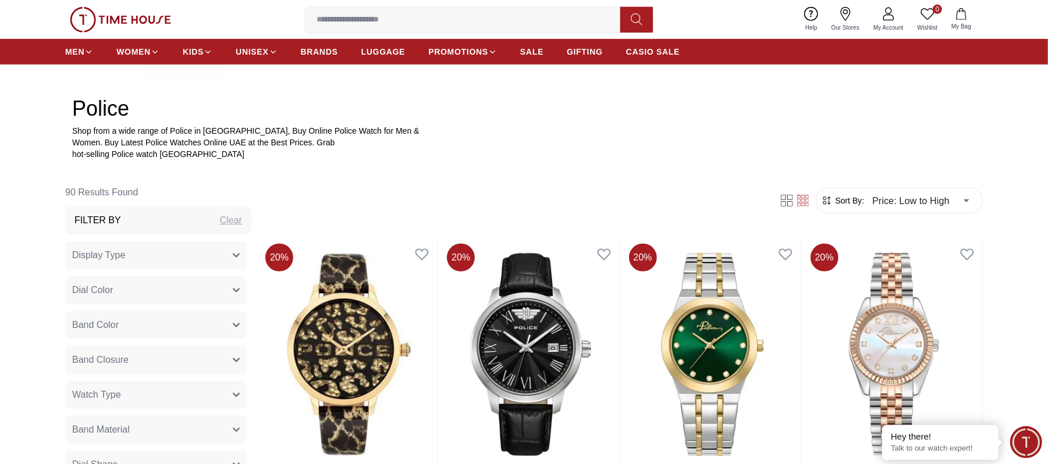
scroll to position [465, 0]
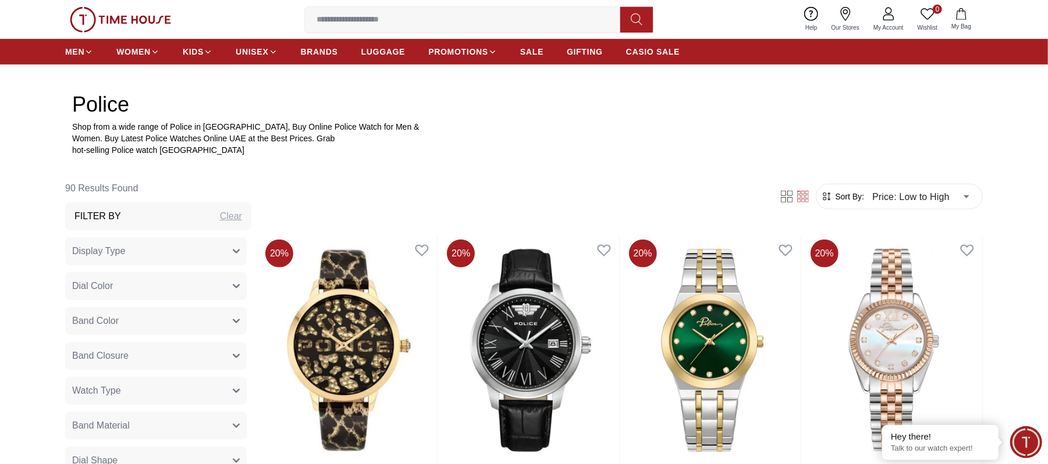
click at [124, 252] on span "Display Type" at bounding box center [98, 251] width 53 height 14
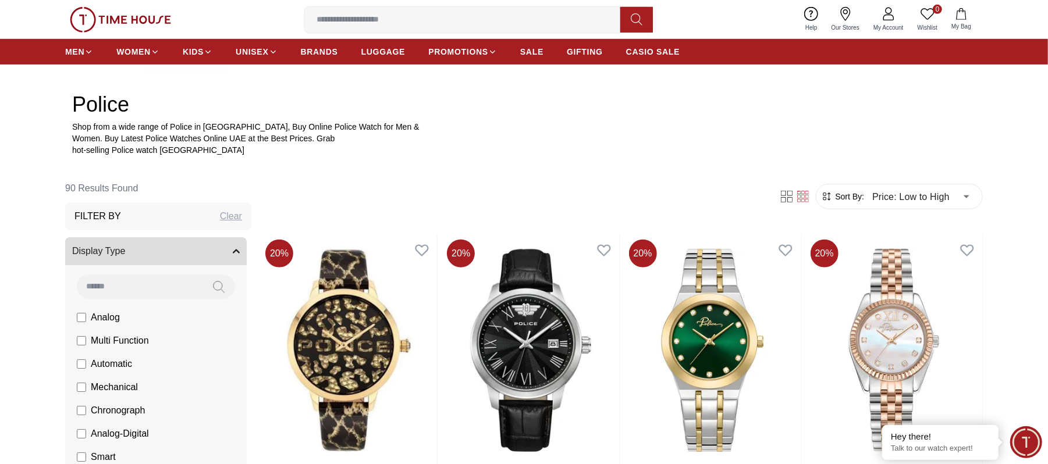
click at [126, 252] on button "Display Type" at bounding box center [156, 251] width 182 height 28
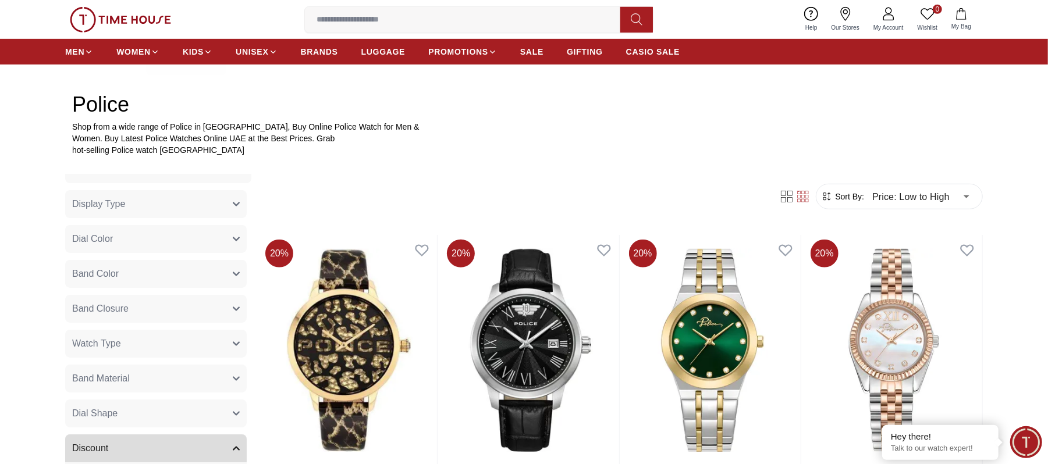
scroll to position [101, 0]
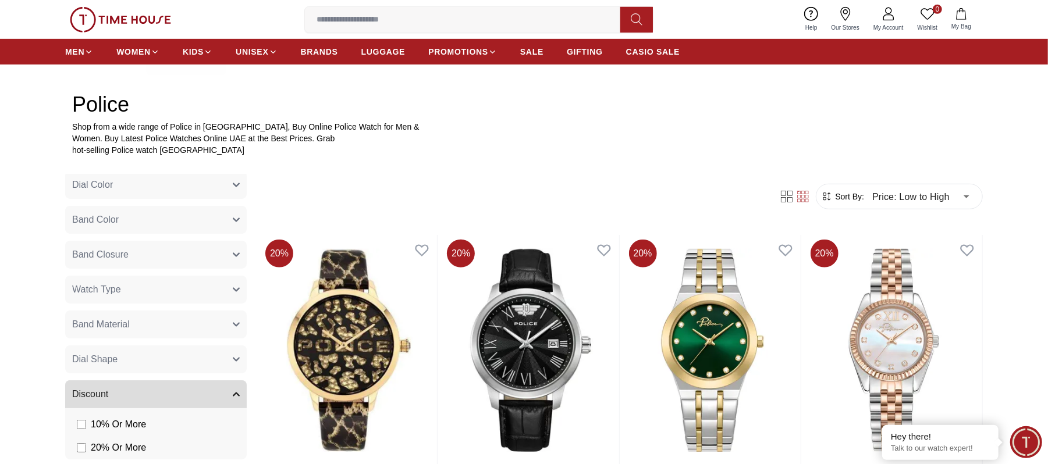
click at [140, 219] on button "Band Color" at bounding box center [156, 220] width 182 height 28
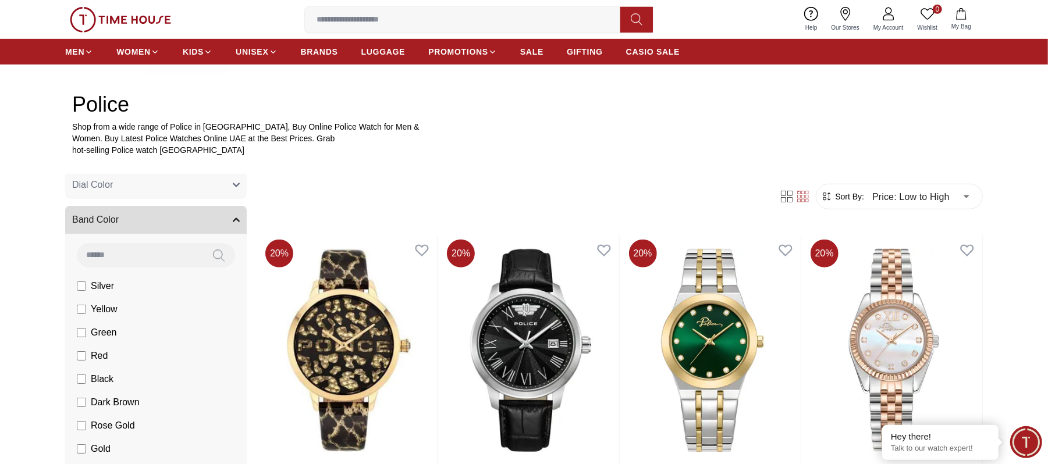
click at [140, 219] on button "Band Color" at bounding box center [156, 220] width 182 height 28
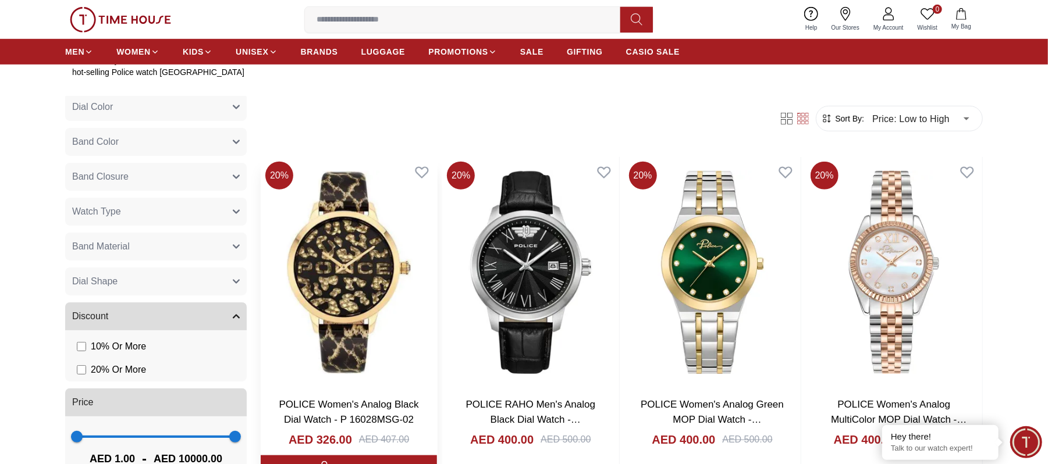
scroll to position [776, 0]
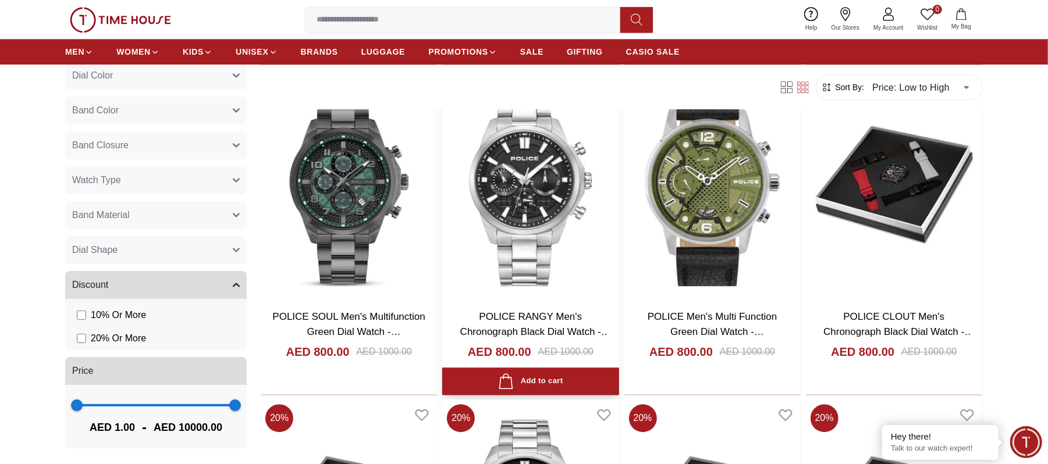
scroll to position [5251, 0]
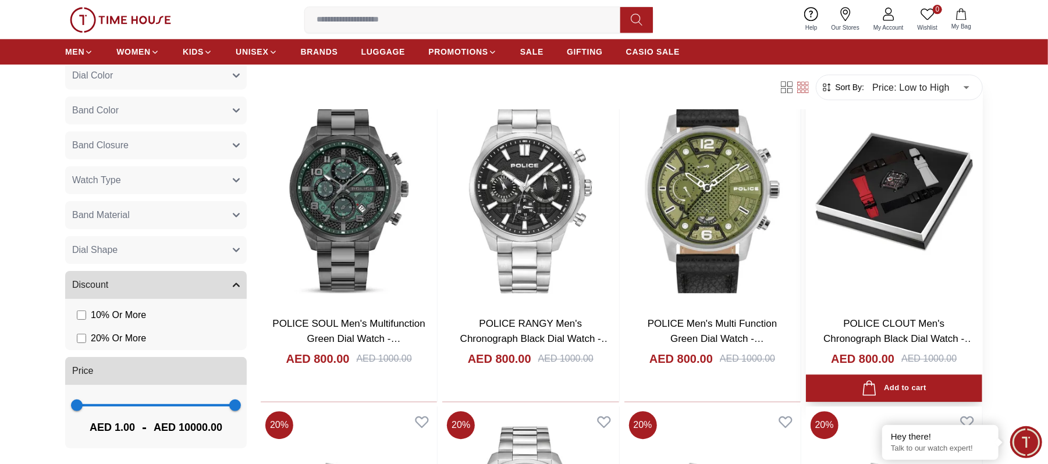
click at [891, 219] on img at bounding box center [894, 191] width 176 height 231
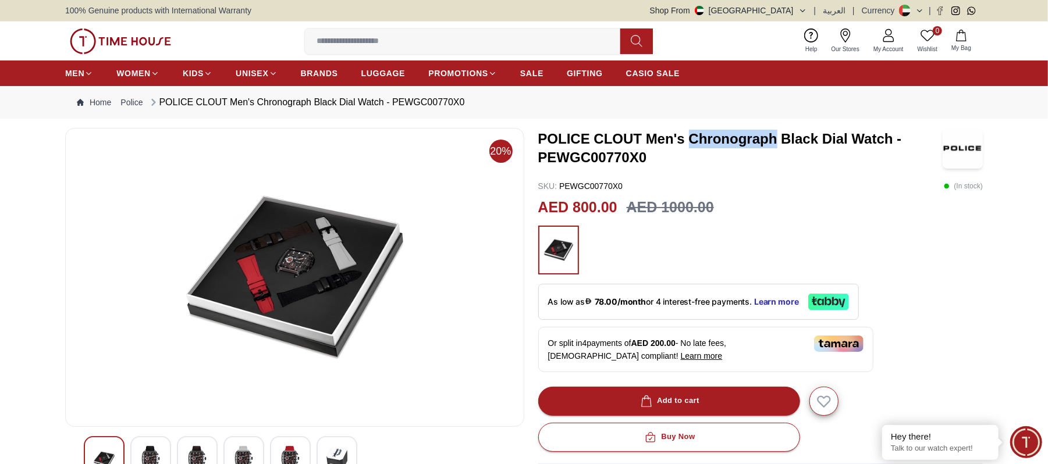
drag, startPoint x: 689, startPoint y: 137, endPoint x: 776, endPoint y: 141, distance: 86.2
click at [776, 141] on h3 "POLICE CLOUT Men's Chronograph Black Dial Watch - PEWGC00770X0" at bounding box center [740, 148] width 404 height 37
copy h3 "Chronograph"
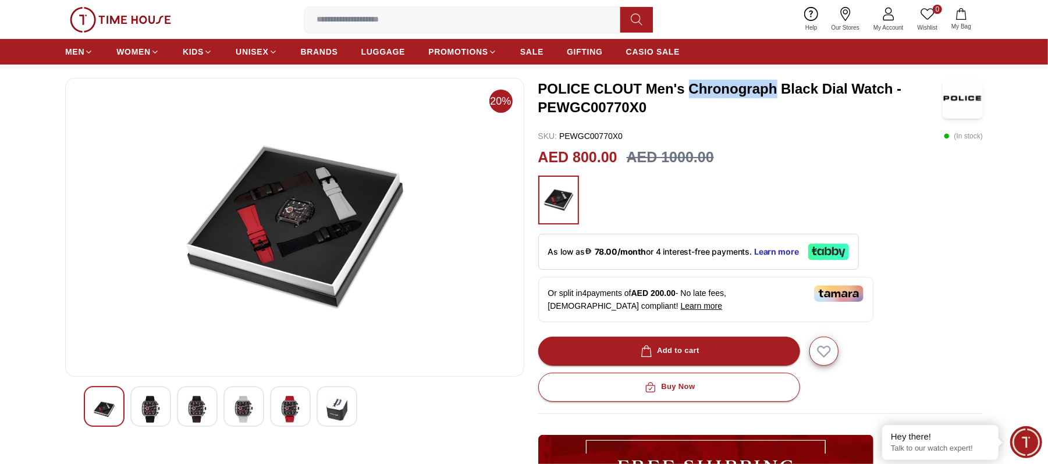
scroll to position [77, 0]
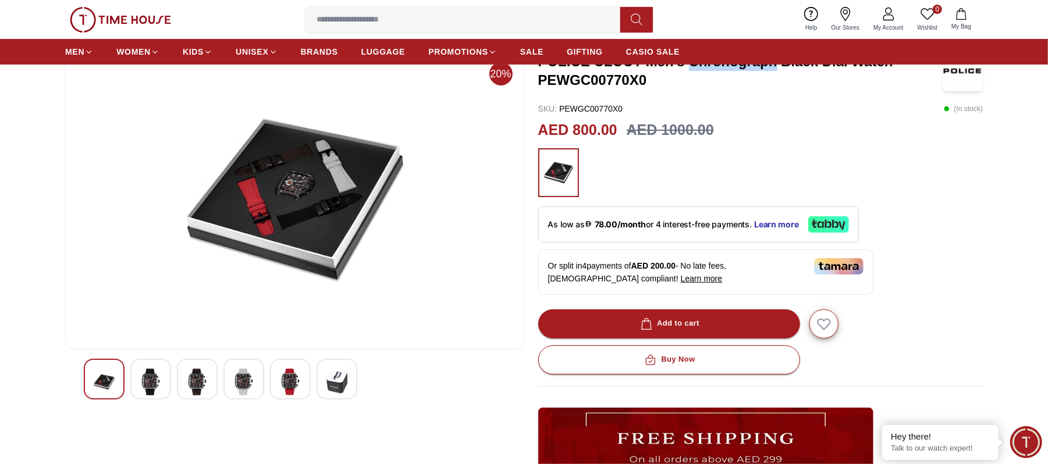
click at [155, 381] on img at bounding box center [150, 382] width 21 height 27
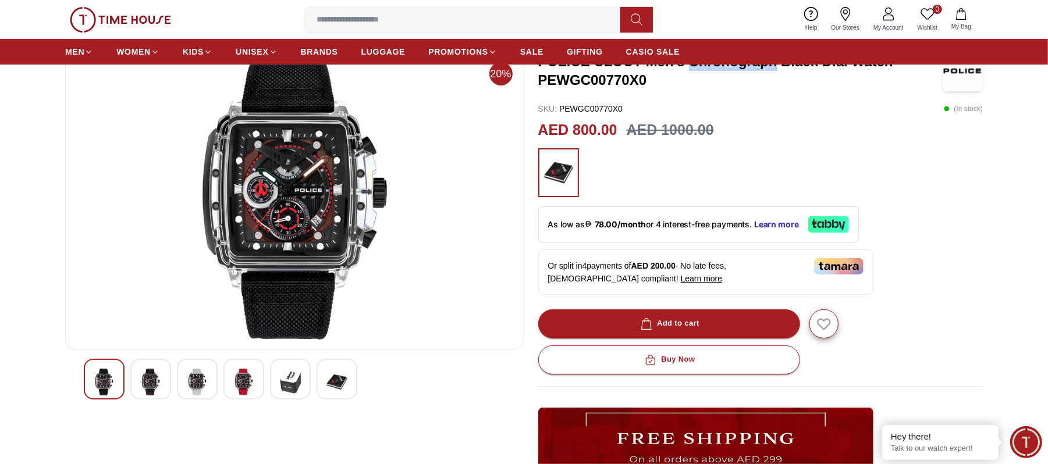
click at [182, 378] on div at bounding box center [197, 379] width 41 height 41
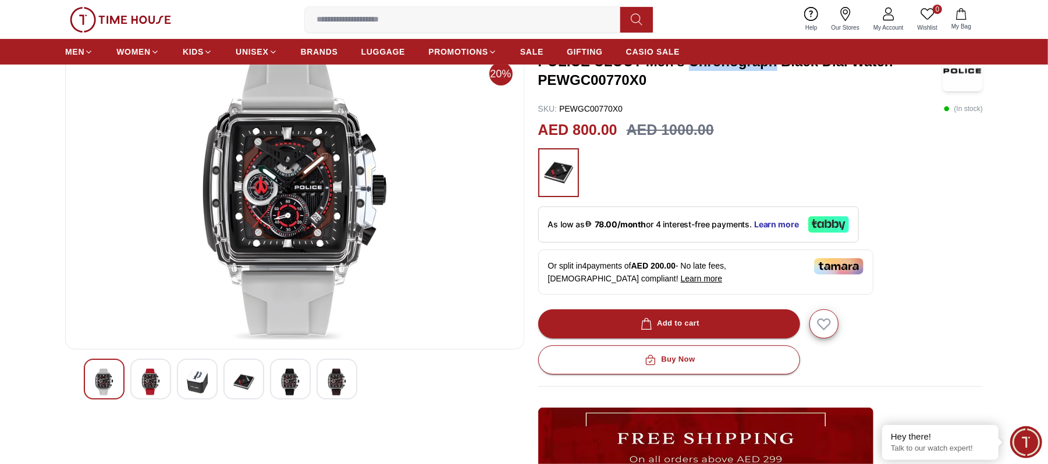
click at [238, 382] on img at bounding box center [243, 382] width 21 height 27
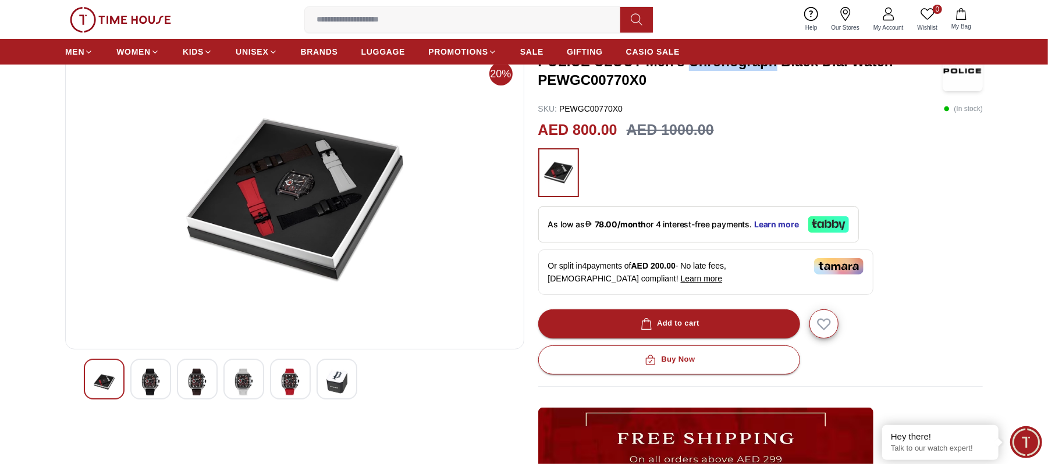
click at [280, 380] on img at bounding box center [290, 382] width 21 height 27
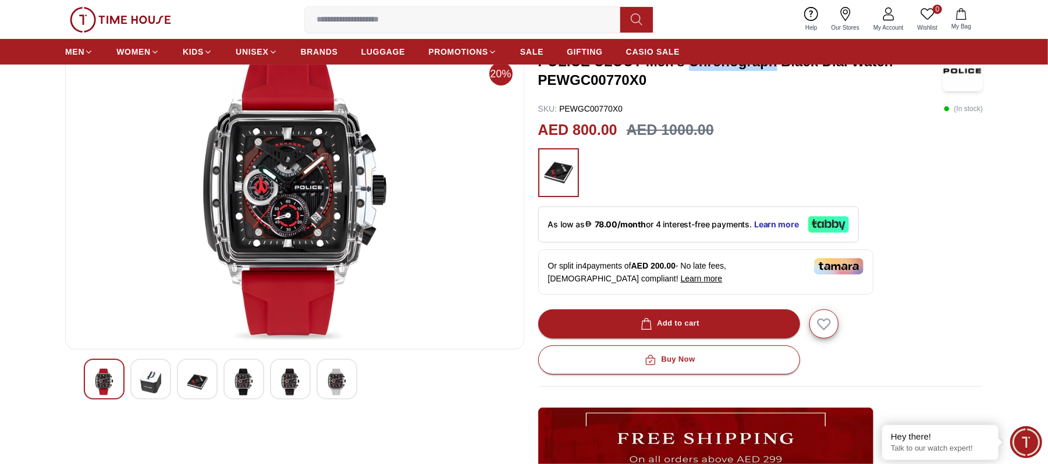
click at [330, 388] on img at bounding box center [336, 382] width 21 height 27
